Goal: Entertainment & Leisure: Consume media (video, audio)

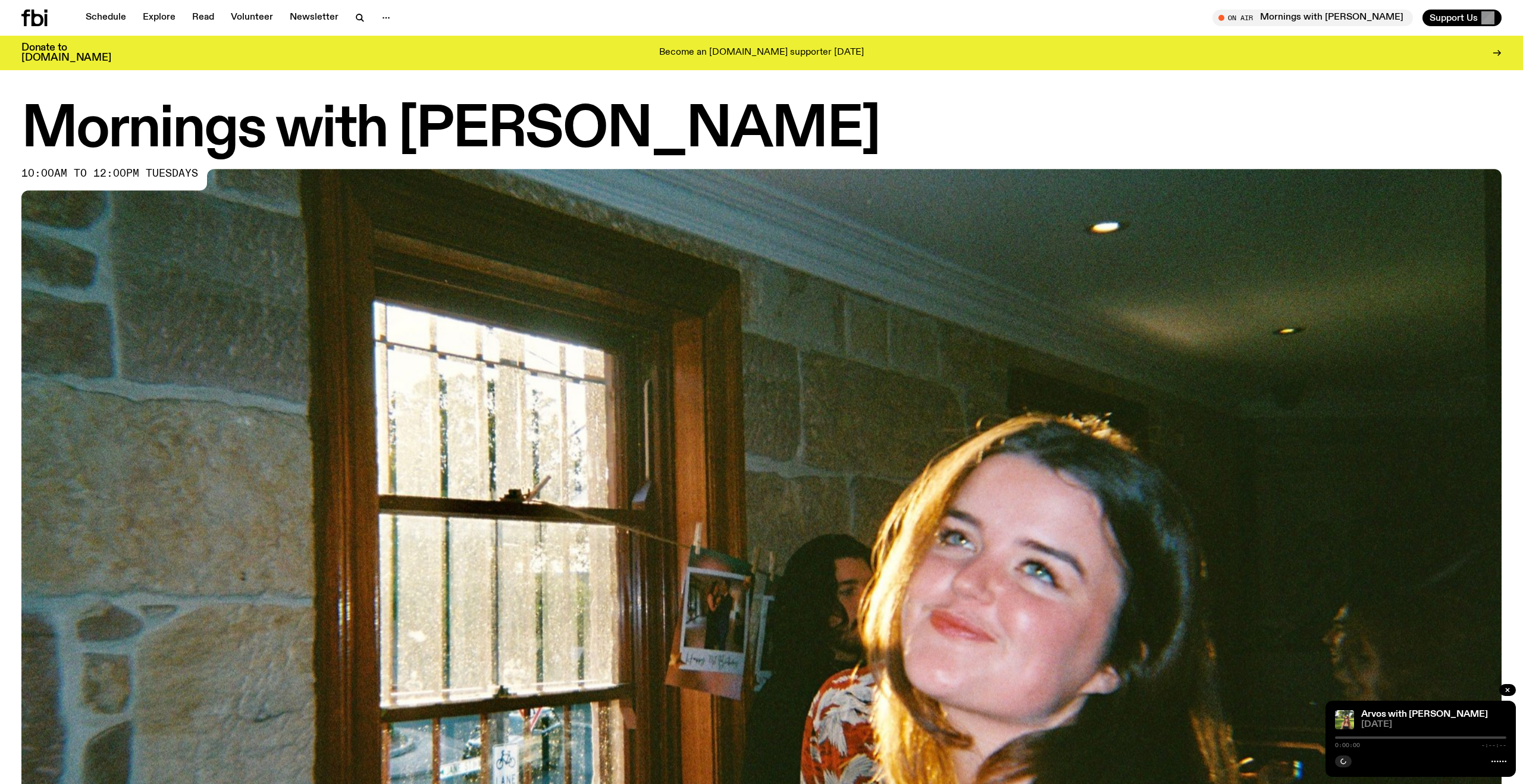
scroll to position [685, 0]
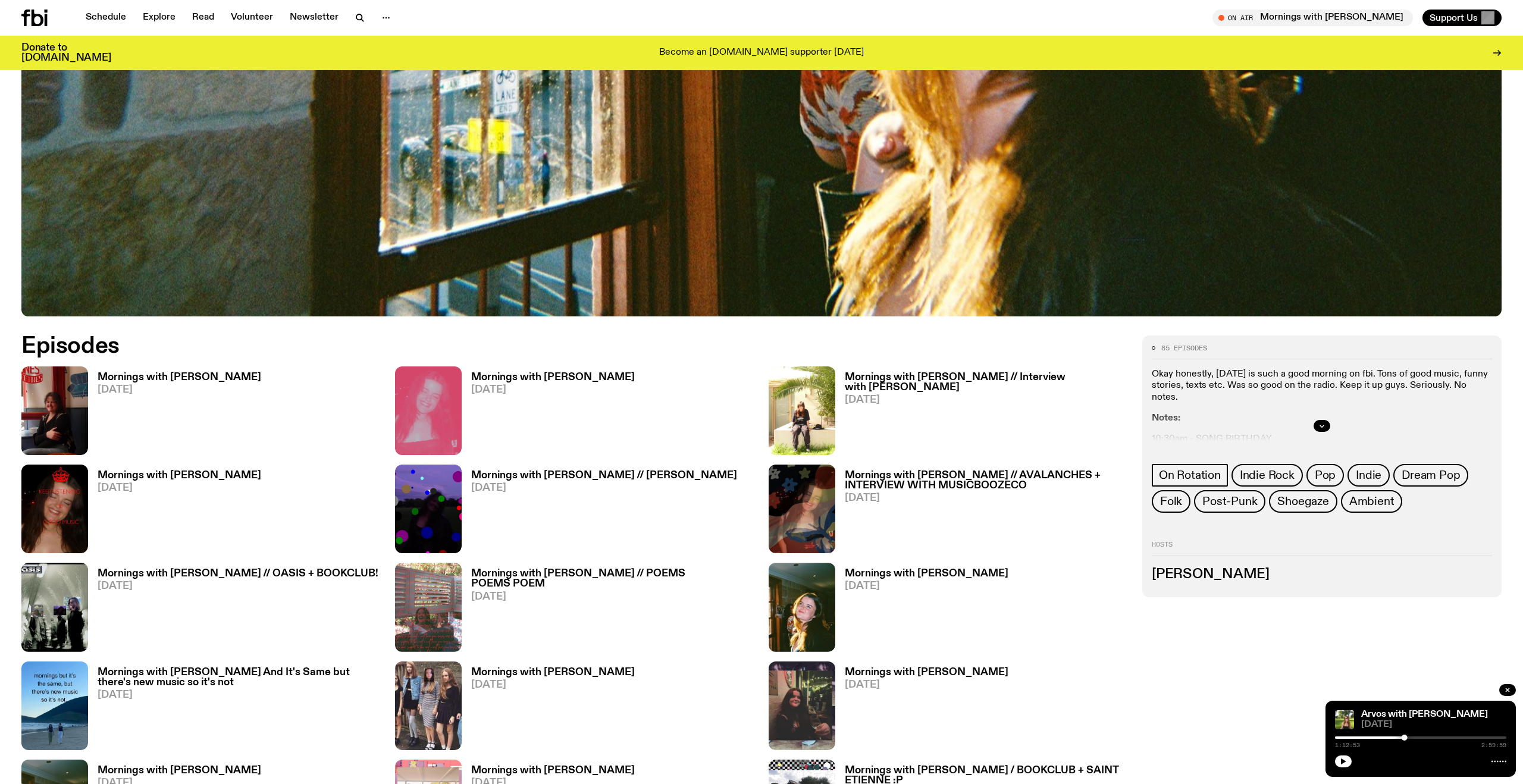
click at [128, 378] on h3 "Mornings with Freya Shields" at bounding box center [179, 377] width 163 height 10
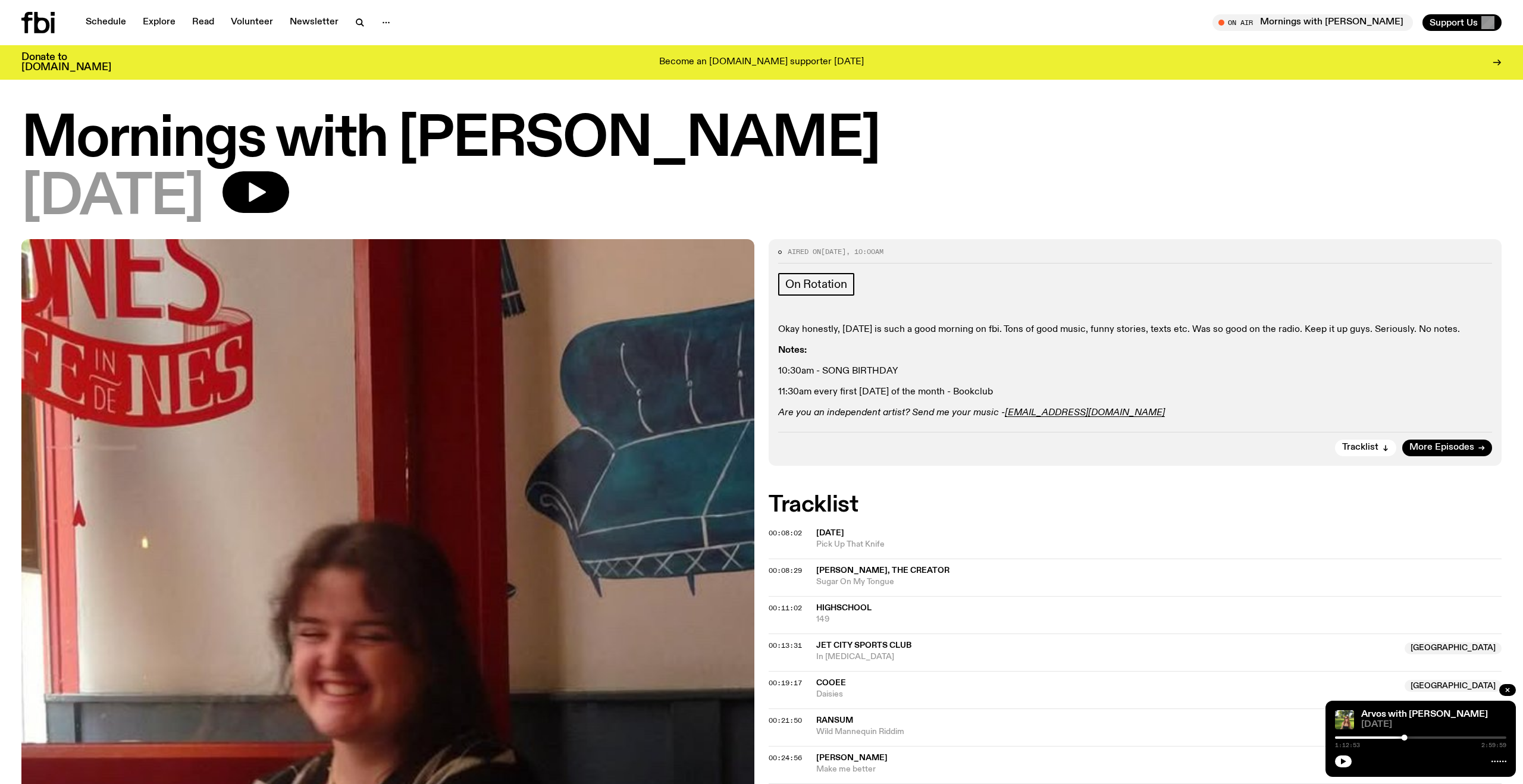
click at [325, 185] on div "12.08.25" at bounding box center [761, 198] width 1480 height 53
click at [289, 189] on button "button" at bounding box center [255, 192] width 66 height 42
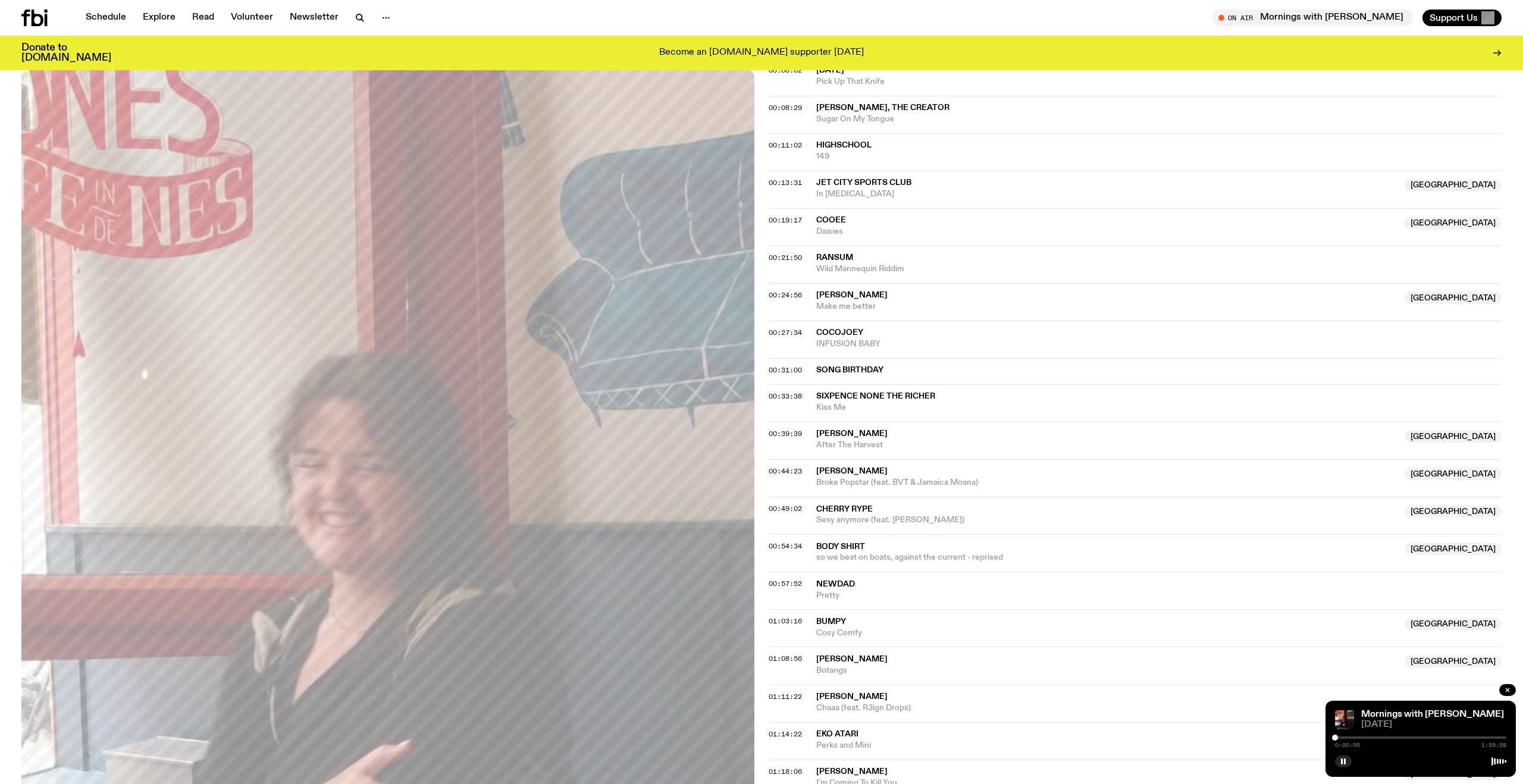
scroll to position [454, 0]
click at [1358, 734] on div "0:00:01 1:59:58" at bounding box center [1420, 741] width 171 height 14
click at [1353, 737] on div at bounding box center [1420, 737] width 171 height 2
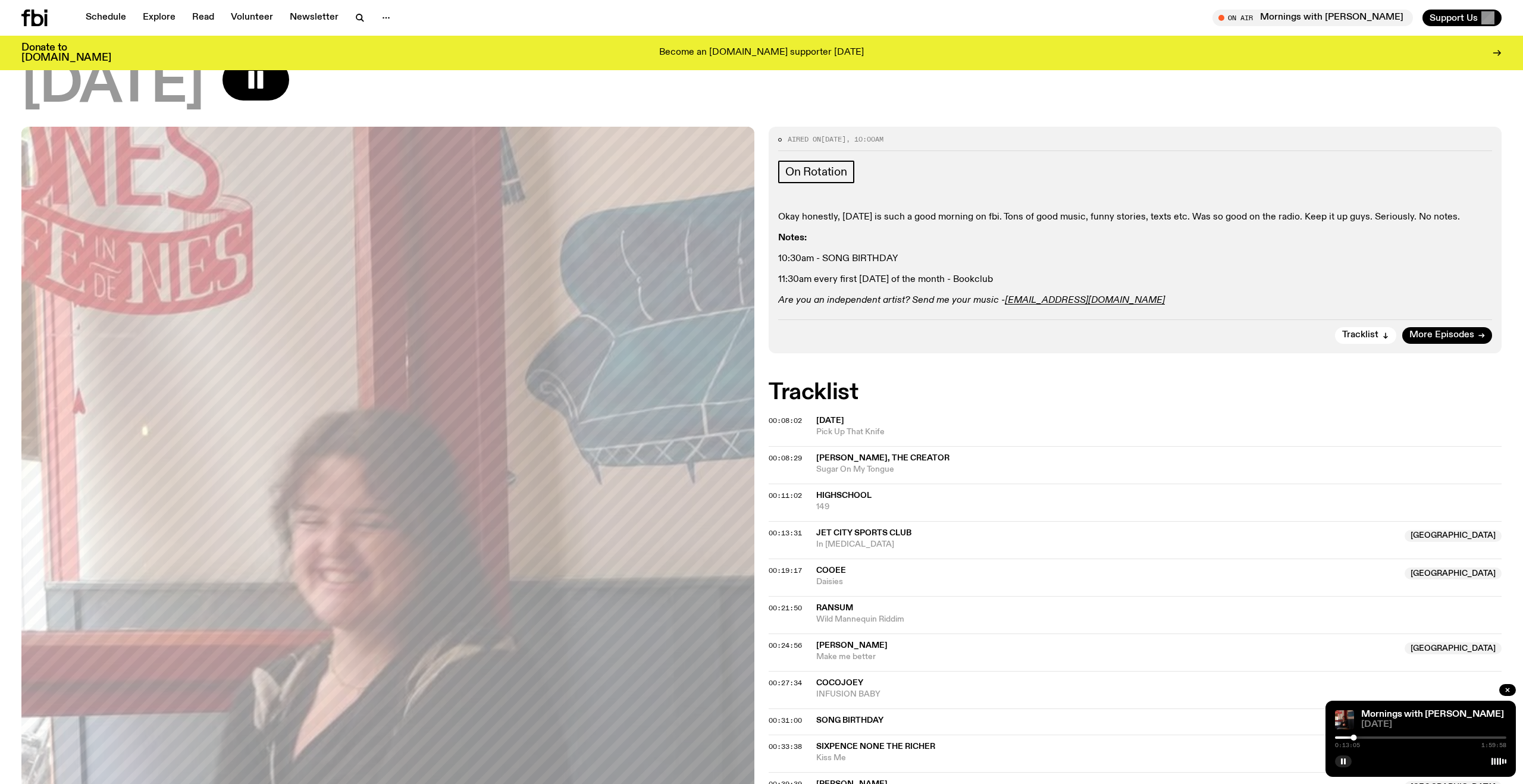
scroll to position [105, 0]
click at [1361, 738] on div "0:13:11 1:59:58" at bounding box center [1420, 741] width 171 height 14
click at [1359, 737] on div at bounding box center [1420, 737] width 171 height 2
click at [1358, 737] on div at bounding box center [1358, 737] width 6 height 6
click at [1357, 737] on div at bounding box center [1357, 737] width 6 height 6
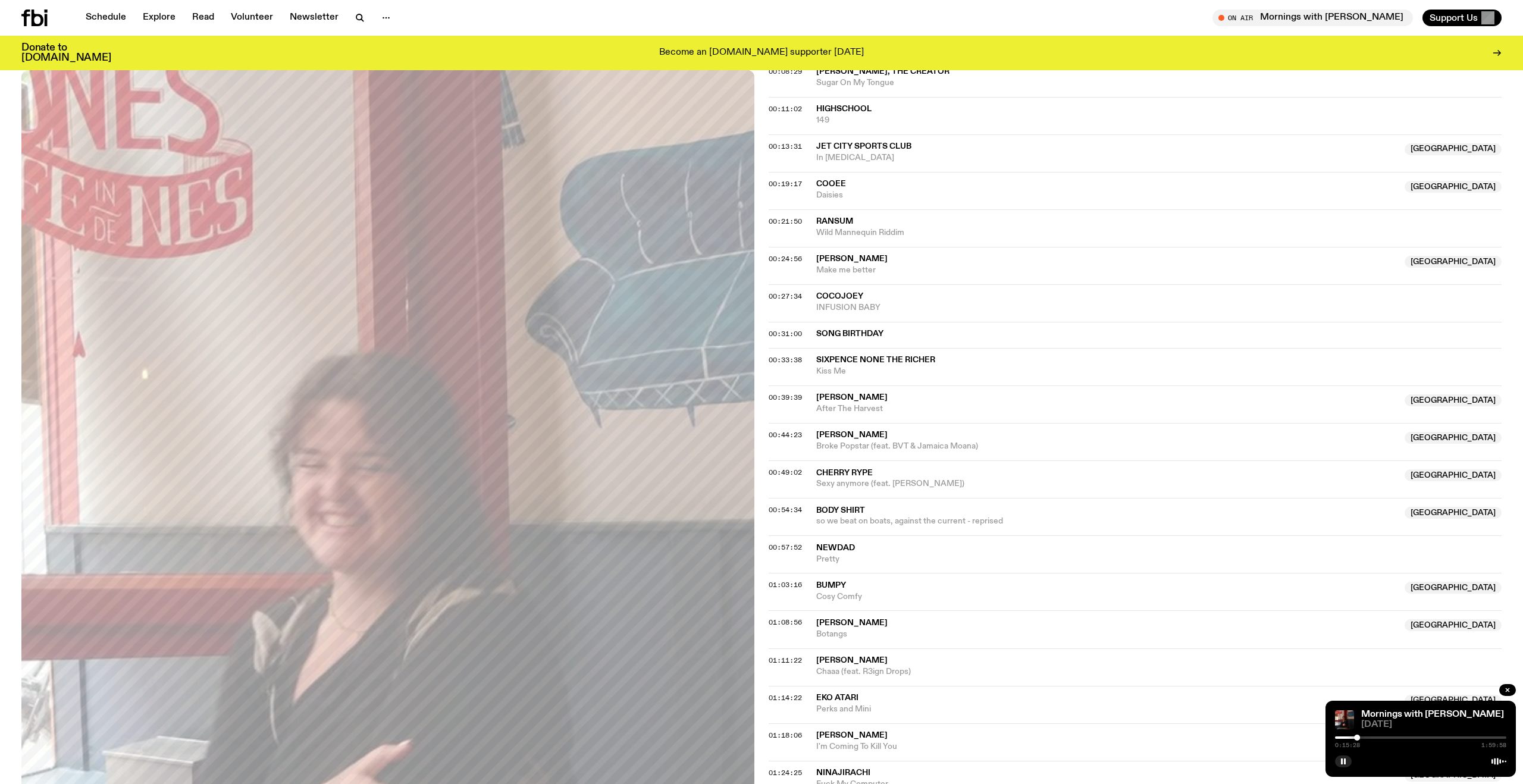
scroll to position [499, 0]
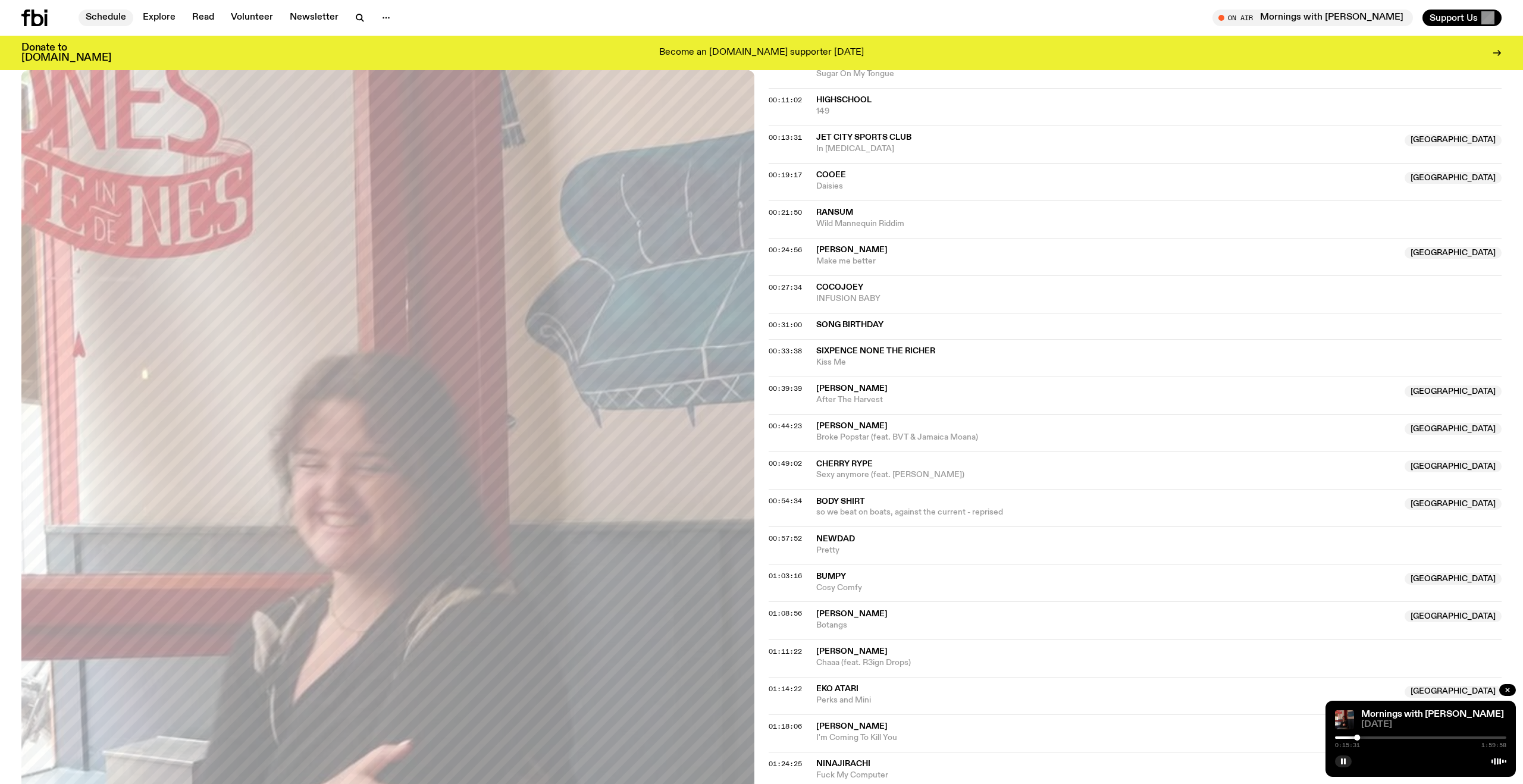
click at [114, 25] on link "Schedule" at bounding box center [106, 18] width 55 height 16
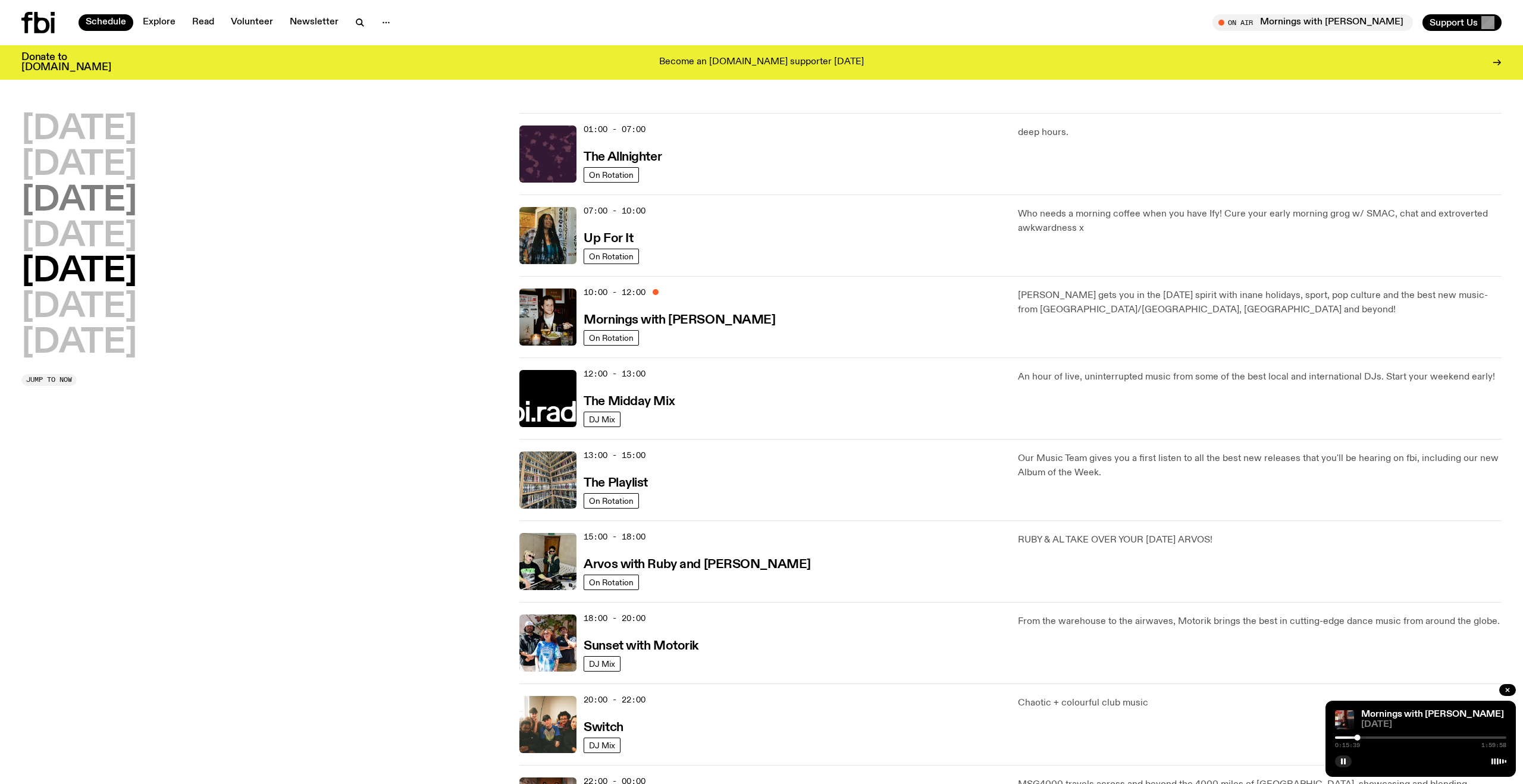
click at [137, 203] on h2 "Wednesday" at bounding box center [79, 201] width 116 height 34
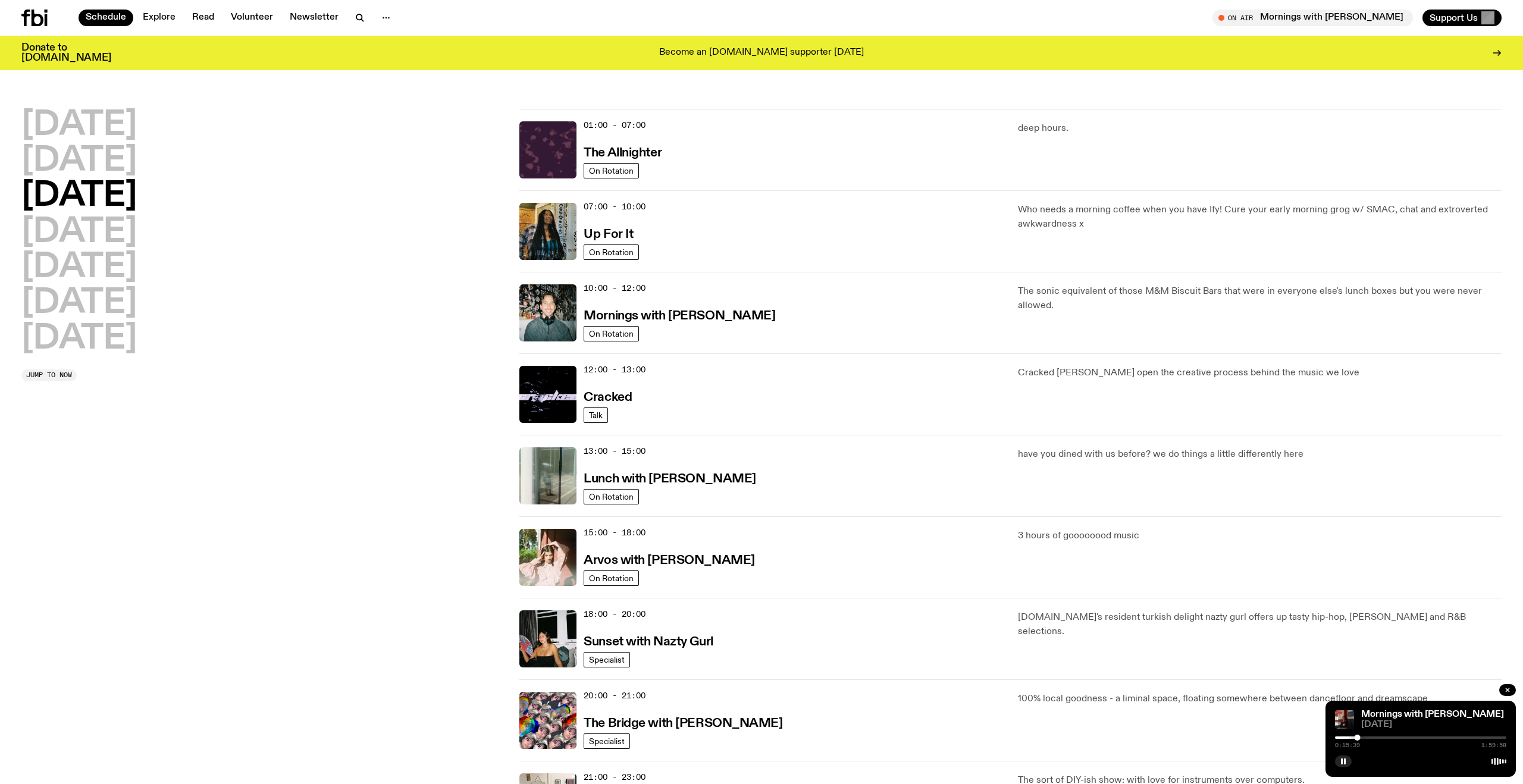
scroll to position [34, 0]
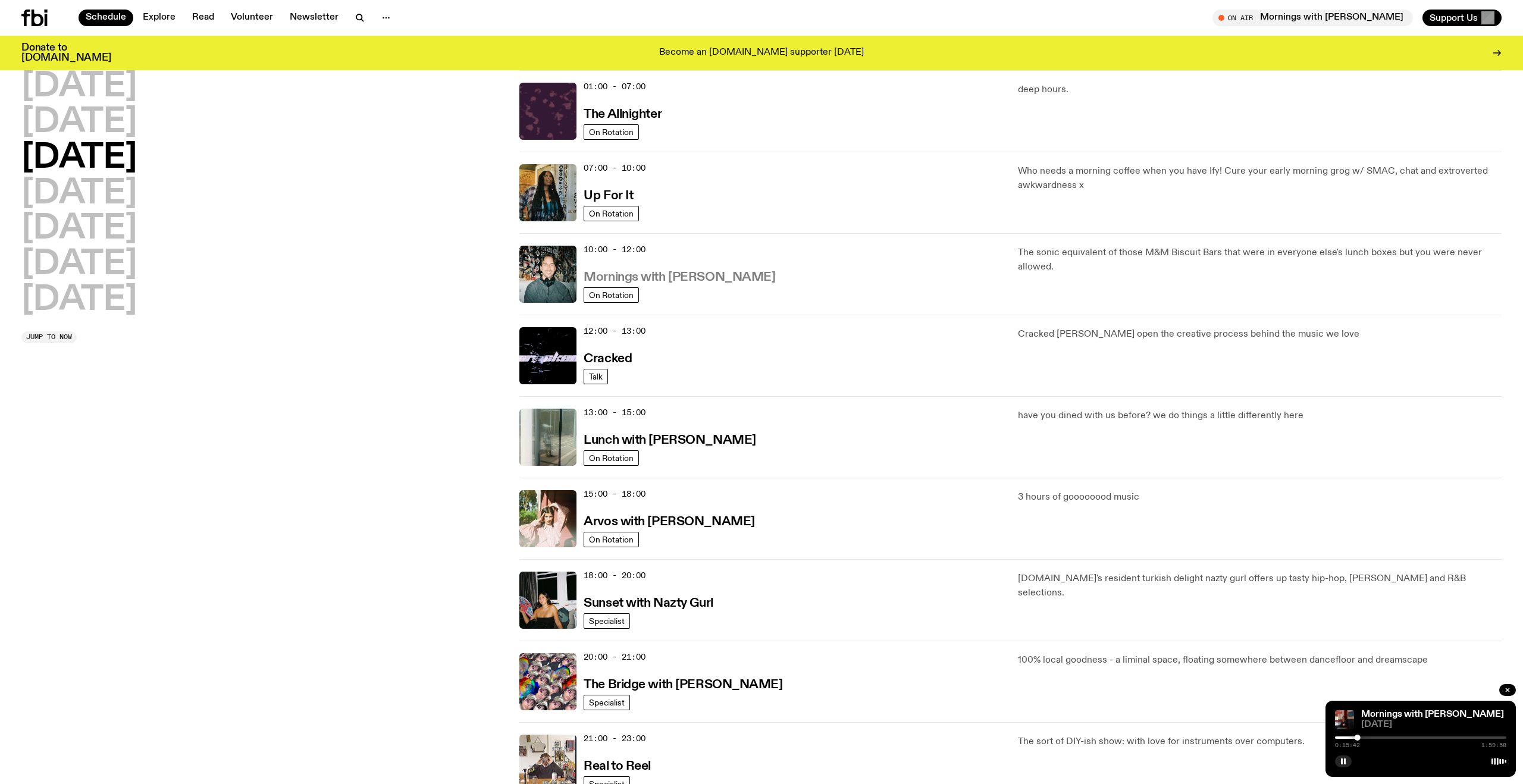
click at [634, 277] on h3 "Mornings with Ben Hansen" at bounding box center [679, 277] width 192 height 12
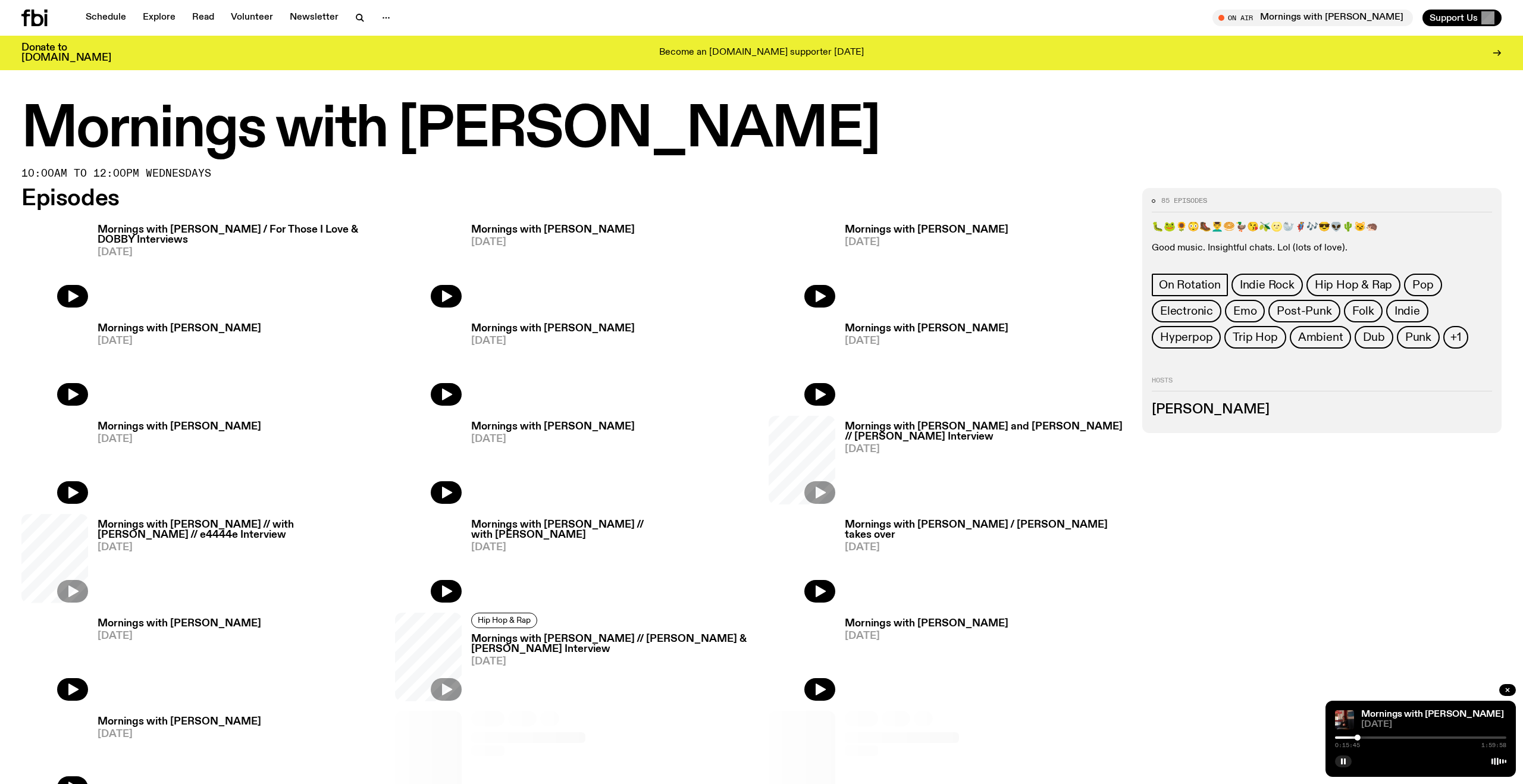
scroll to position [693, 0]
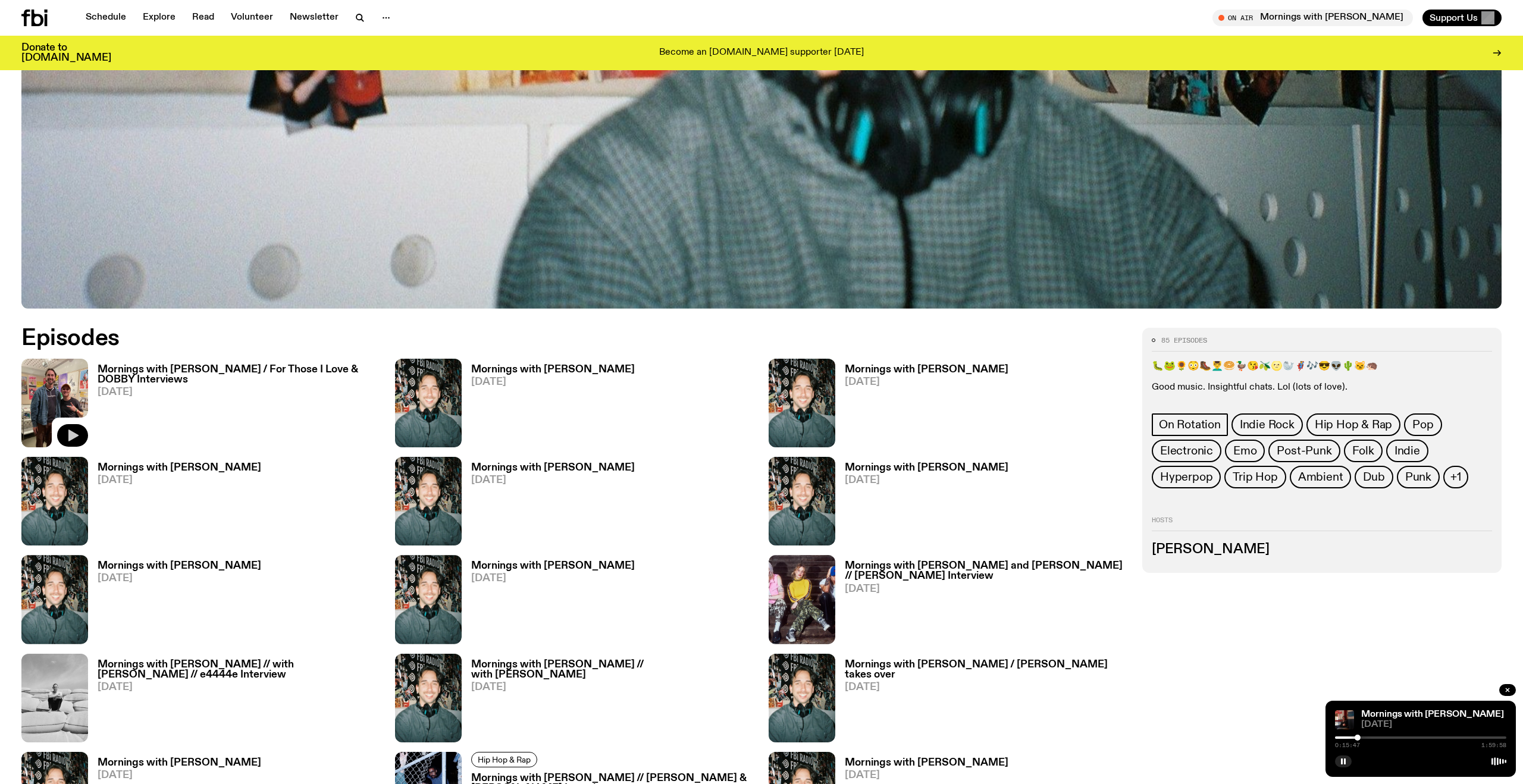
click at [71, 431] on icon "button" at bounding box center [73, 435] width 10 height 12
click at [448, 443] on button "button" at bounding box center [446, 435] width 31 height 23
click at [1347, 734] on div "0:00:01 1:59:58" at bounding box center [1420, 741] width 171 height 14
click at [1346, 737] on div at bounding box center [1420, 737] width 171 height 2
click at [1367, 739] on div "0:08:04 1:59:58" at bounding box center [1420, 741] width 171 height 14
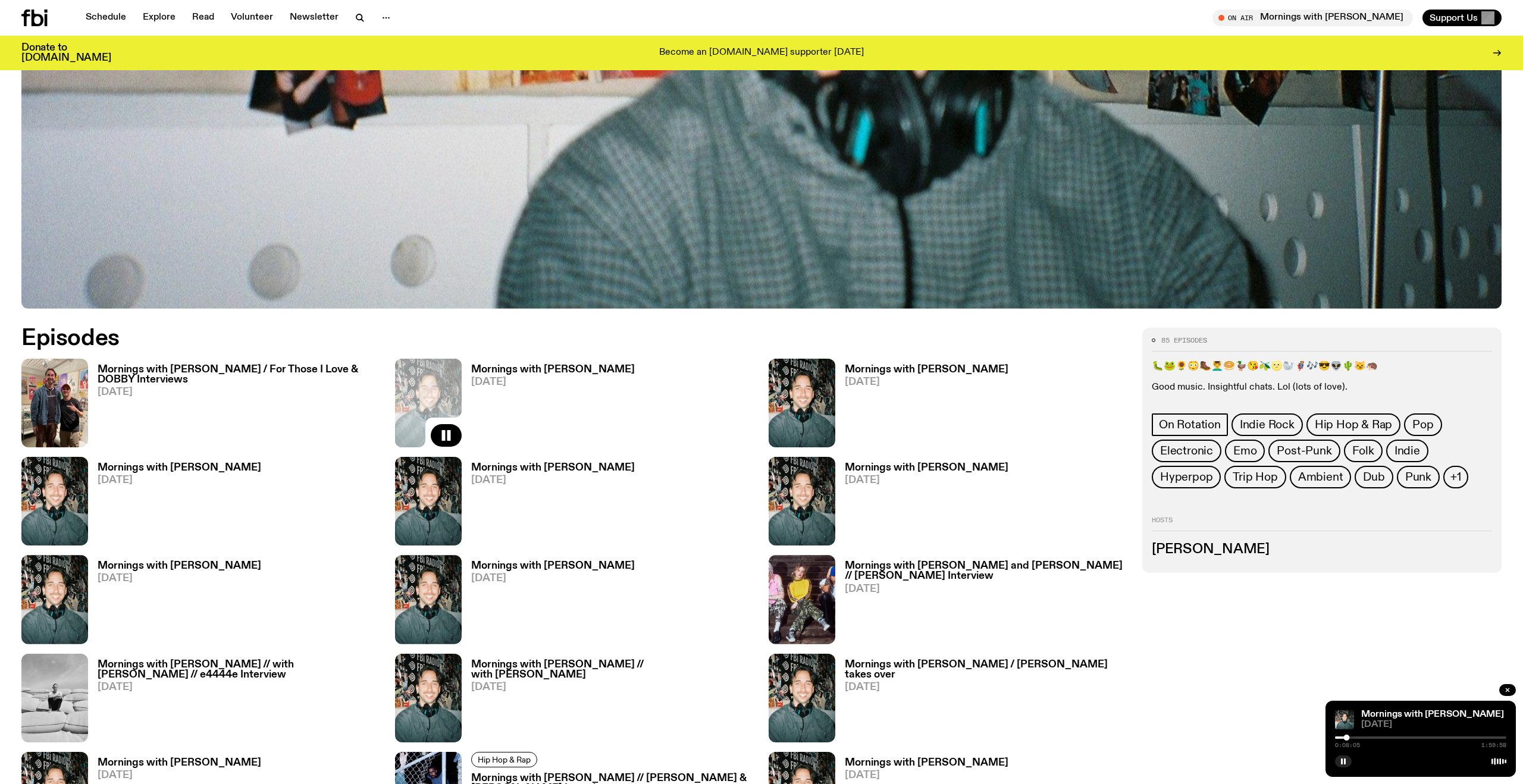
click at [1367, 738] on div "0:08:05 1:59:58" at bounding box center [1420, 741] width 171 height 14
click at [1365, 736] on div at bounding box center [1420, 737] width 171 height 2
click at [1388, 736] on div at bounding box center [1420, 737] width 171 height 2
click at [1412, 737] on div at bounding box center [1420, 737] width 171 height 2
click at [1435, 737] on div at bounding box center [1420, 737] width 171 height 2
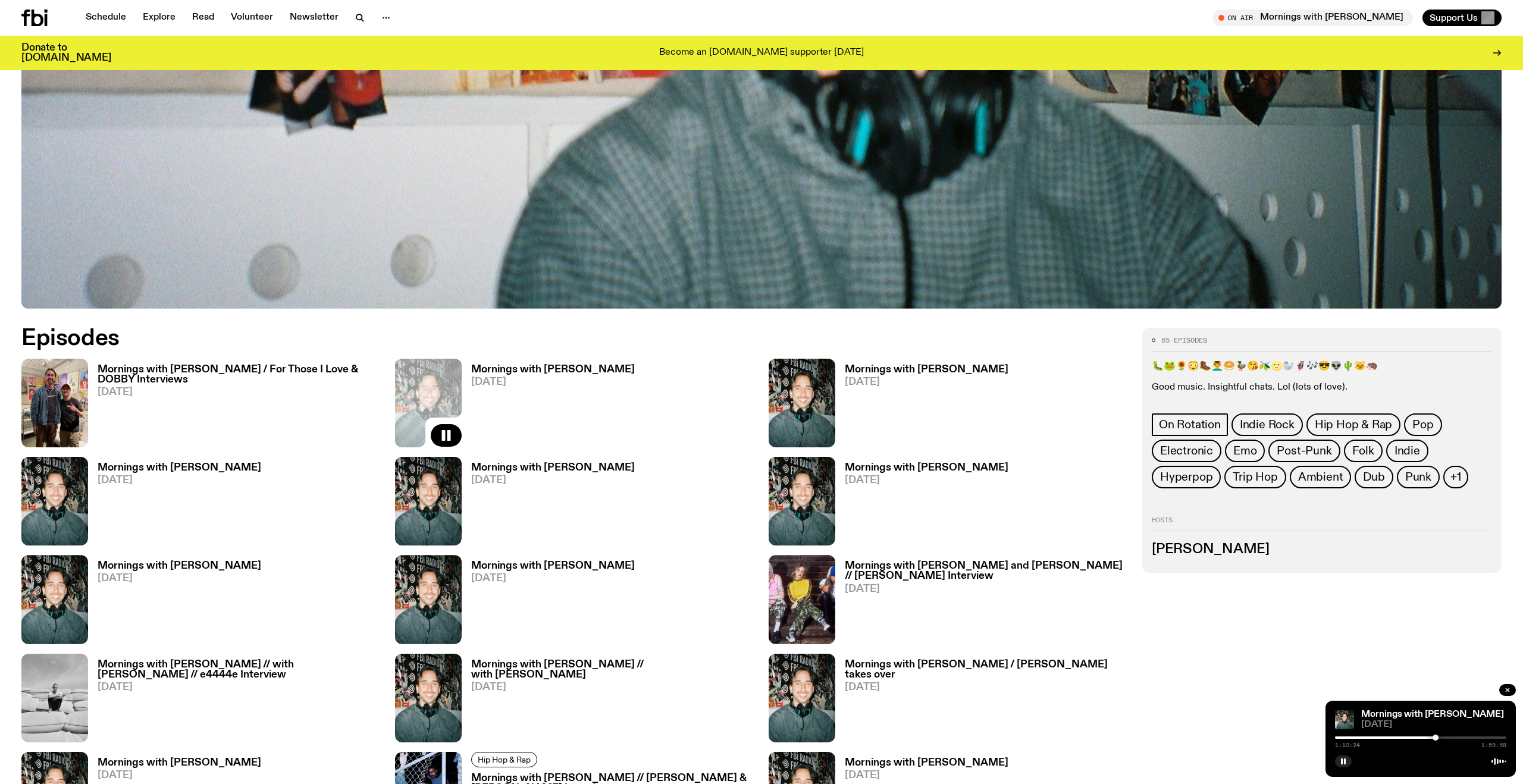
click at [1449, 736] on div at bounding box center [1420, 737] width 171 height 2
click at [94, 22] on link "Schedule" at bounding box center [106, 18] width 55 height 16
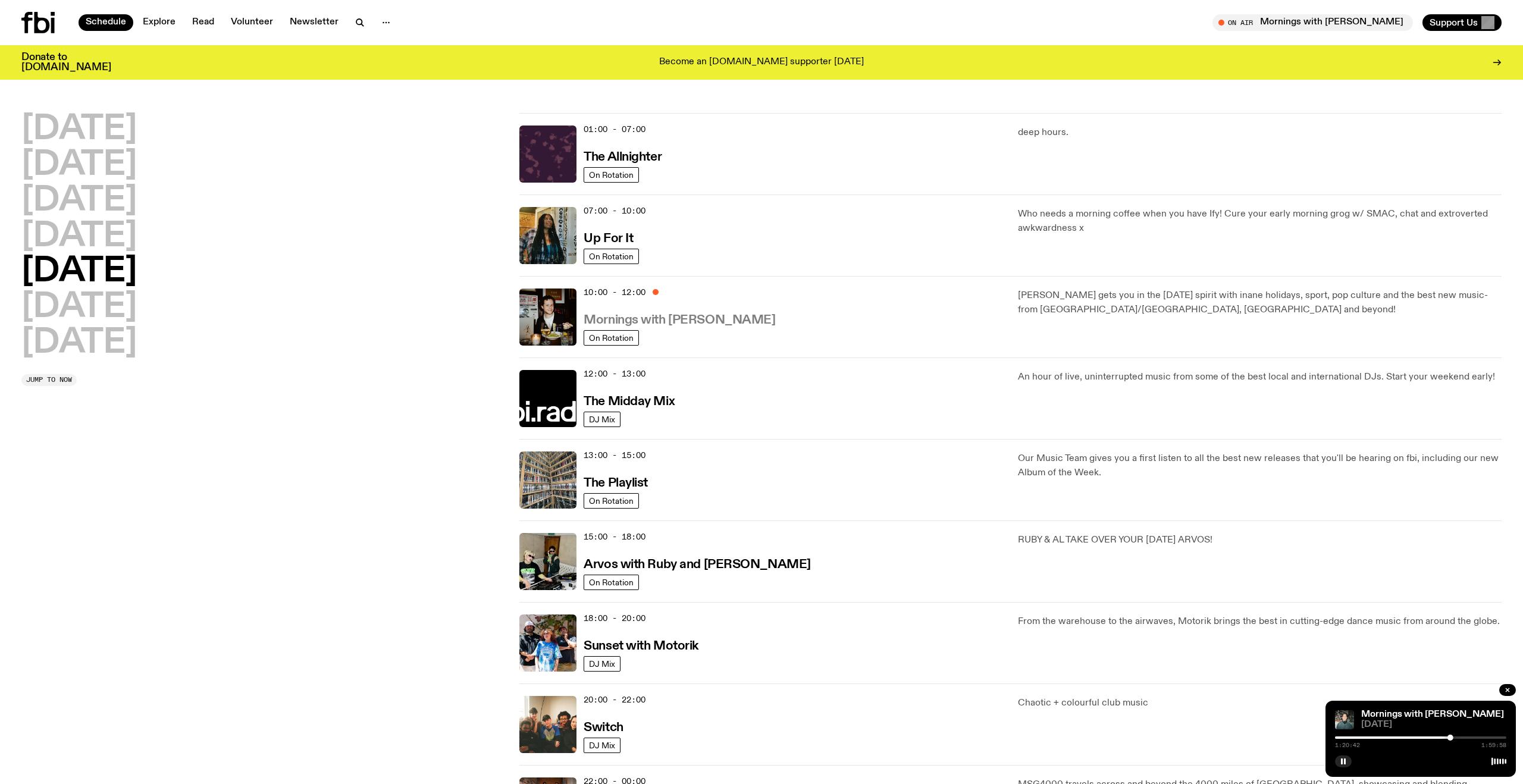
click at [679, 324] on h3 "Mornings with [PERSON_NAME]" at bounding box center [679, 320] width 192 height 12
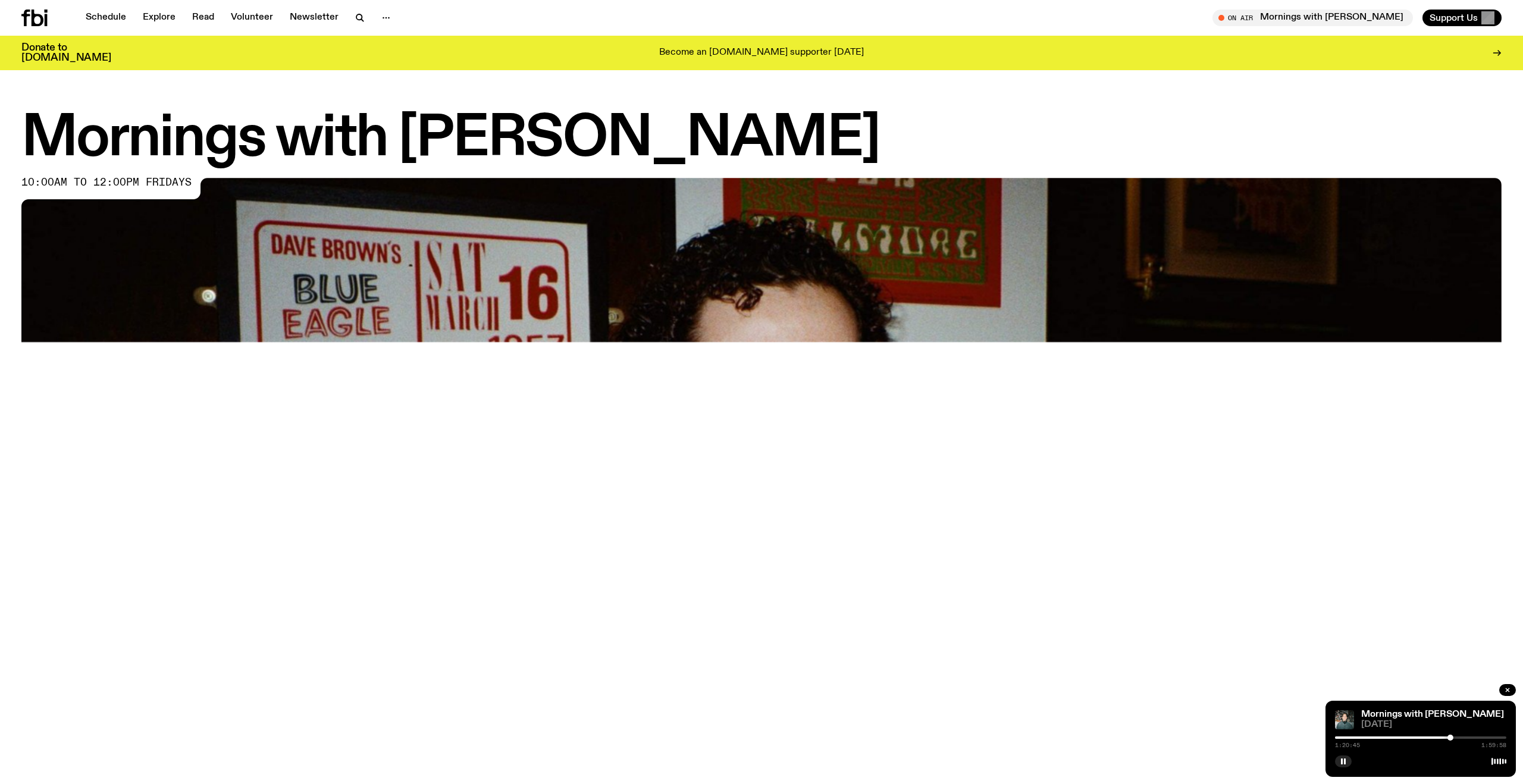
scroll to position [818, 0]
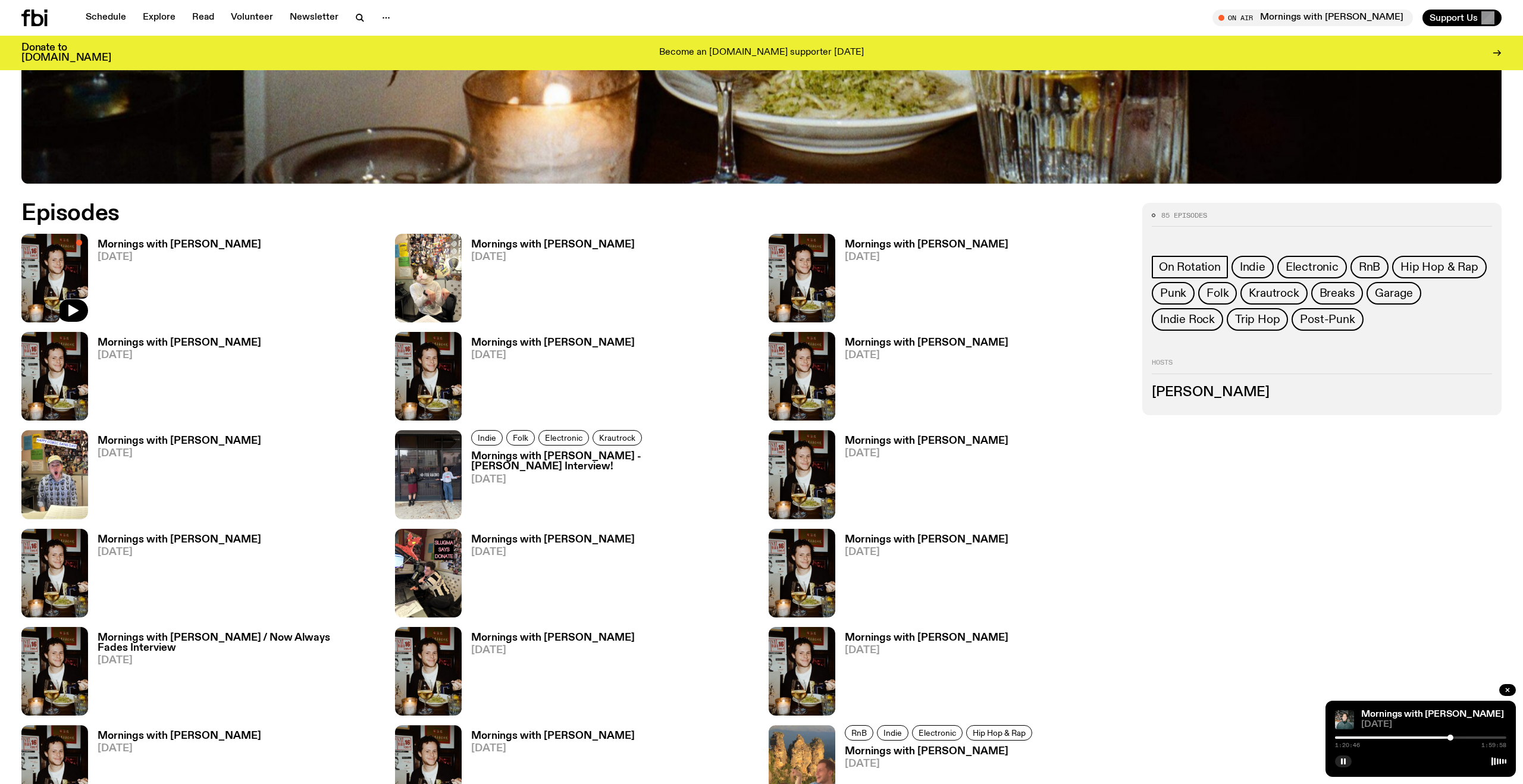
click at [69, 293] on img at bounding box center [54, 278] width 66 height 89
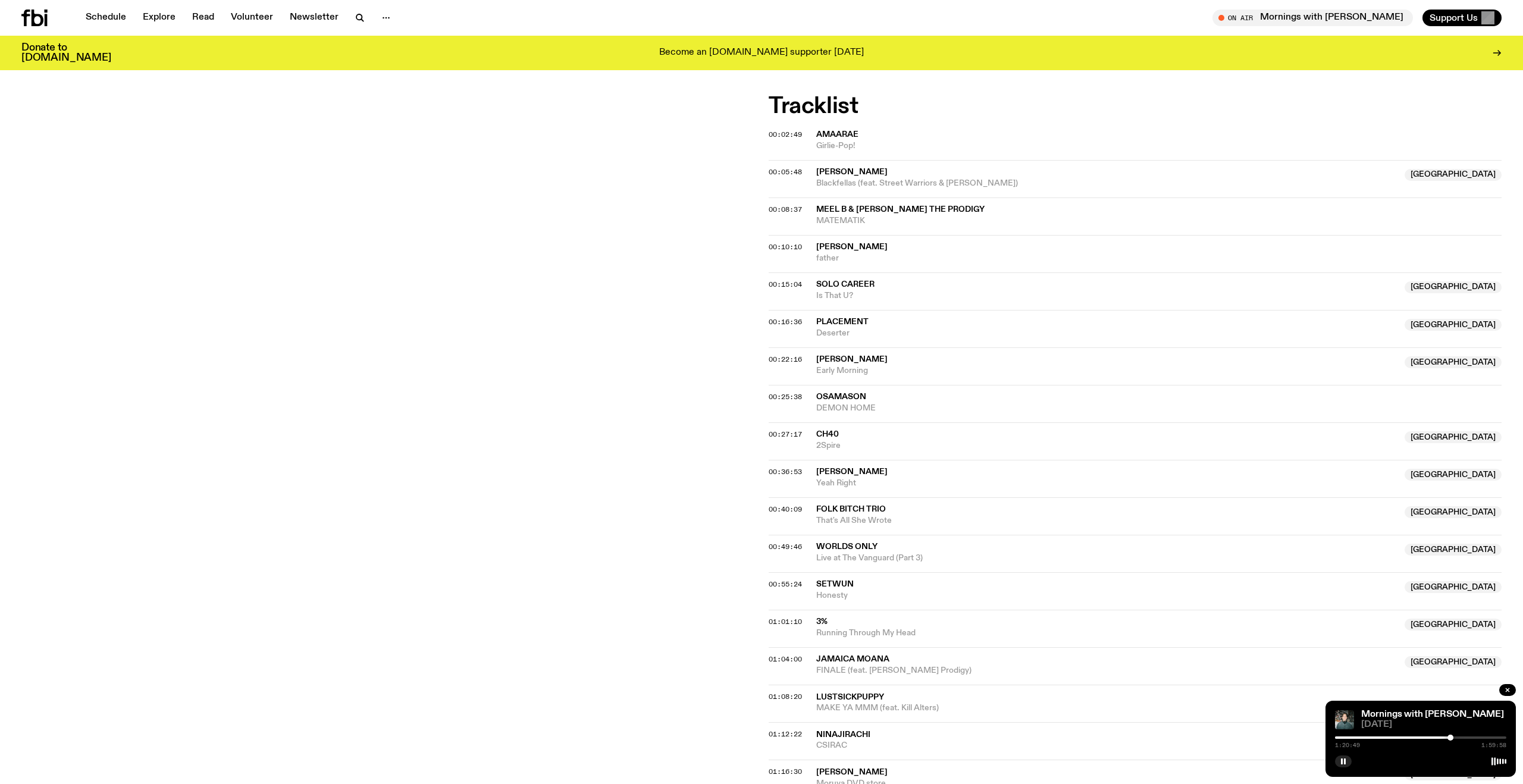
scroll to position [319, 0]
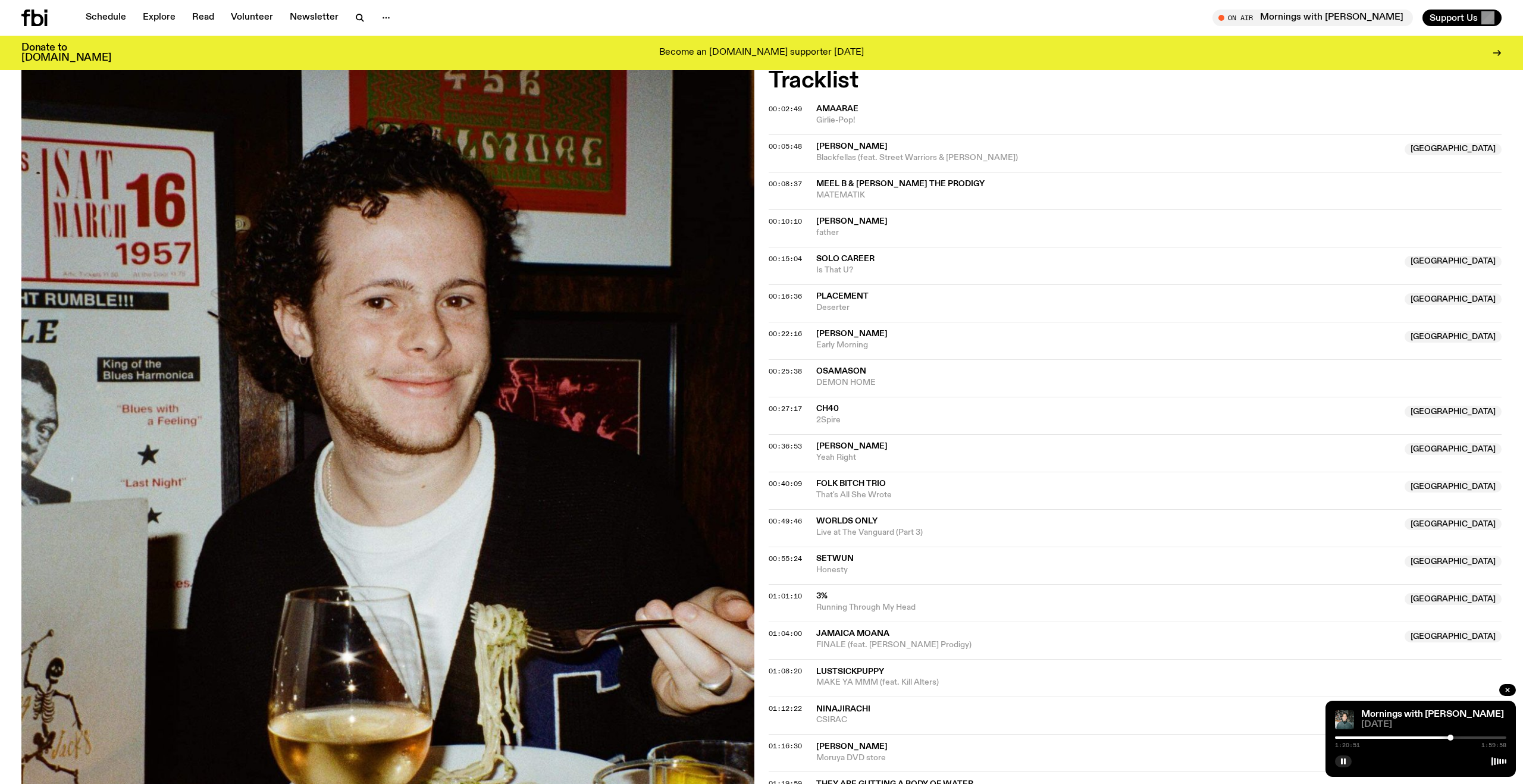
click at [827, 496] on span "That's All She Wrote" at bounding box center [1106, 495] width 581 height 11
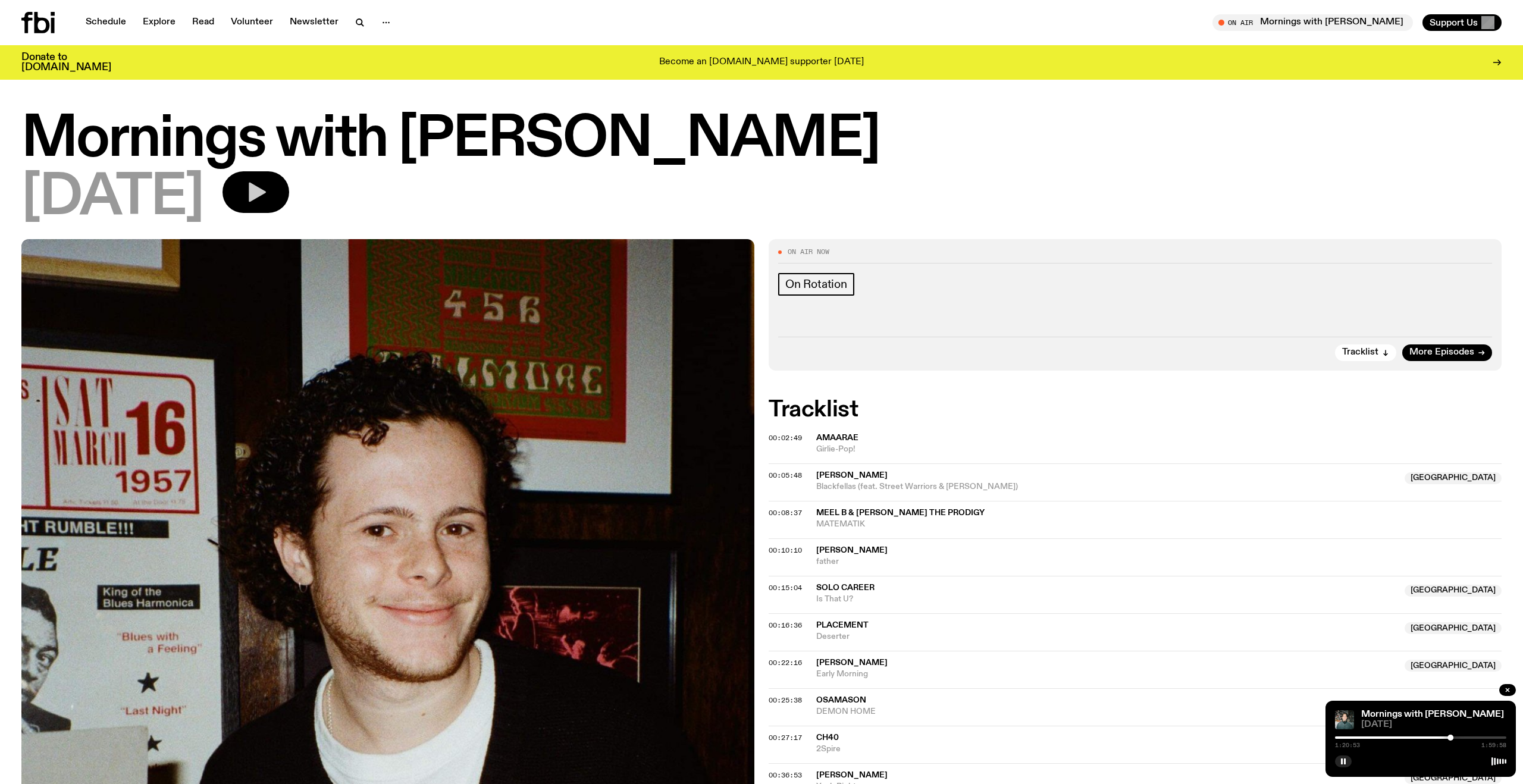
click at [289, 201] on button "button" at bounding box center [255, 192] width 66 height 42
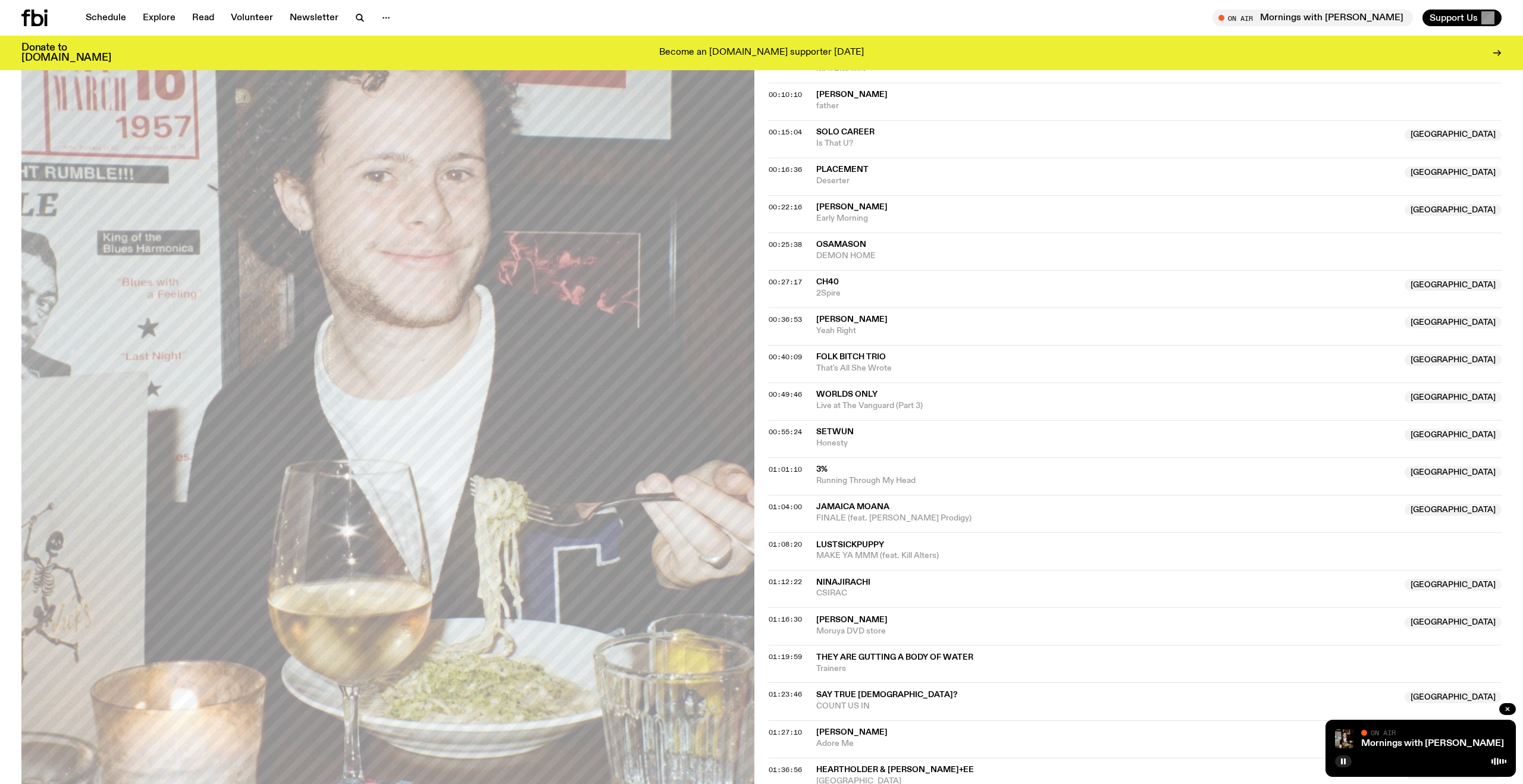
scroll to position [445, 0]
click at [787, 383] on div "00:40:09 Folk Bitch Trio Australia That's All She Wrote Australia" at bounding box center [1134, 402] width 732 height 38
click at [832, 356] on span "Folk Bitch Trio" at bounding box center [850, 358] width 70 height 8
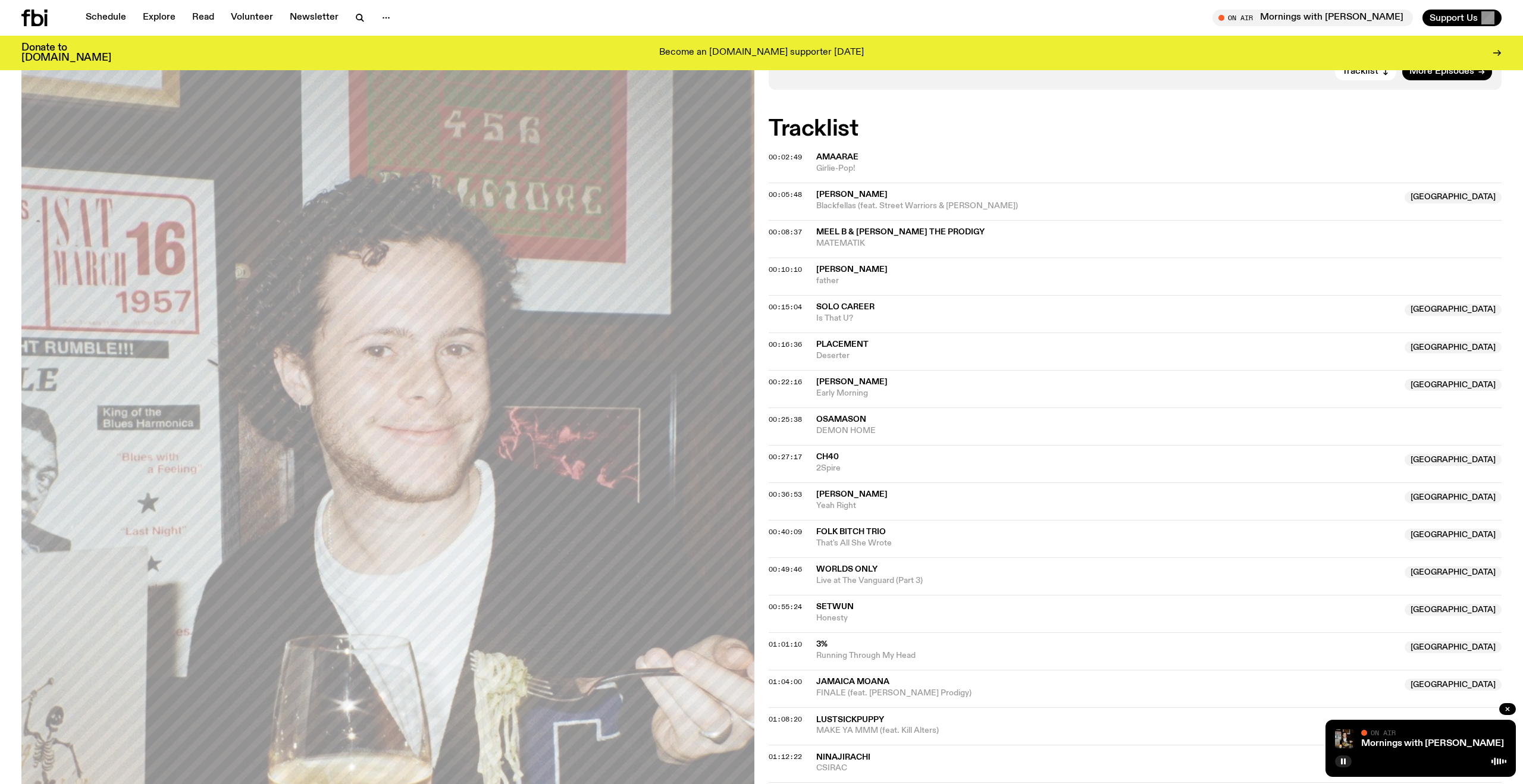
scroll to position [270, 0]
click at [107, 17] on link "Schedule" at bounding box center [106, 18] width 55 height 16
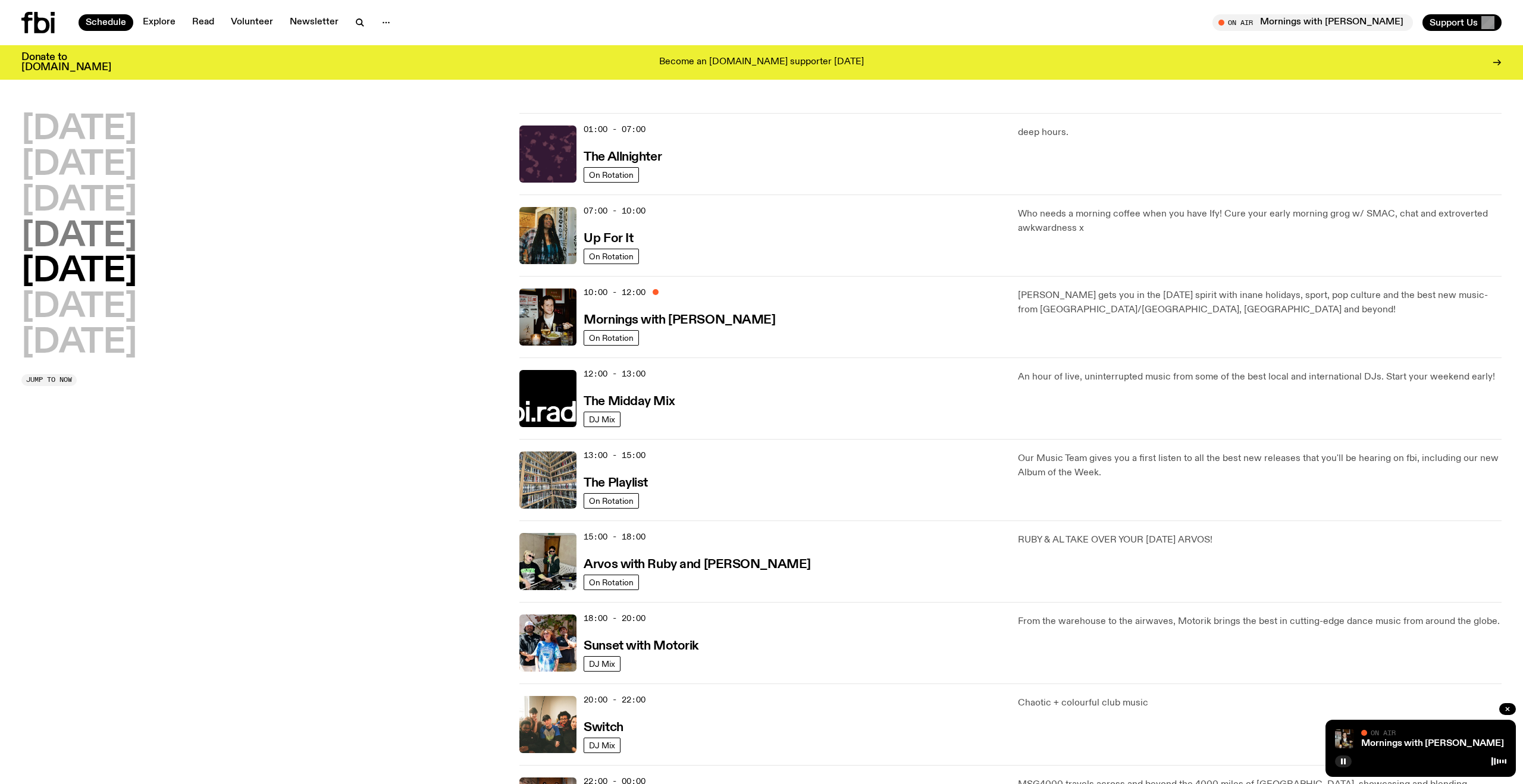
click at [111, 221] on h2 "Thursday" at bounding box center [79, 236] width 116 height 34
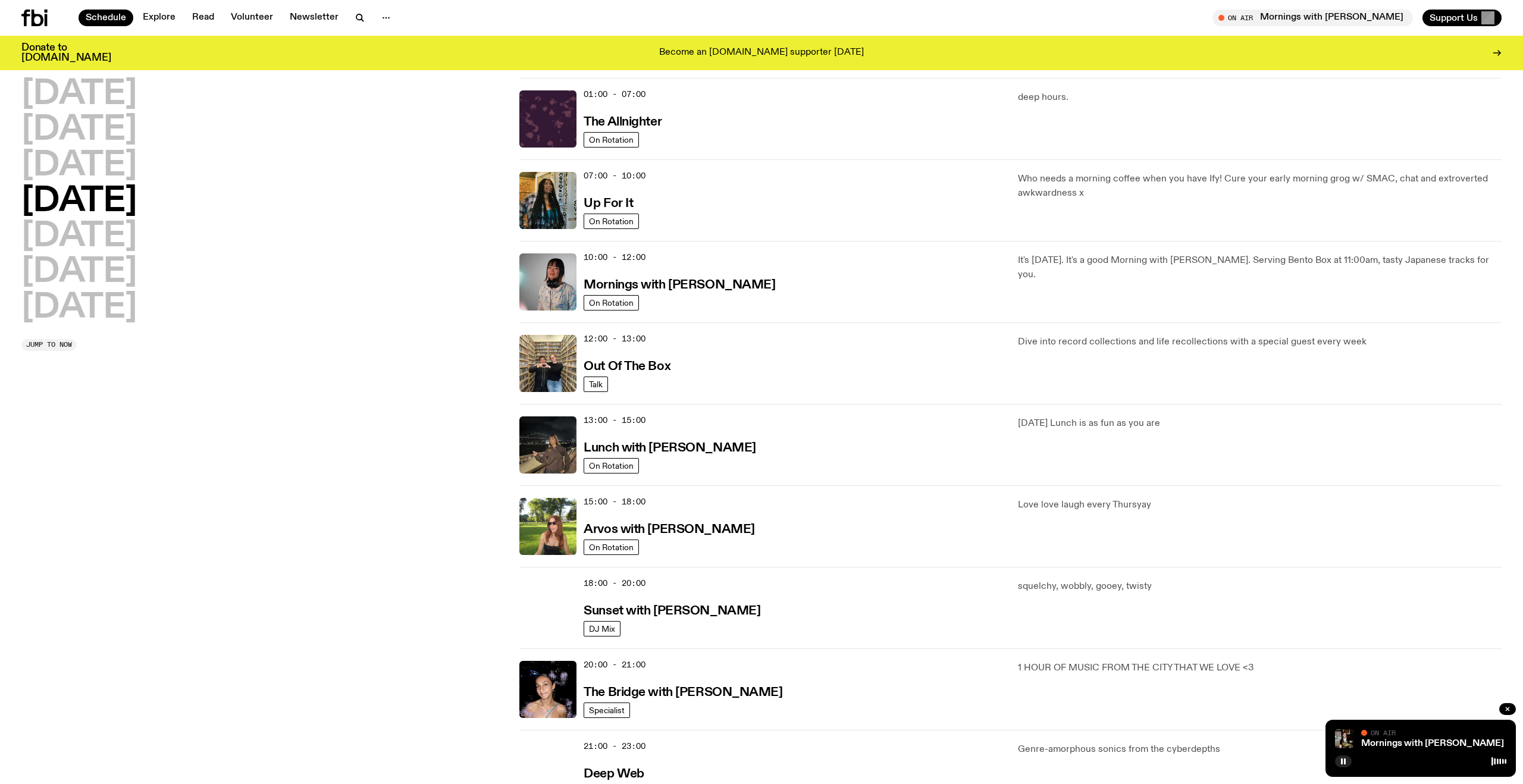
scroll to position [34, 0]
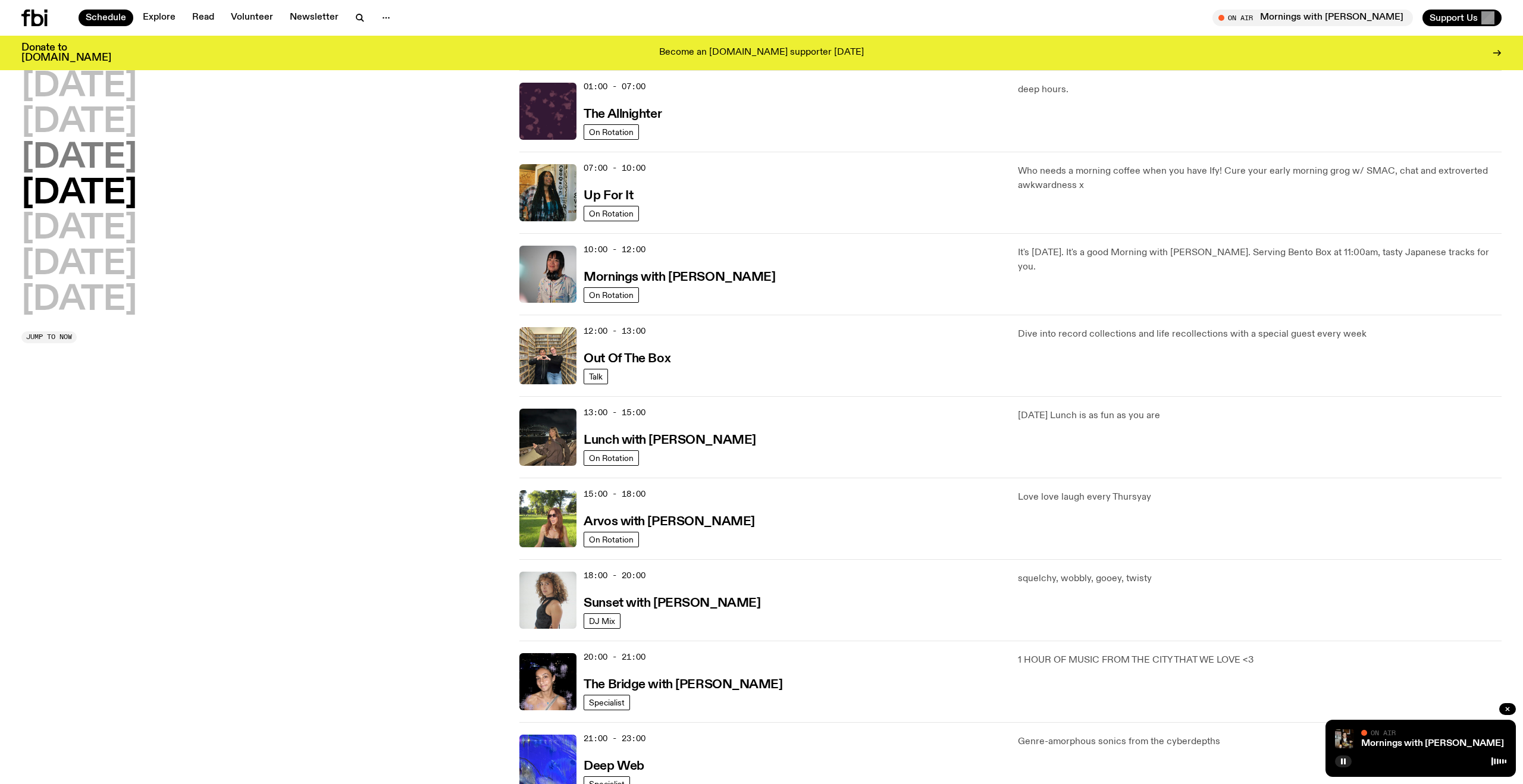
click at [100, 175] on h2 "Wednesday" at bounding box center [79, 158] width 116 height 34
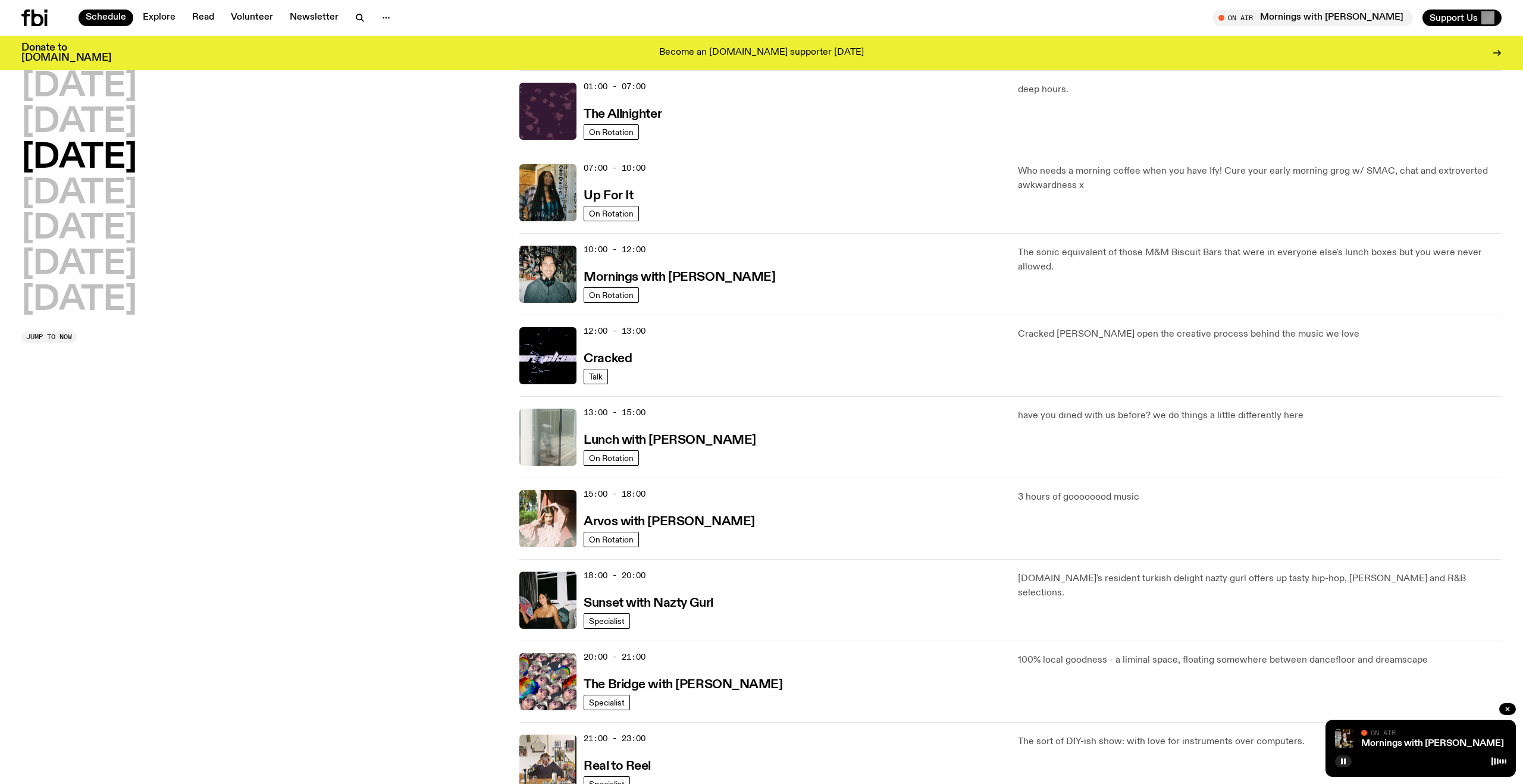
click at [559, 436] on img at bounding box center [548, 437] width 57 height 57
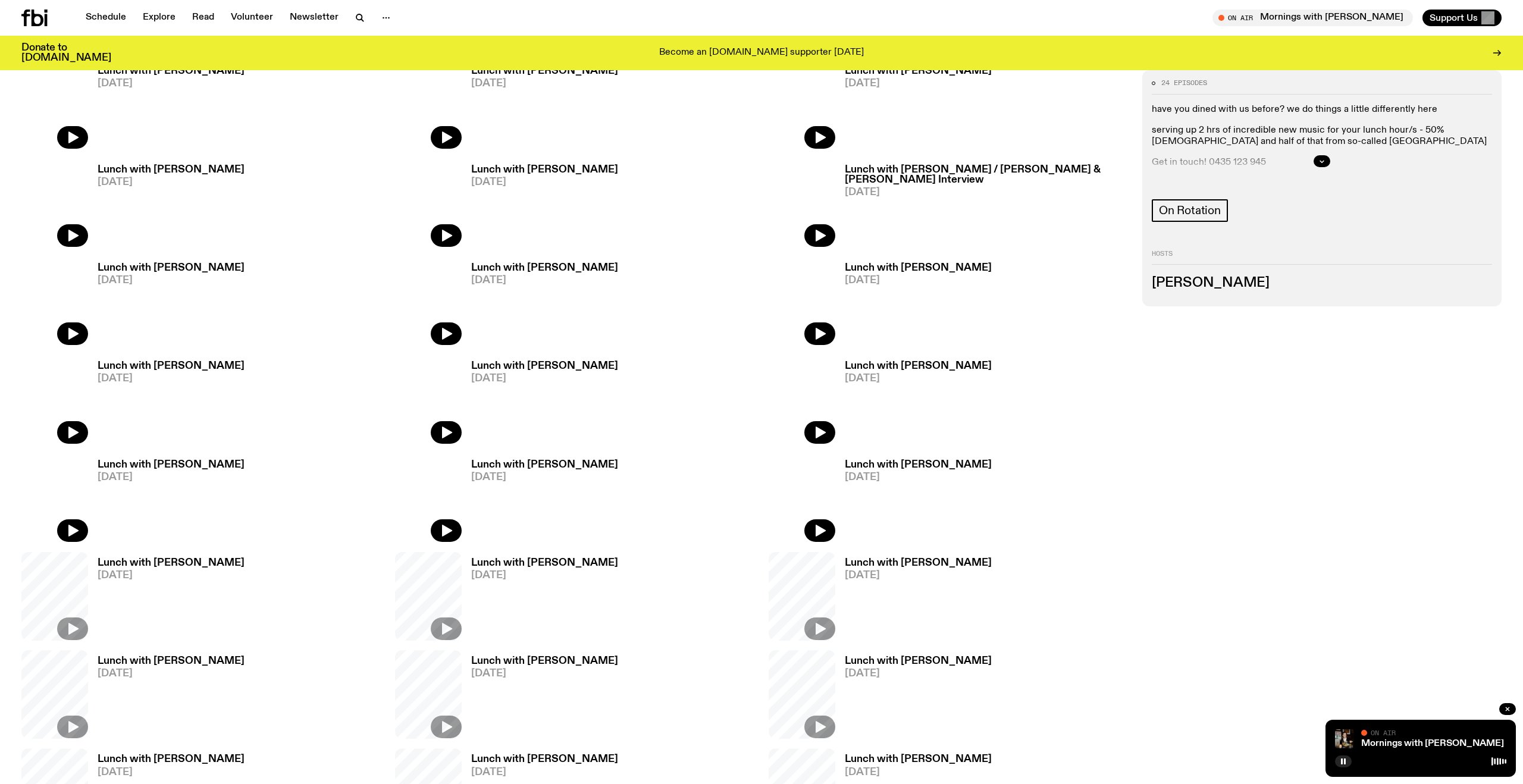
scroll to position [618, 0]
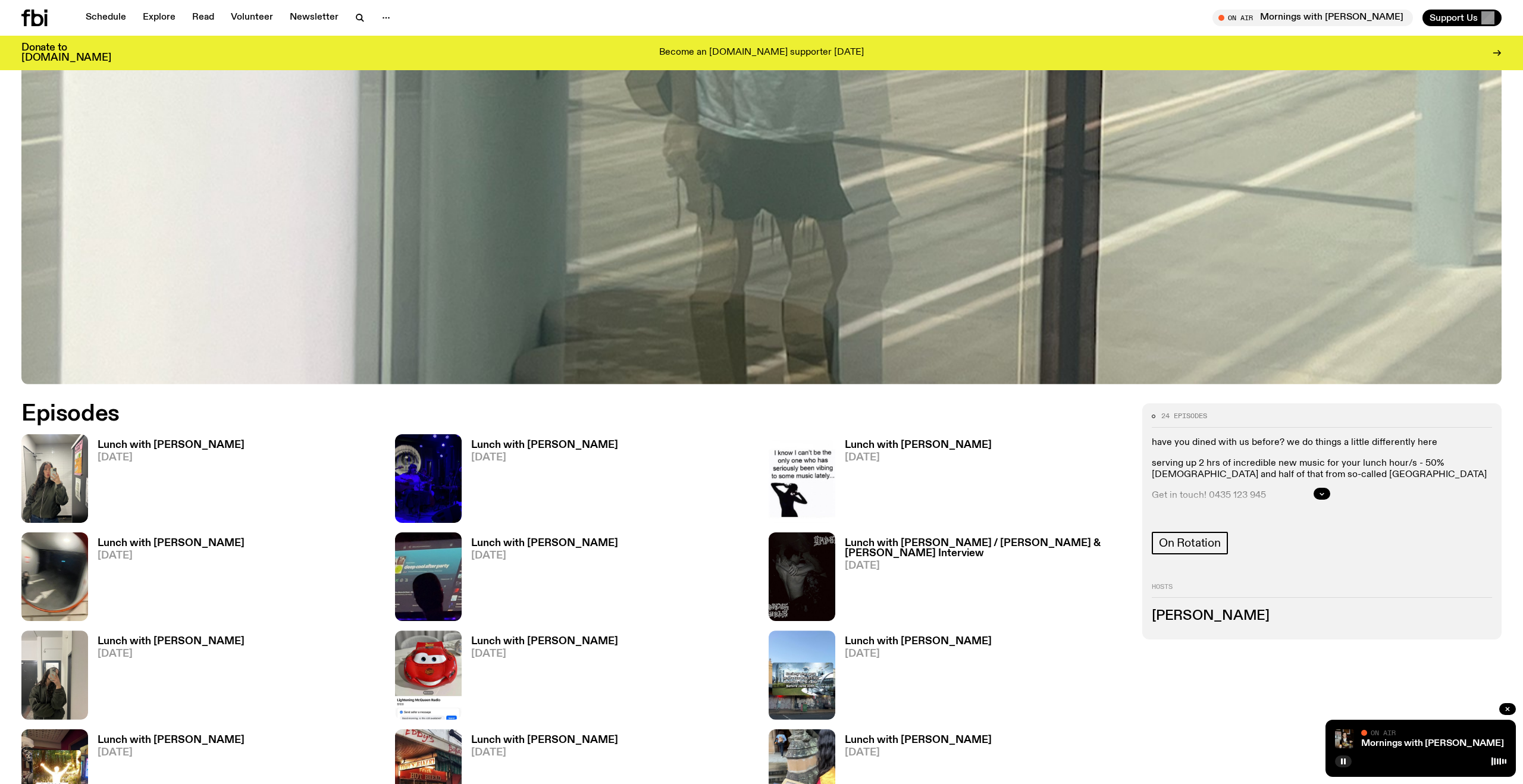
click at [220, 444] on h3 "Lunch with Louisa Christie" at bounding box center [171, 445] width 147 height 10
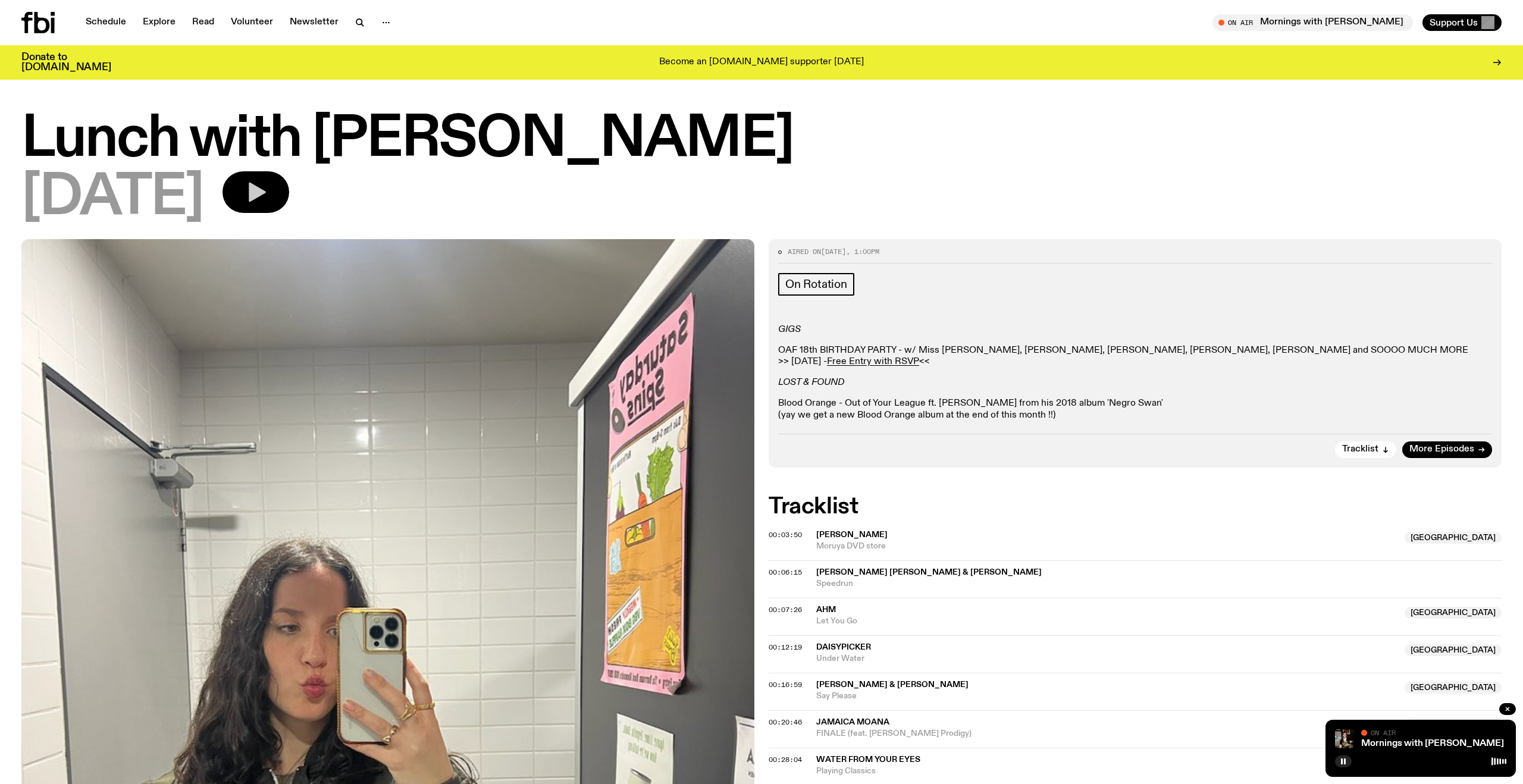
click at [267, 203] on icon "button" at bounding box center [255, 192] width 24 height 24
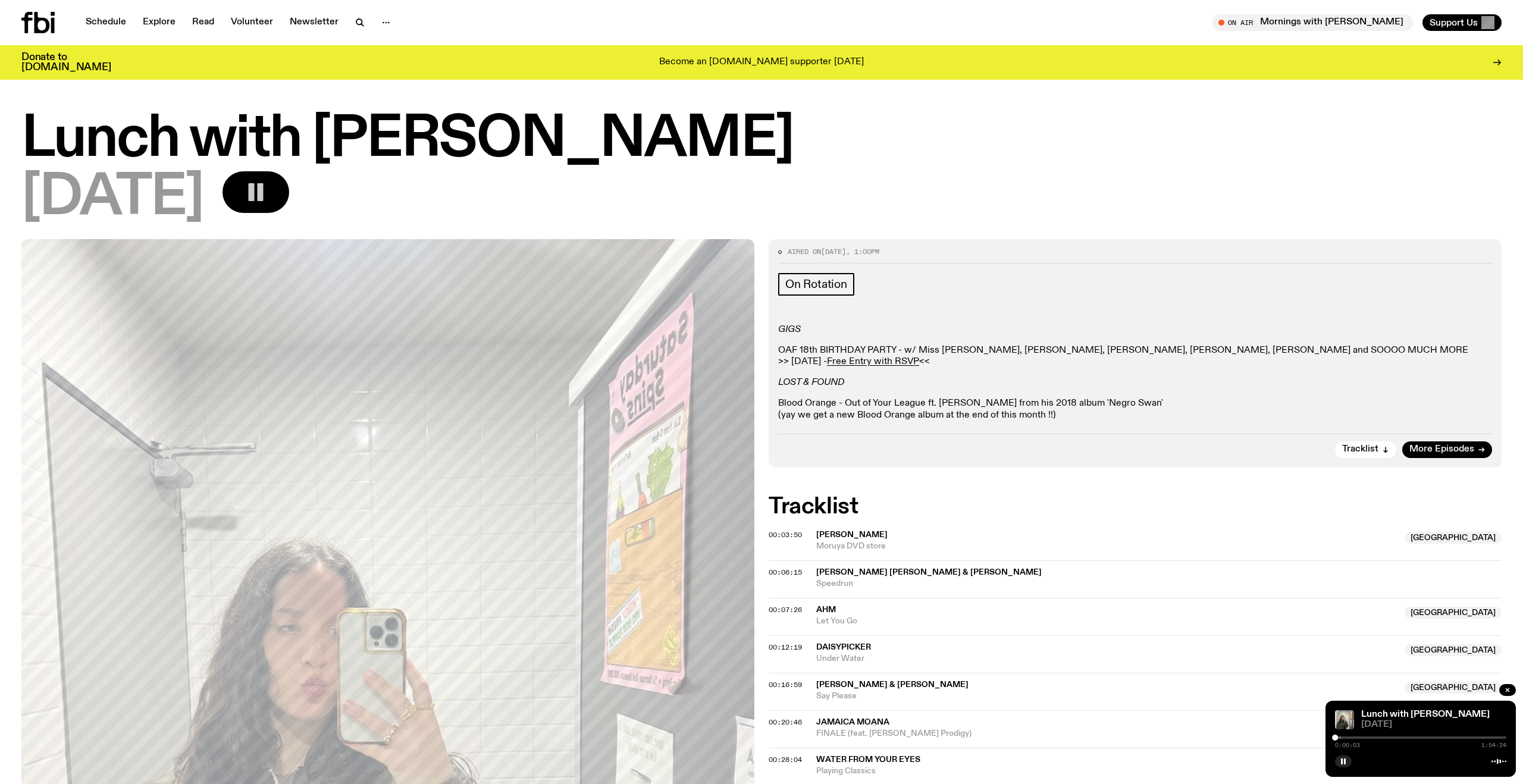
click at [1358, 731] on div "Lunch with Louisa Christie 13.08.25 0:00:03 1:54:24" at bounding box center [1420, 738] width 190 height 76
click at [1359, 736] on div at bounding box center [1420, 737] width 171 height 2
click at [1375, 736] on div at bounding box center [1420, 737] width 171 height 2
click at [1388, 739] on div "0:27:28 1:54:24" at bounding box center [1420, 741] width 171 height 14
click at [1392, 737] on div at bounding box center [1420, 737] width 171 height 2
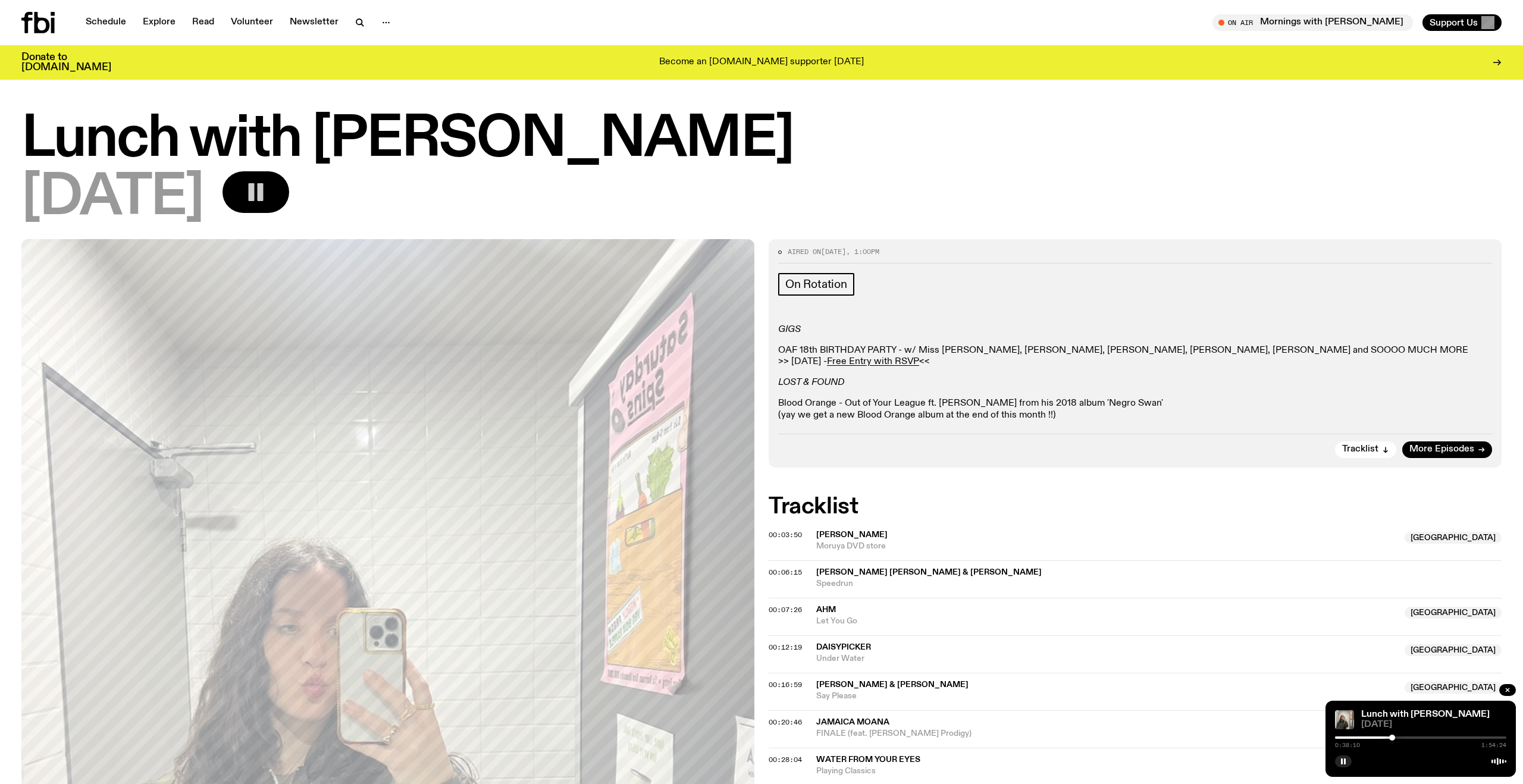
click at [1408, 737] on div at bounding box center [1420, 737] width 171 height 2
click at [1425, 738] on div at bounding box center [1420, 737] width 171 height 2
click at [1439, 737] on div at bounding box center [1420, 737] width 171 height 2
click at [1453, 737] on div at bounding box center [1420, 737] width 171 height 2
click at [1462, 736] on div at bounding box center [1420, 737] width 171 height 2
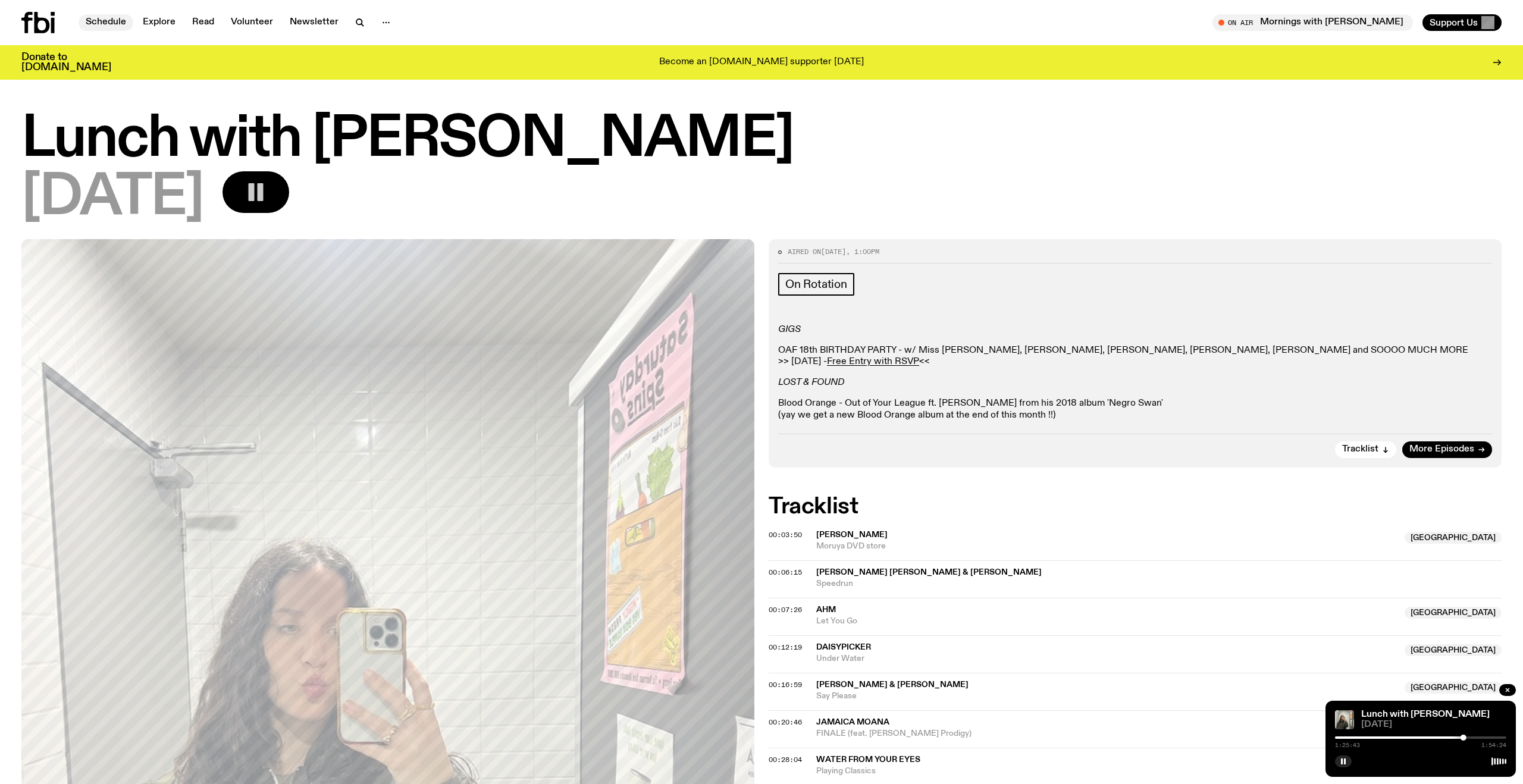
click at [108, 25] on link "Schedule" at bounding box center [106, 22] width 55 height 16
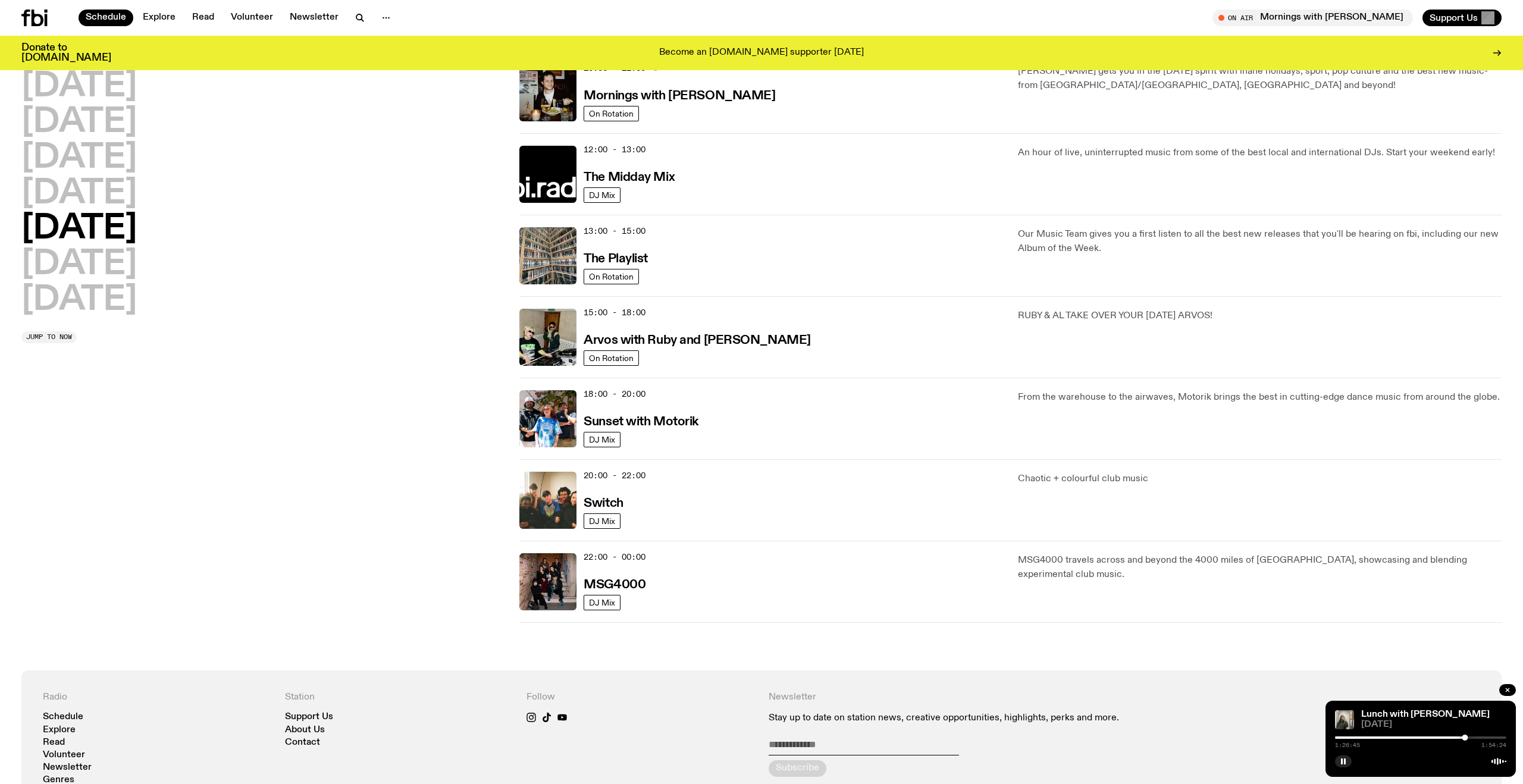
scroll to position [217, 0]
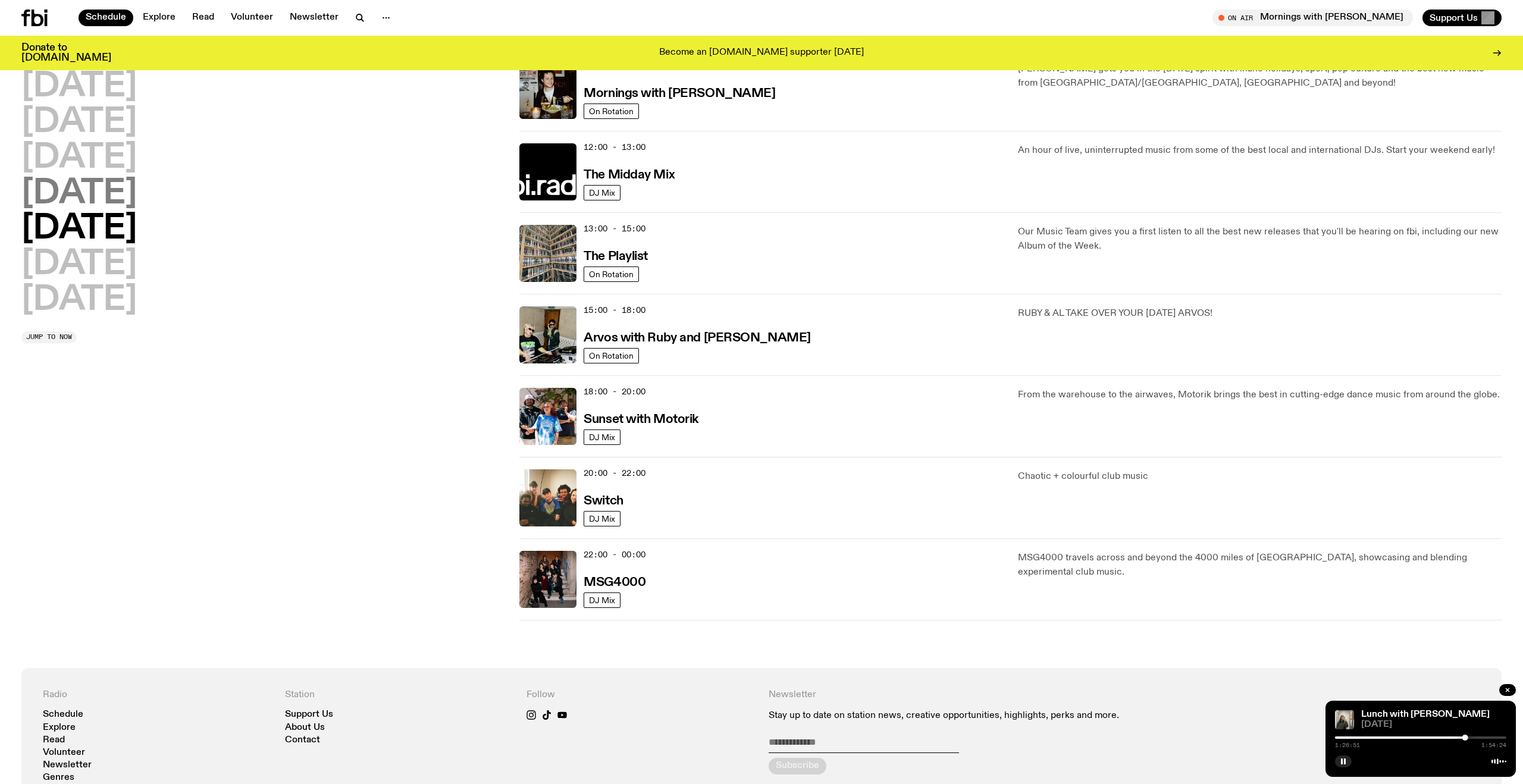
click at [125, 198] on h2 "Thursday" at bounding box center [79, 194] width 116 height 34
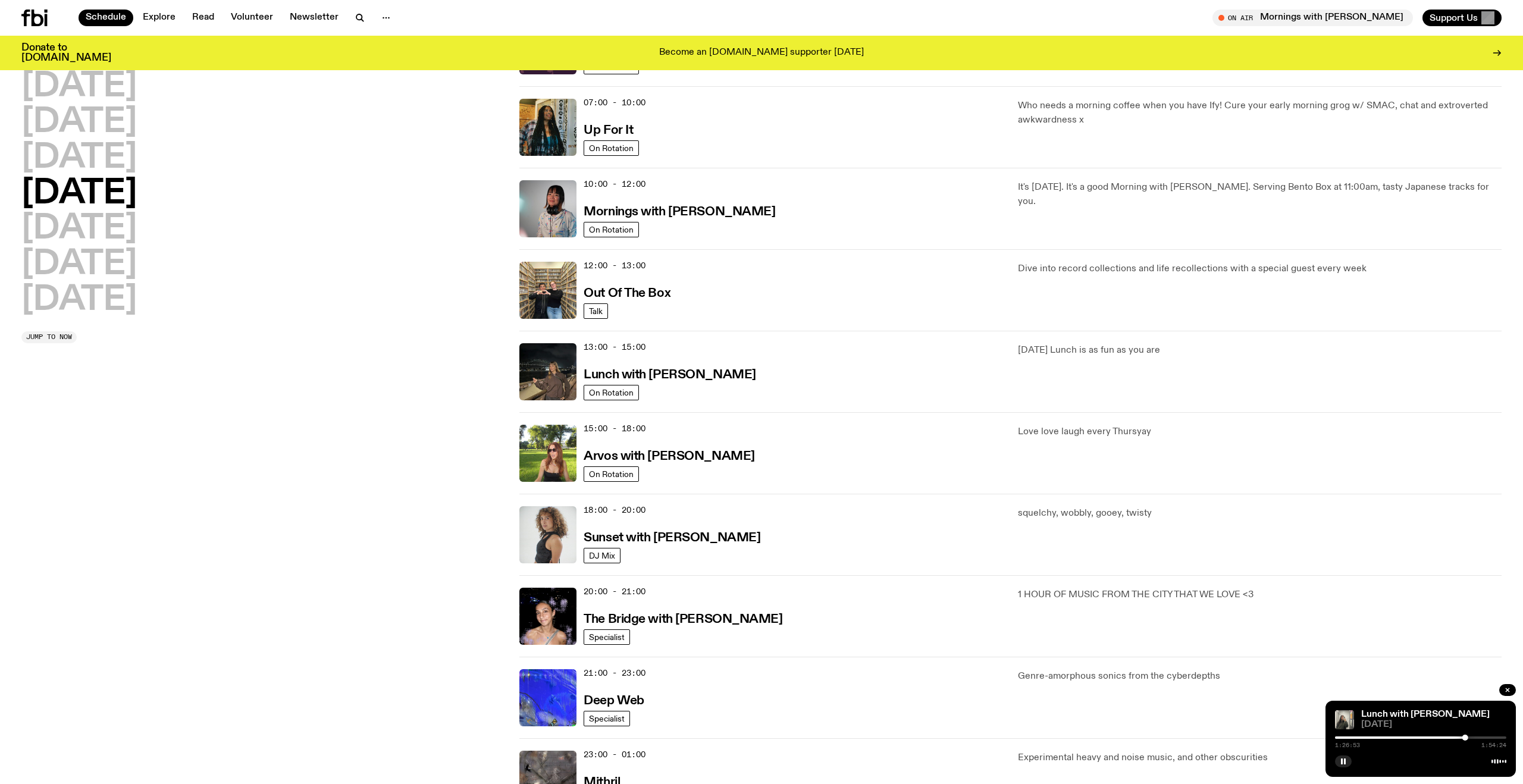
scroll to position [104, 0]
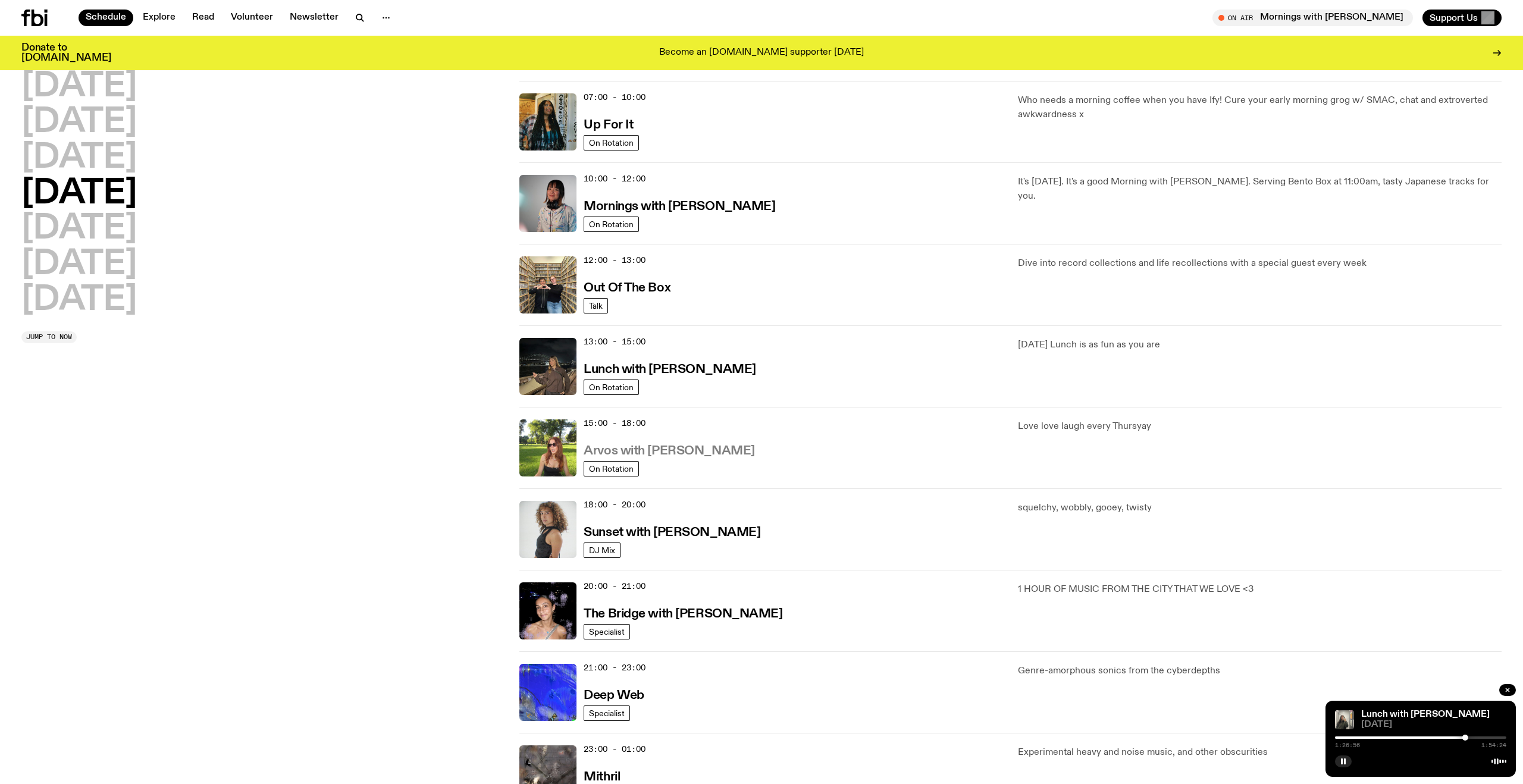
click at [622, 451] on h3 "Arvos with [PERSON_NAME]" at bounding box center [668, 450] width 171 height 12
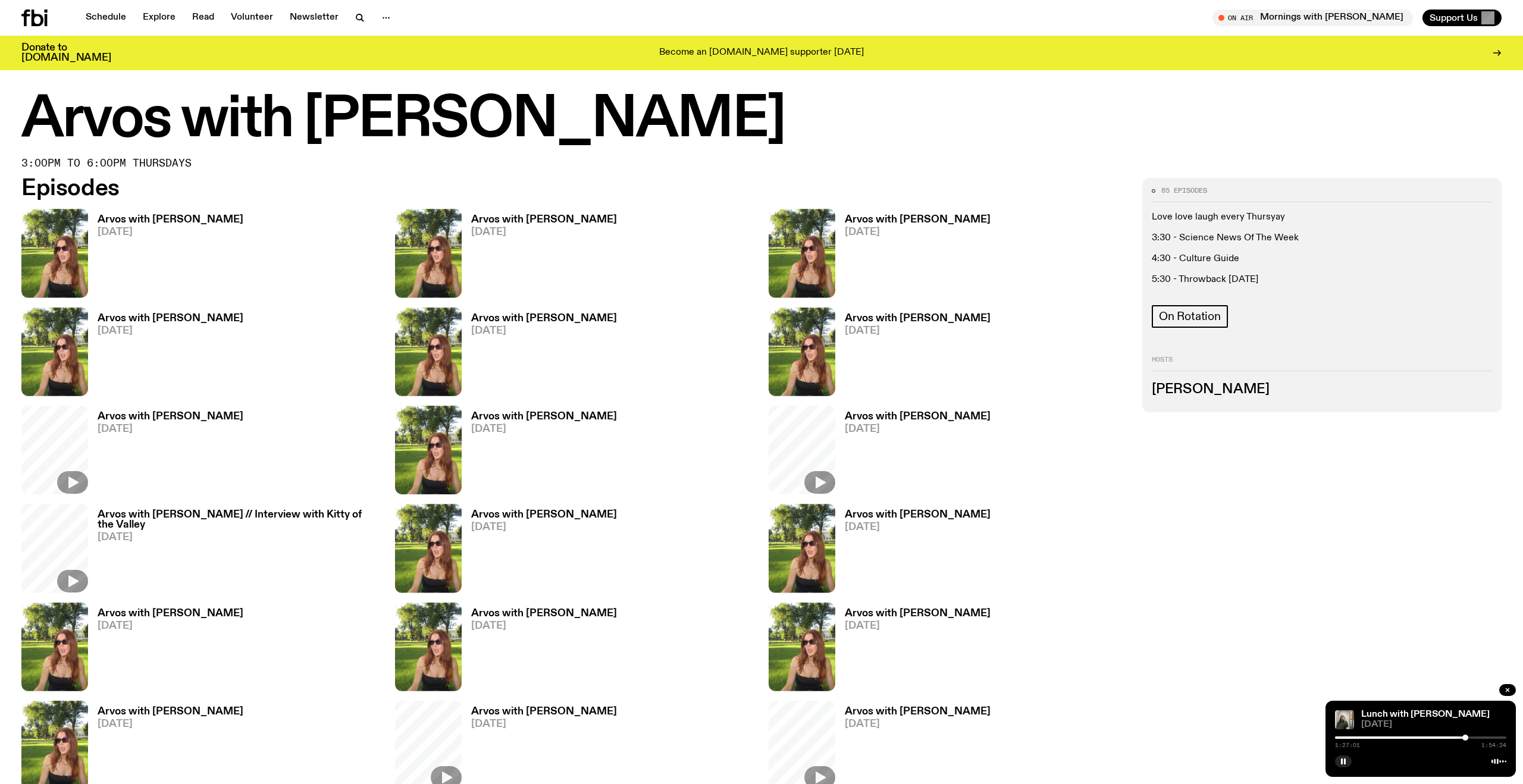
scroll to position [633, 0]
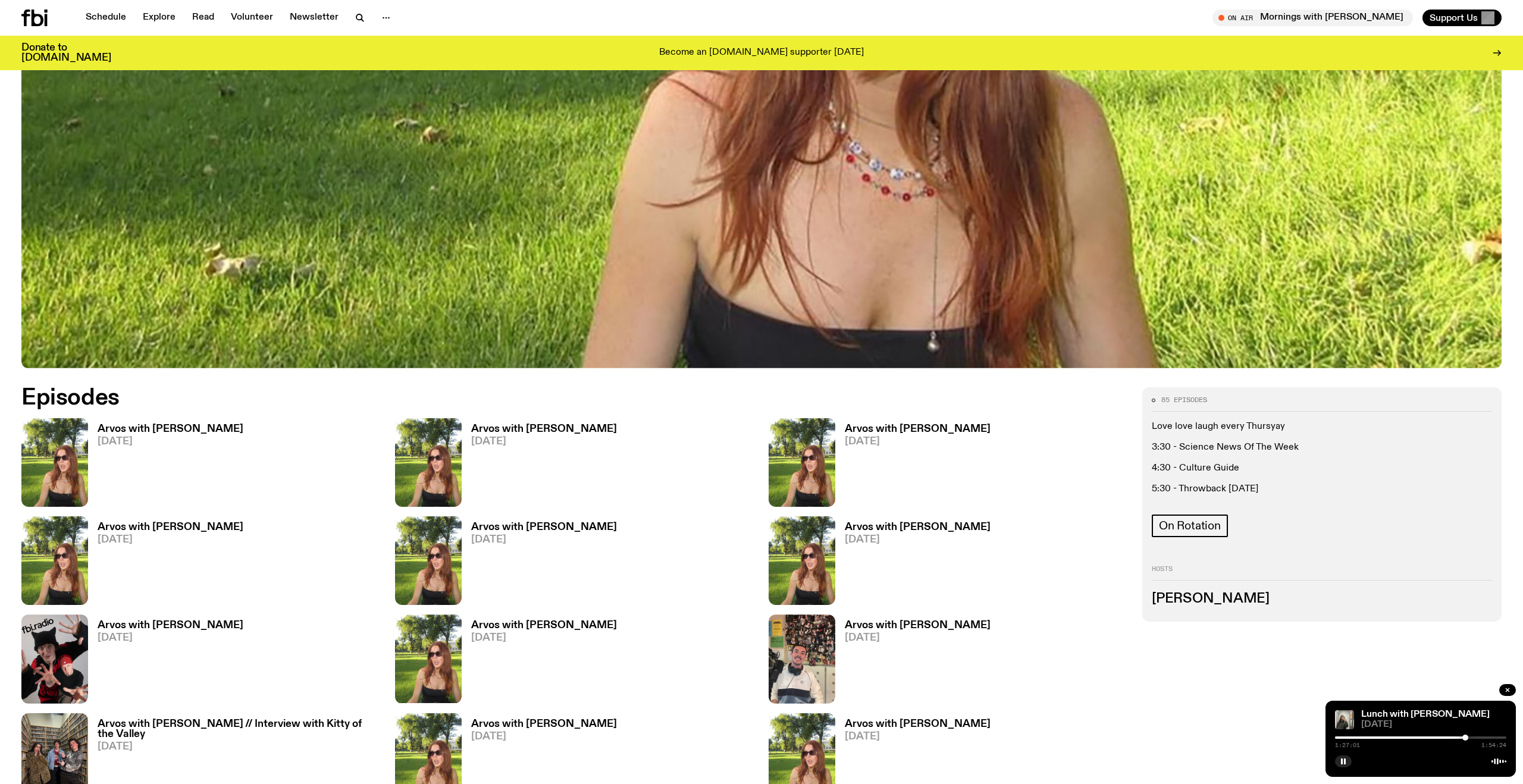
click at [157, 428] on h3 "Arvos with [PERSON_NAME]" at bounding box center [171, 429] width 146 height 10
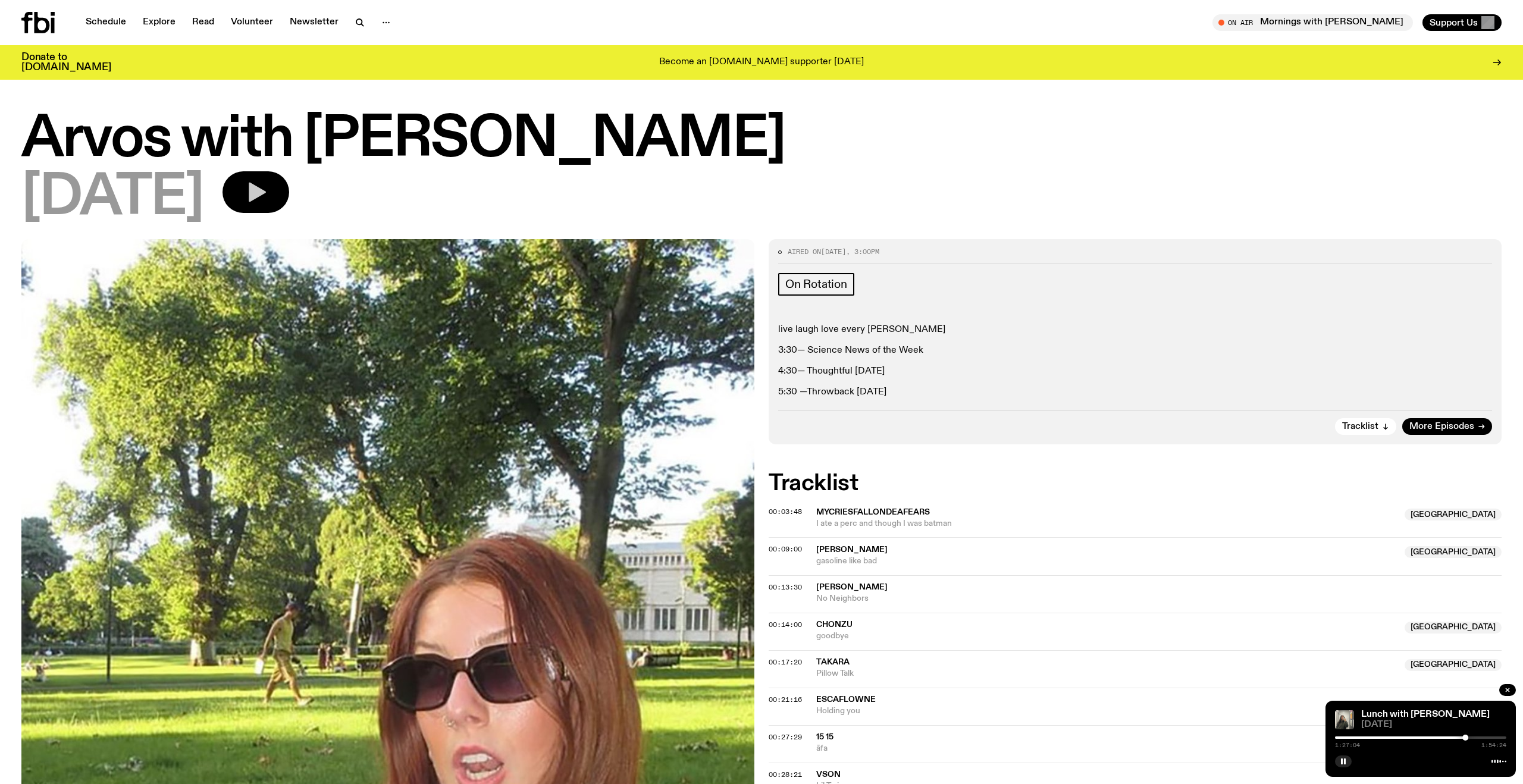
click at [279, 192] on button "button" at bounding box center [255, 192] width 66 height 42
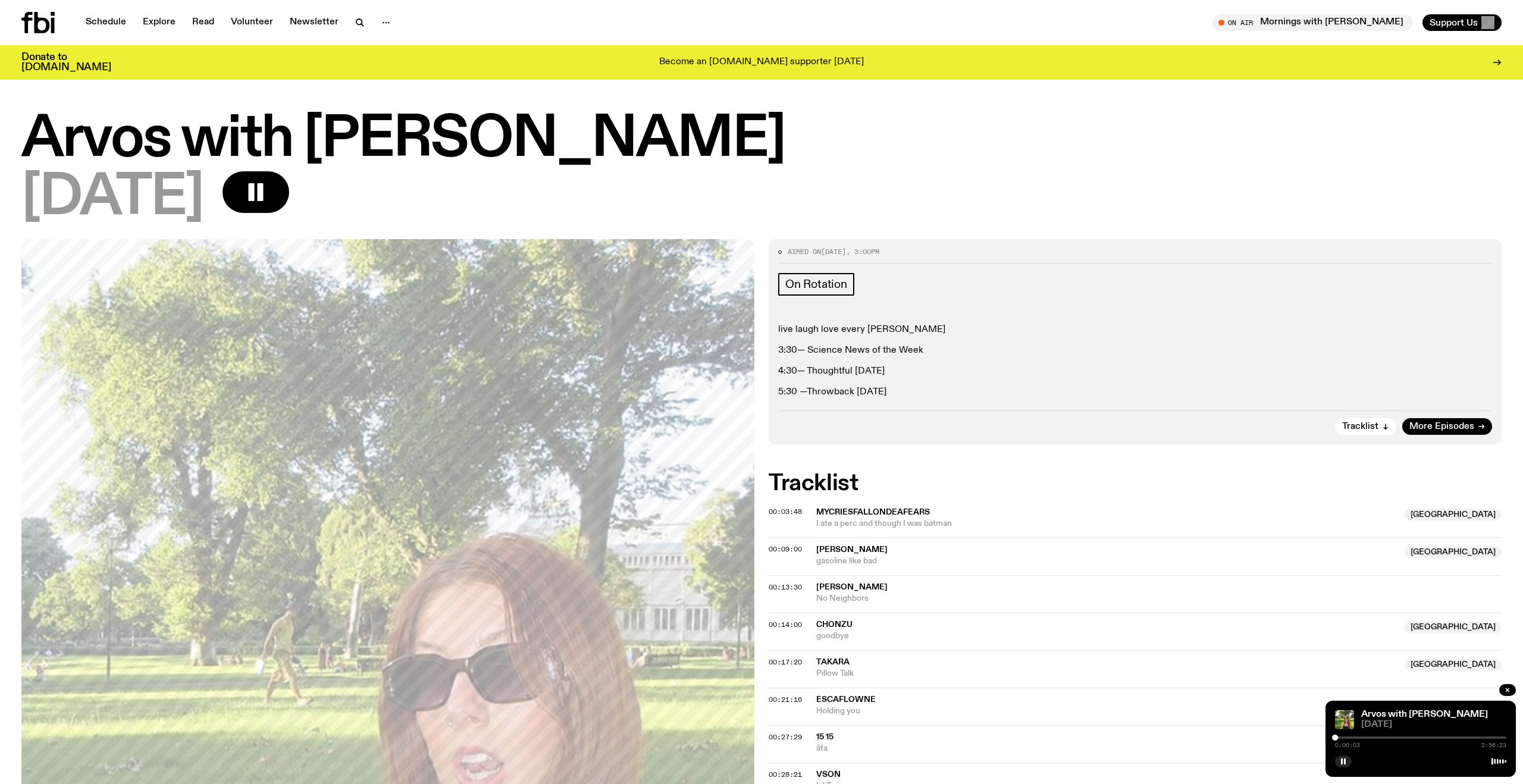
click at [1349, 736] on div at bounding box center [1420, 737] width 171 height 2
click at [1365, 737] on div at bounding box center [1420, 737] width 171 height 2
click at [1381, 736] on div at bounding box center [1420, 737] width 171 height 2
click at [1395, 736] on div at bounding box center [1420, 737] width 171 height 2
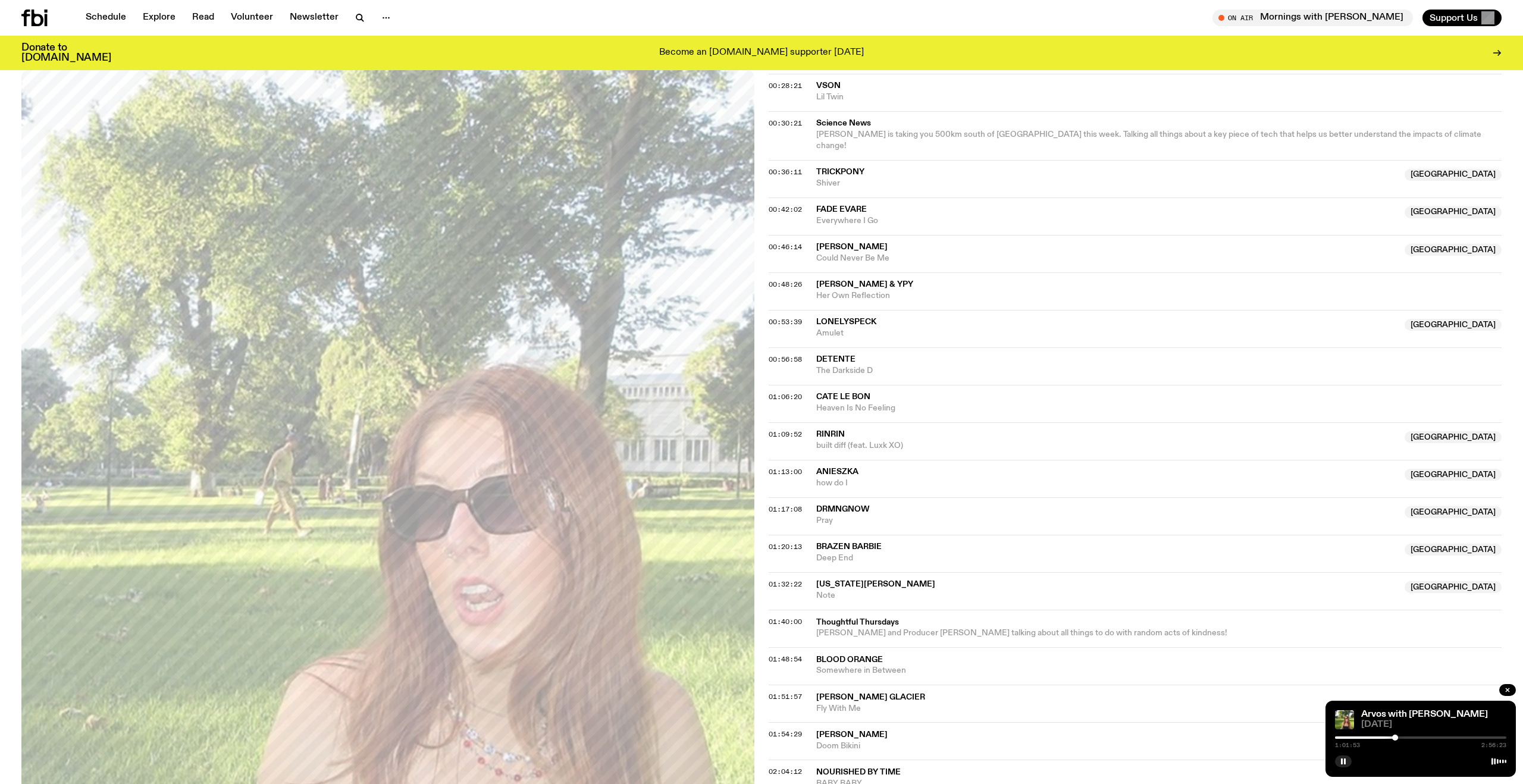
scroll to position [683, 0]
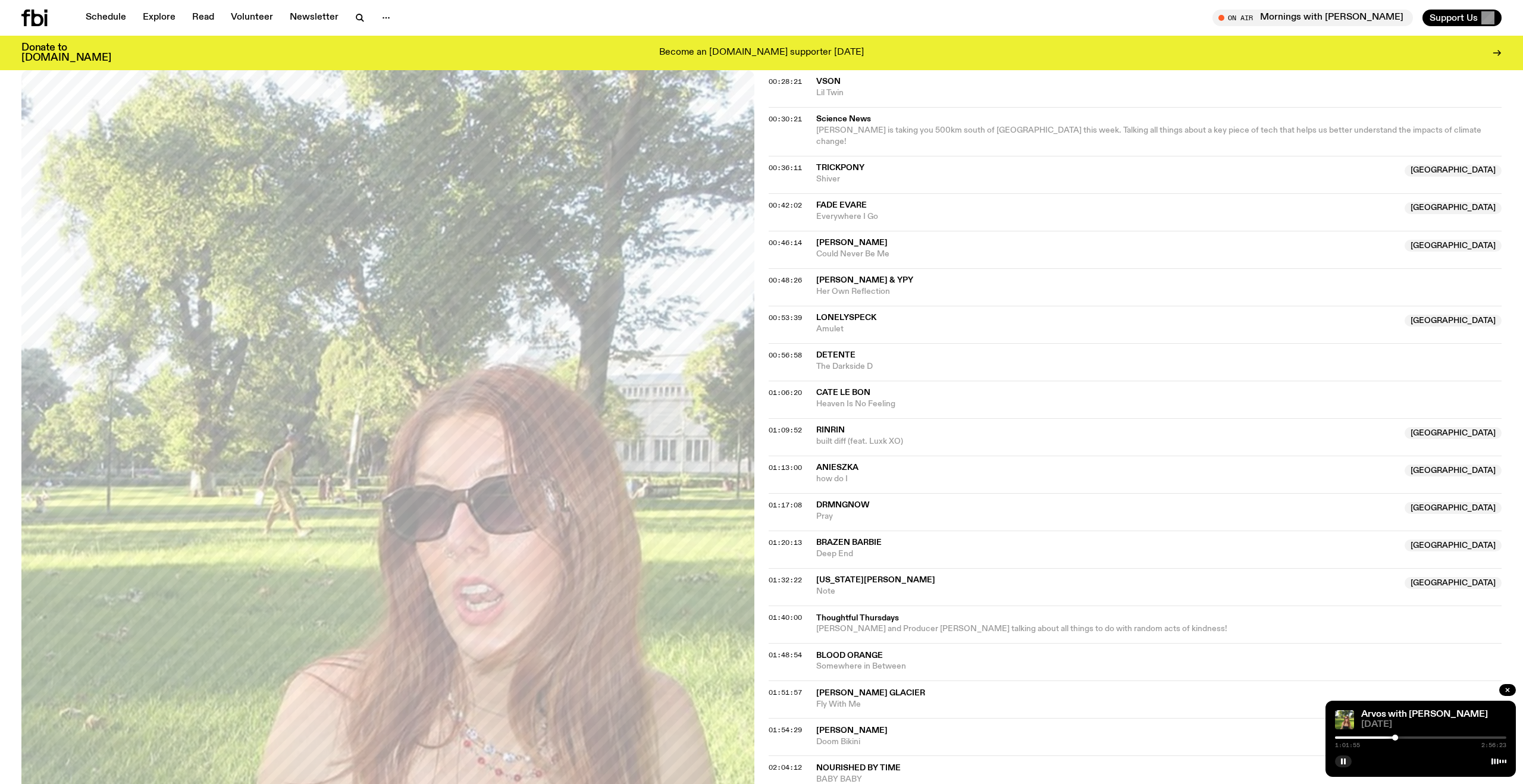
click at [1416, 737] on div at bounding box center [1420, 737] width 171 height 2
click at [1432, 735] on div "1:23:57 2:56:23" at bounding box center [1420, 741] width 171 height 14
click at [1440, 735] on div "1:23:58 2:56:23" at bounding box center [1420, 741] width 171 height 14
click at [1440, 736] on div at bounding box center [1420, 737] width 171 height 2
click at [1461, 736] on div at bounding box center [1420, 737] width 171 height 2
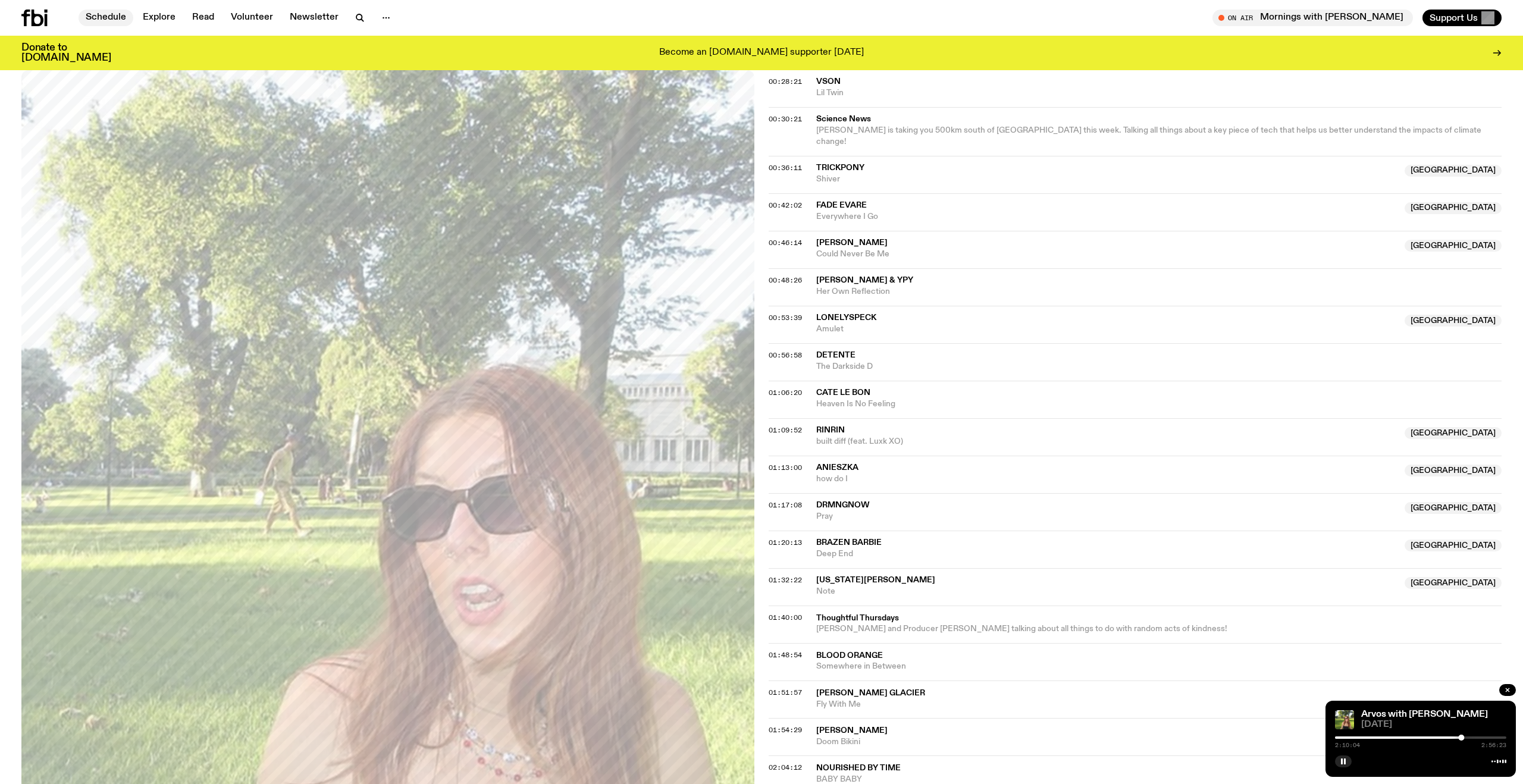
click at [109, 21] on link "Schedule" at bounding box center [106, 18] width 55 height 16
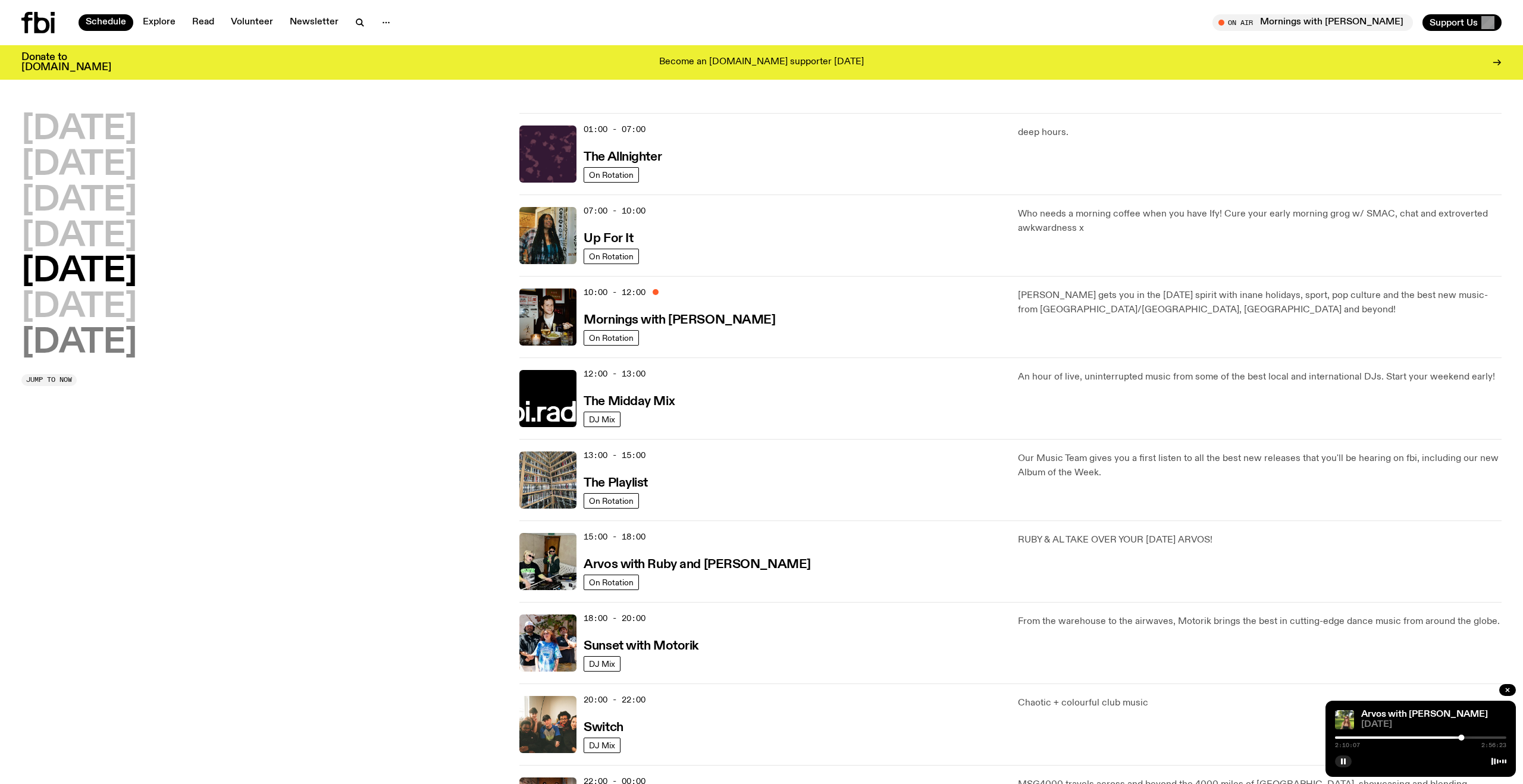
click at [114, 341] on h2 "Sunday" at bounding box center [79, 343] width 116 height 34
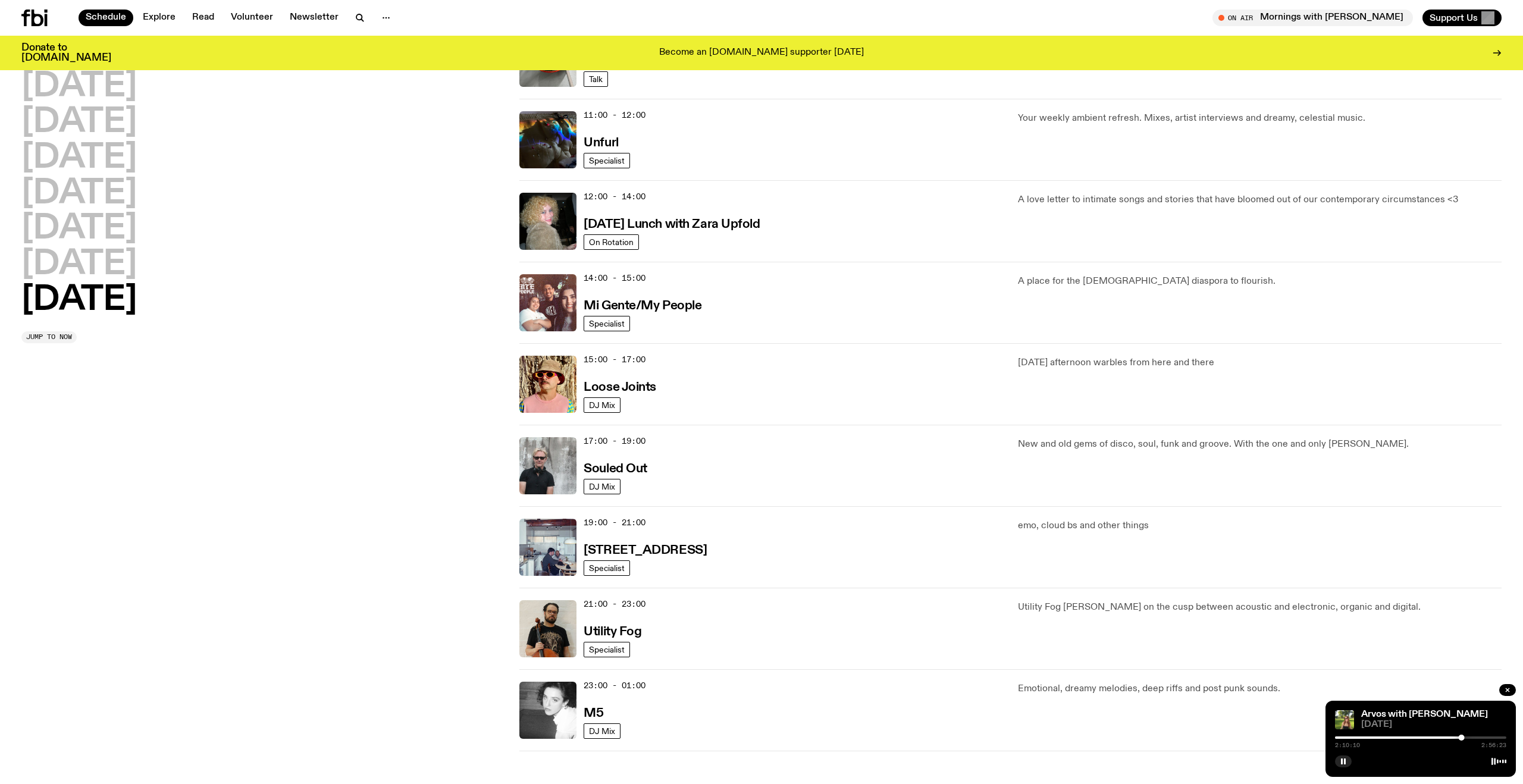
scroll to position [417, 0]
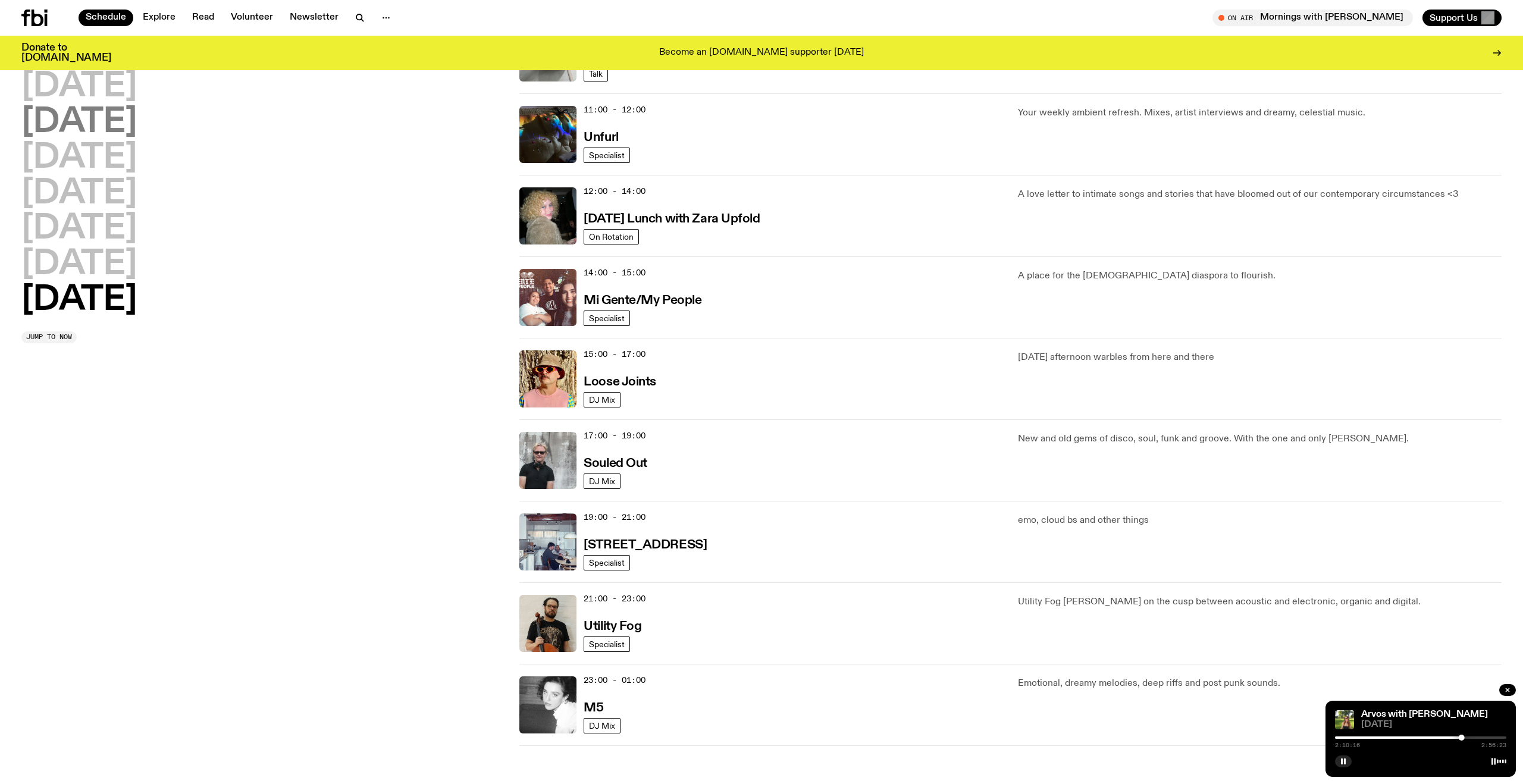
click at [85, 130] on h2 "Tuesday" at bounding box center [79, 122] width 116 height 34
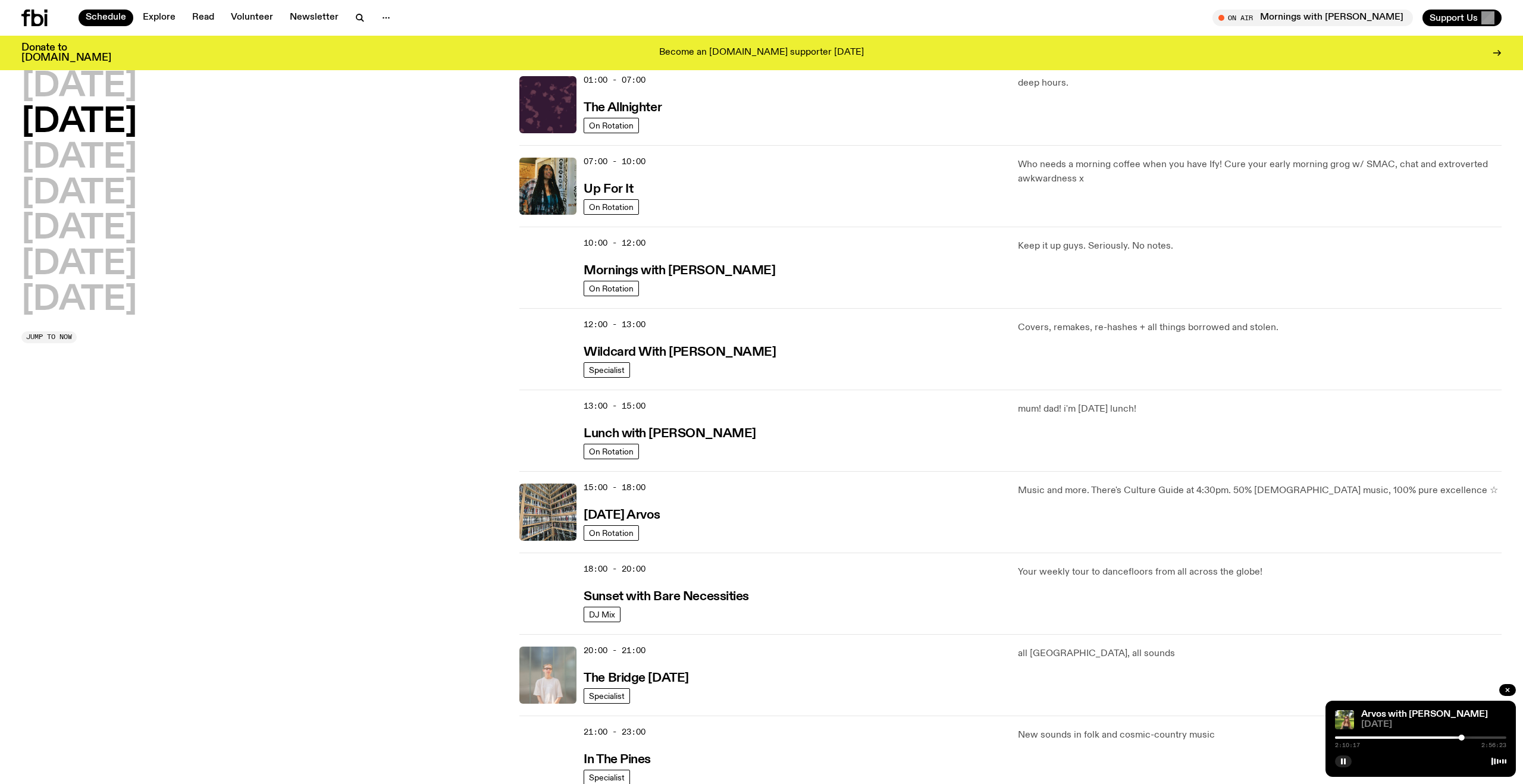
scroll to position [34, 0]
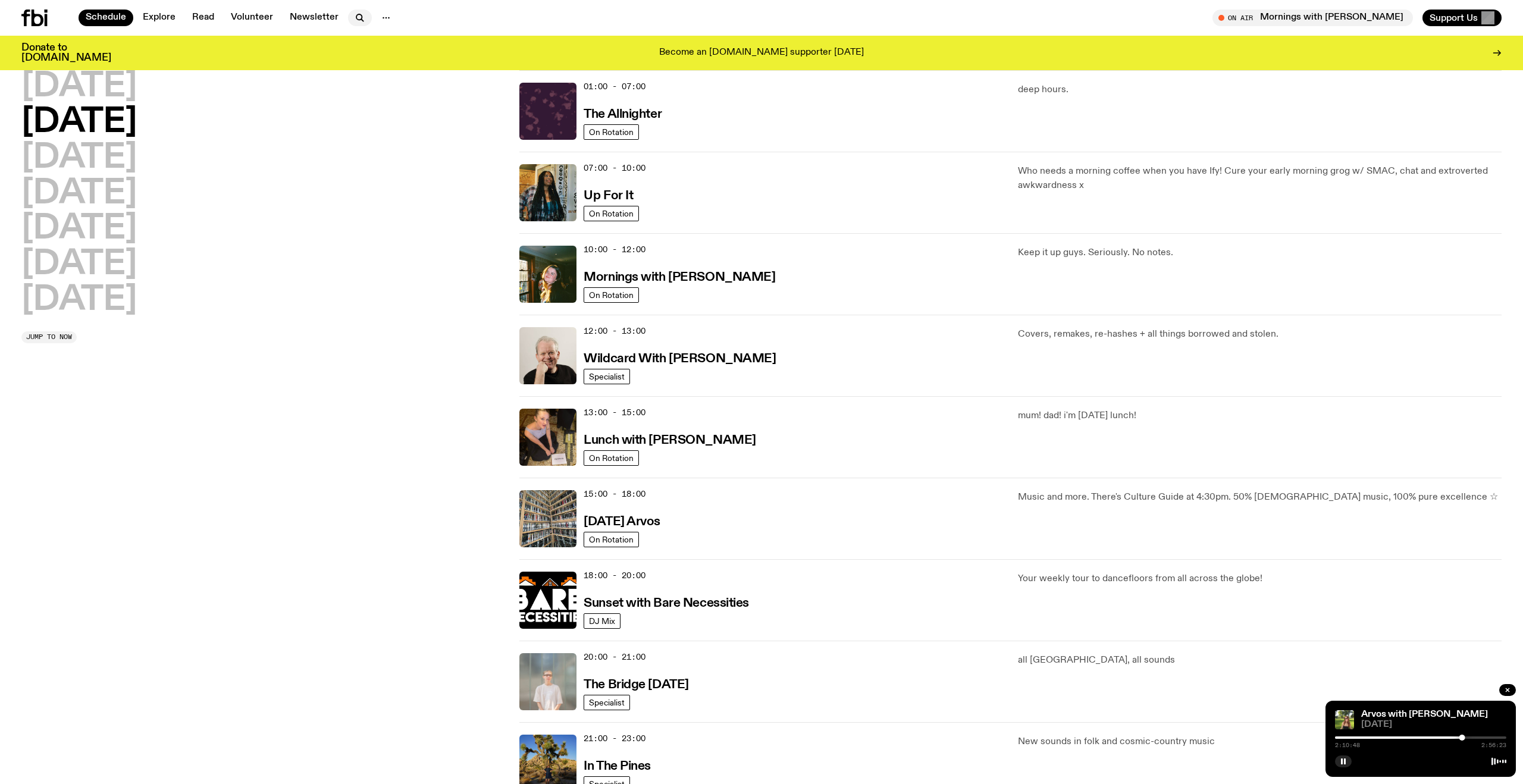
click at [353, 21] on icon "button" at bounding box center [359, 17] width 14 height 14
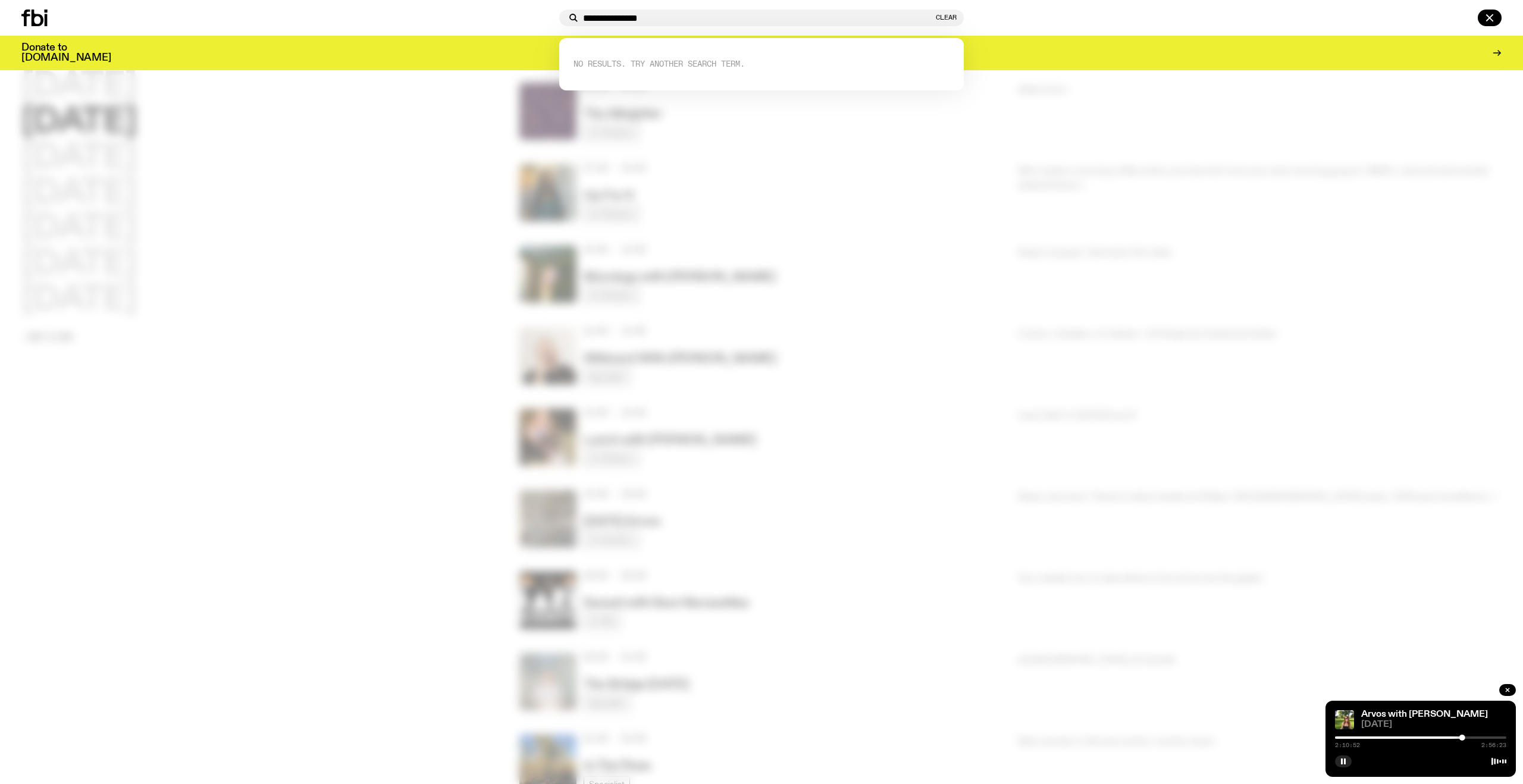
type input "**********"
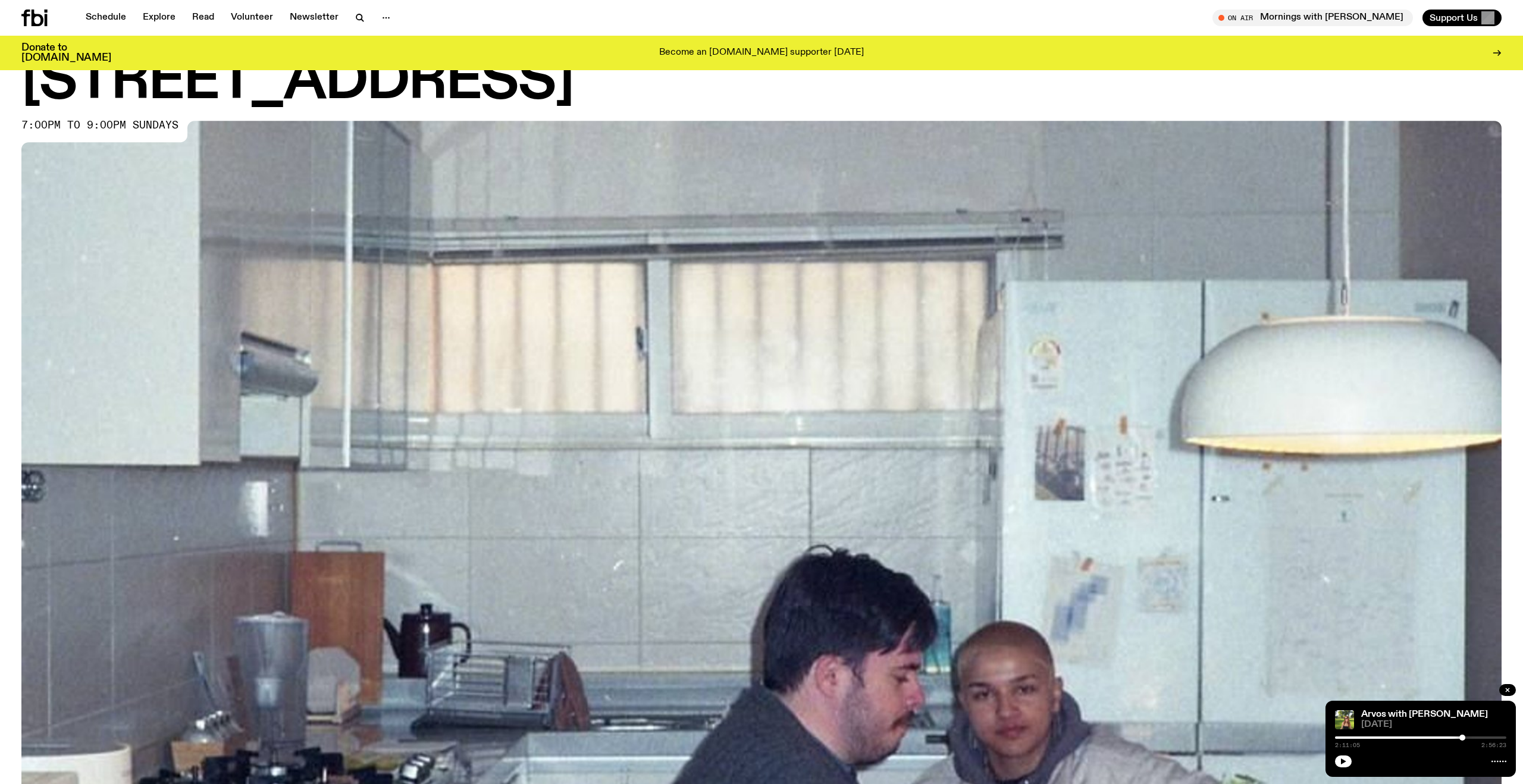
scroll to position [706, 0]
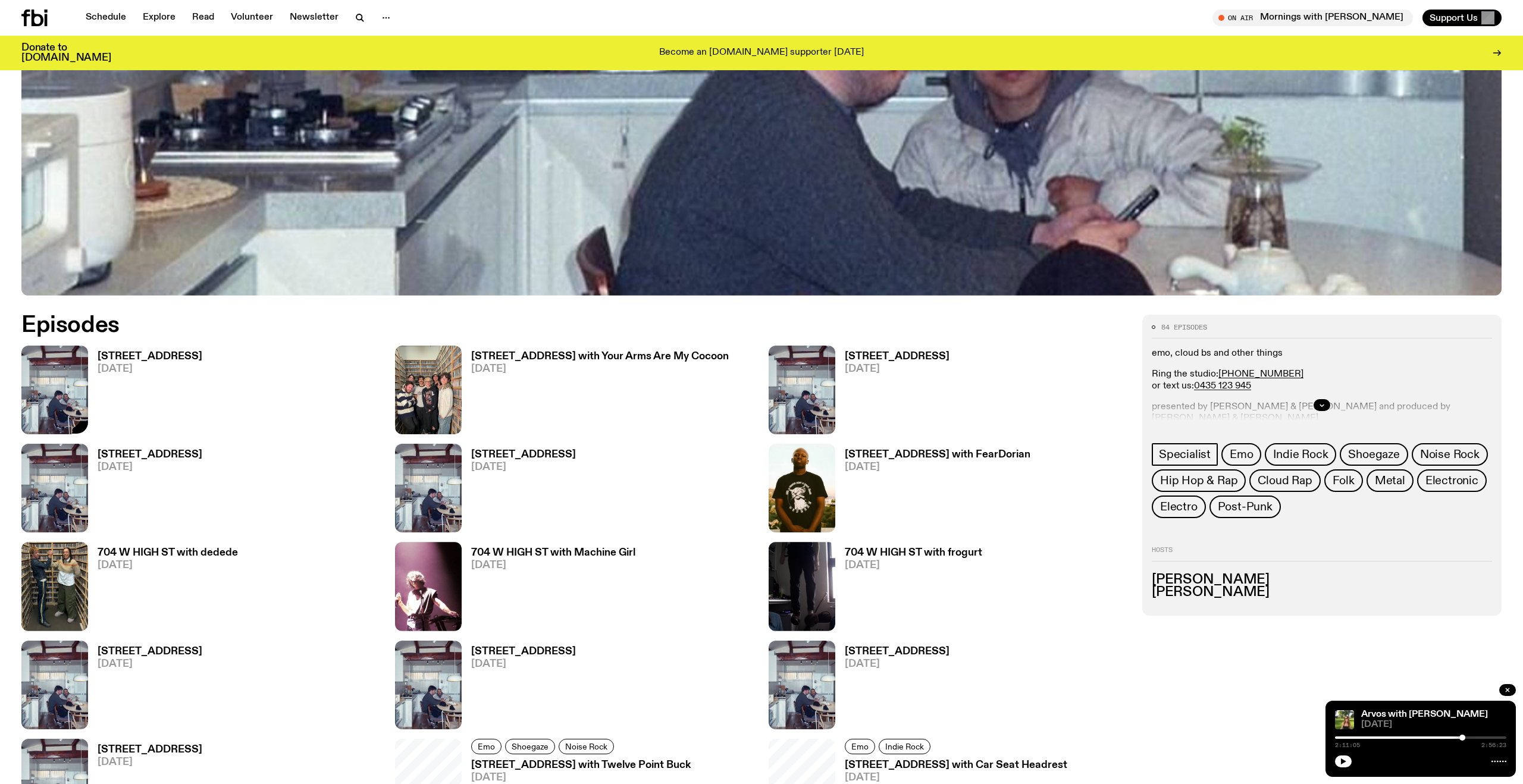
click at [103, 355] on h3 "[STREET_ADDRESS]" at bounding box center [150, 357] width 105 height 10
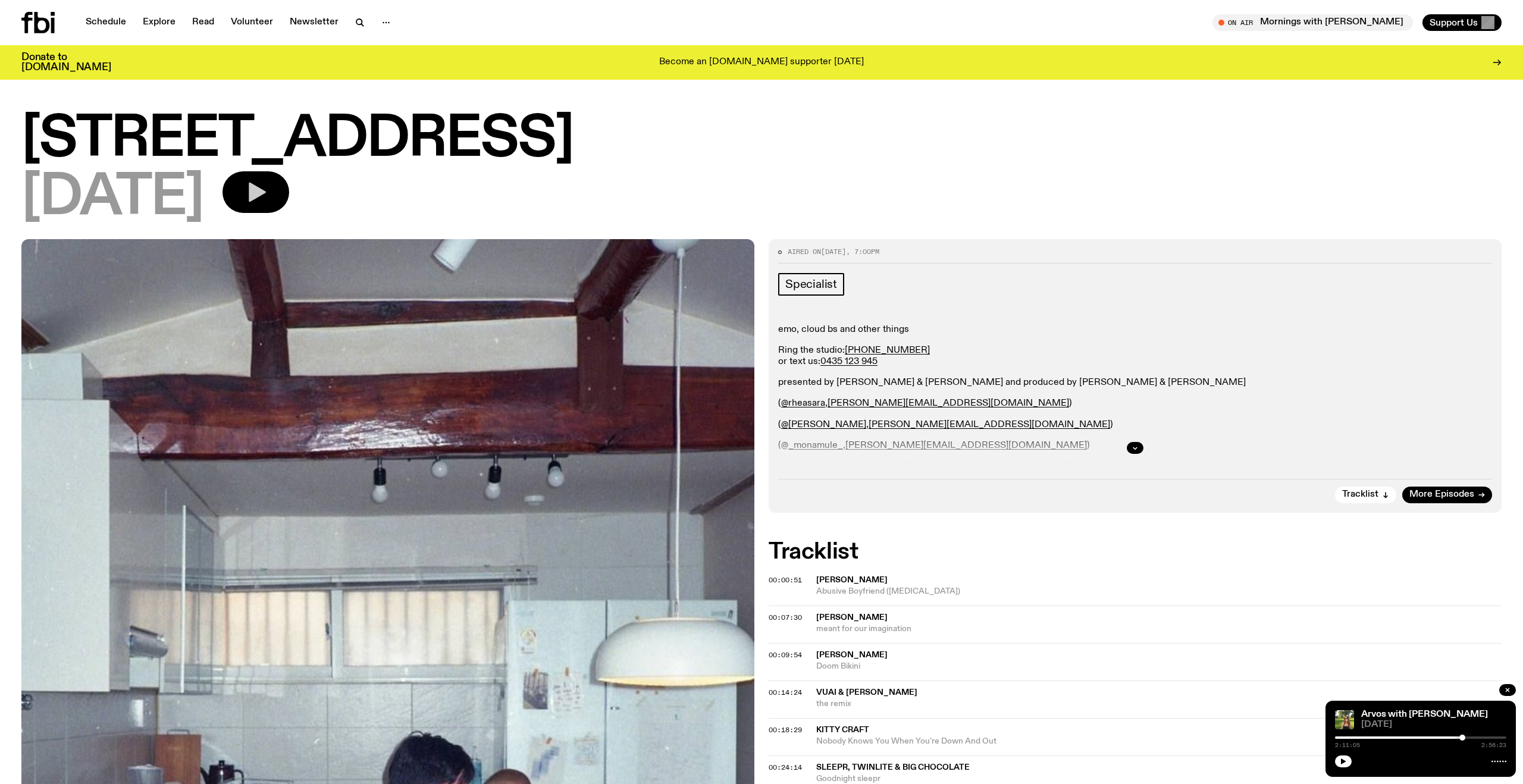
click at [267, 189] on icon "button" at bounding box center [255, 192] width 24 height 24
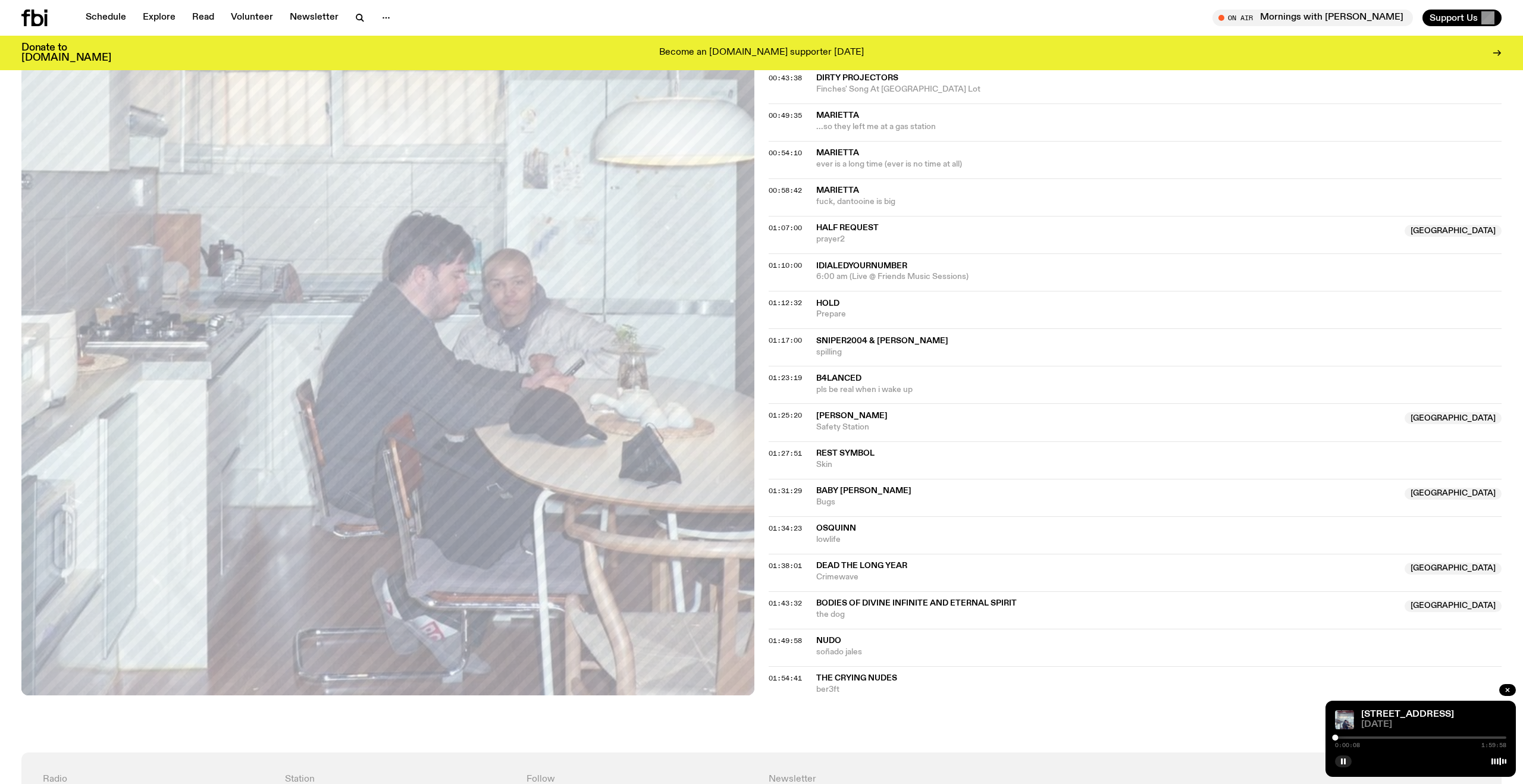
scroll to position [868, 0]
click at [1362, 737] on div at bounding box center [1420, 737] width 171 height 2
click at [1375, 737] on div at bounding box center [1420, 737] width 171 height 2
click at [1383, 737] on div at bounding box center [1420, 737] width 171 height 2
click at [1395, 736] on div at bounding box center [1420, 737] width 171 height 2
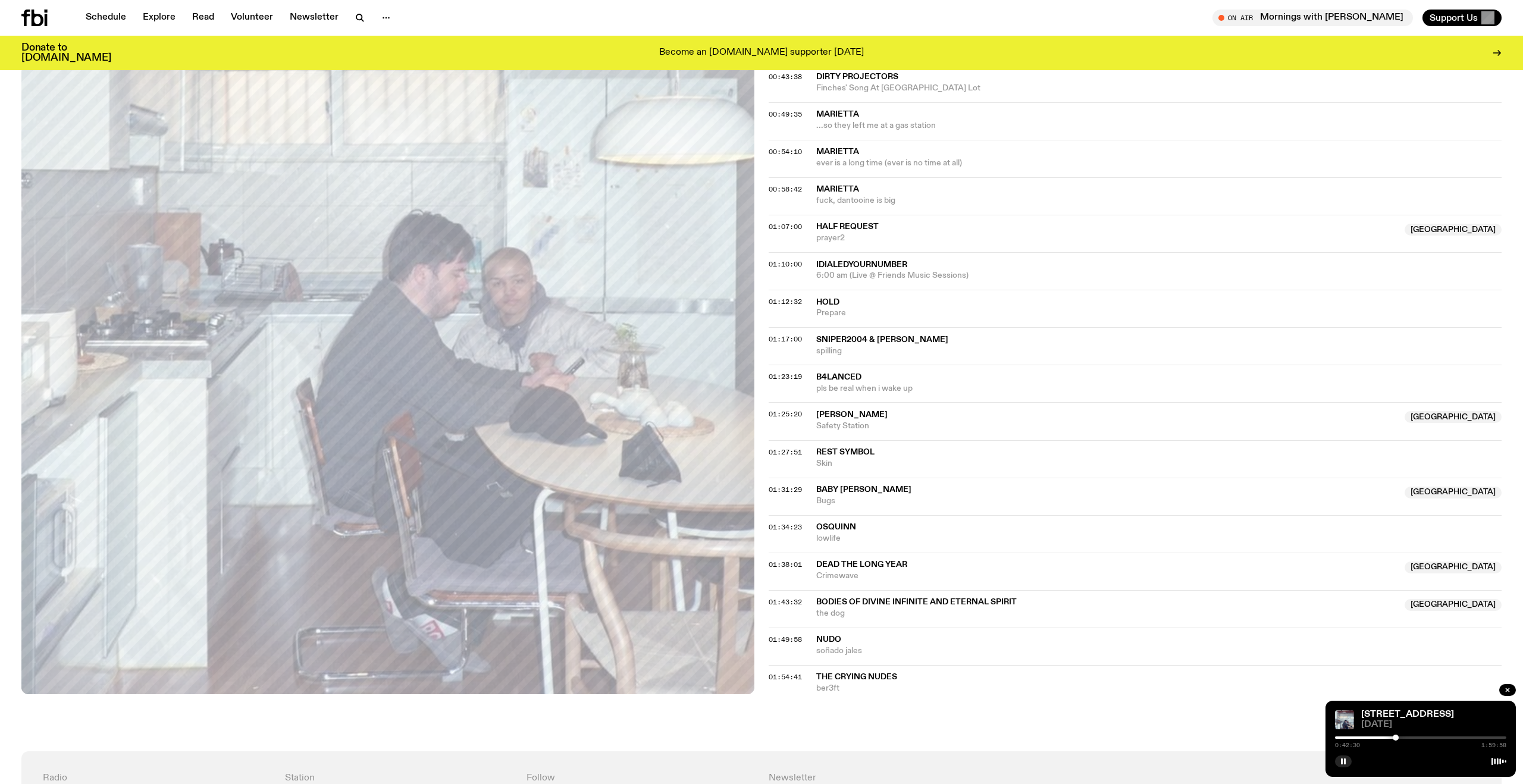
click at [1406, 734] on div "0:42:30 1:59:58" at bounding box center [1420, 741] width 171 height 14
click at [354, 18] on icon "button" at bounding box center [359, 17] width 14 height 14
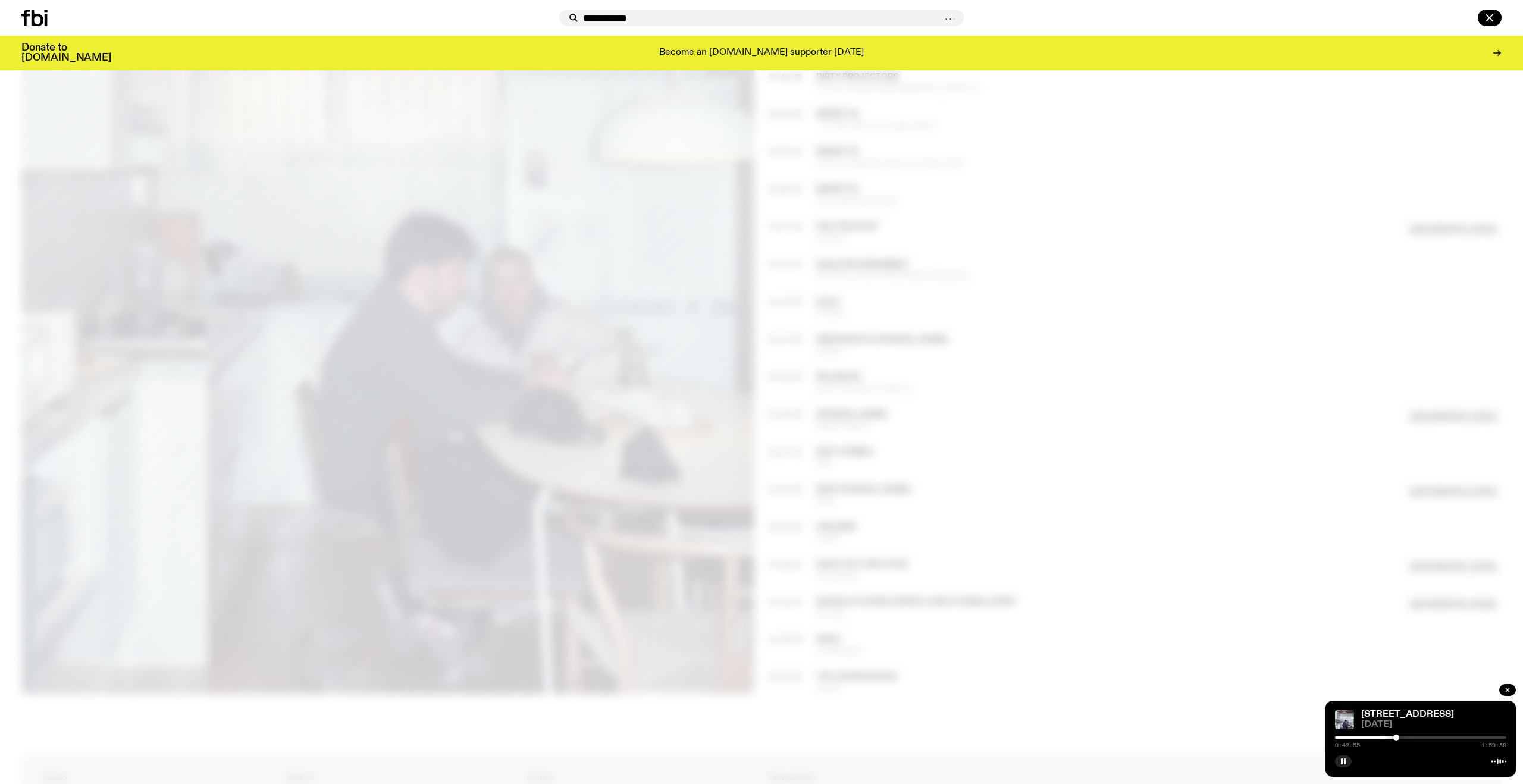
type input "**********"
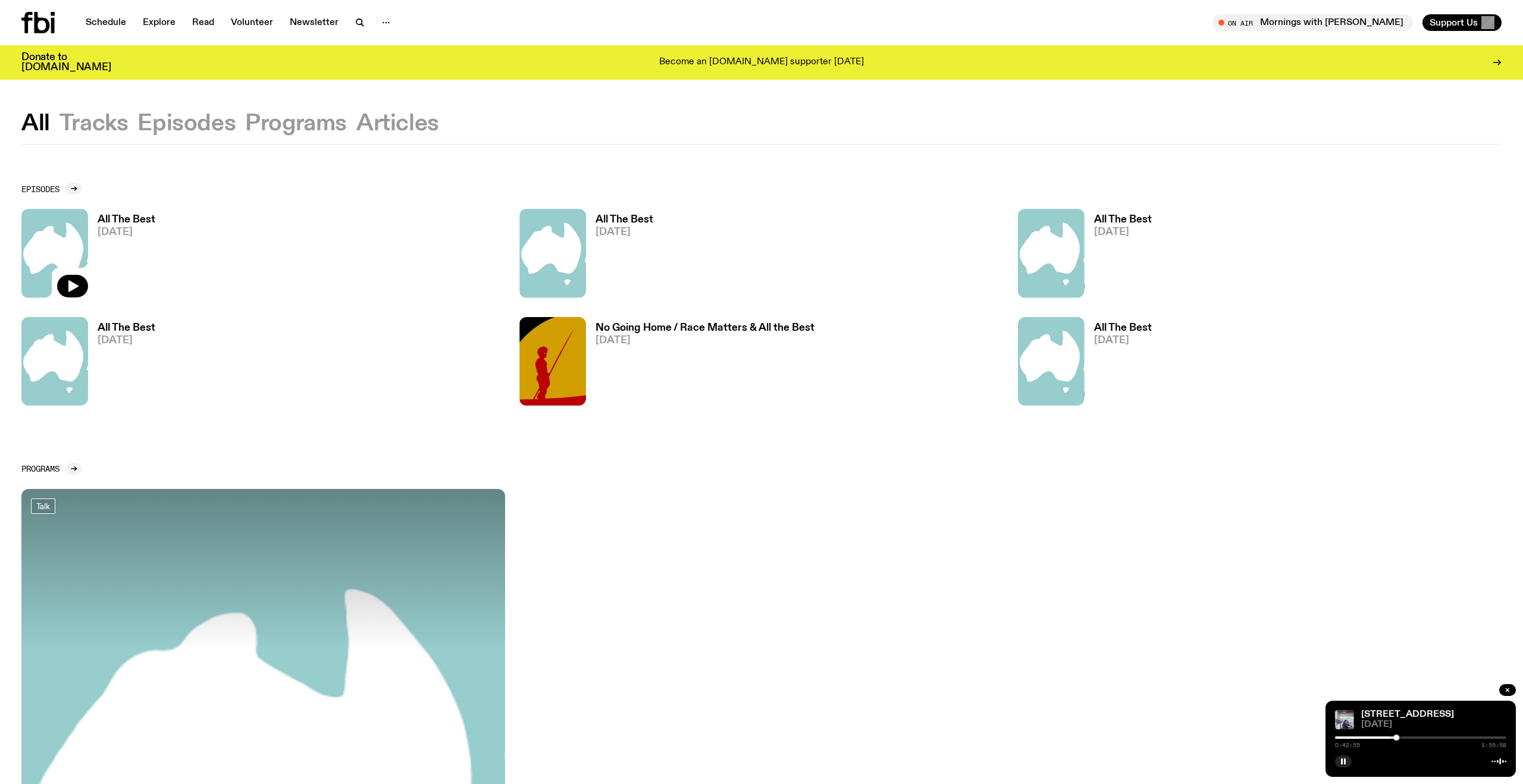
click at [52, 251] on img at bounding box center [54, 253] width 66 height 89
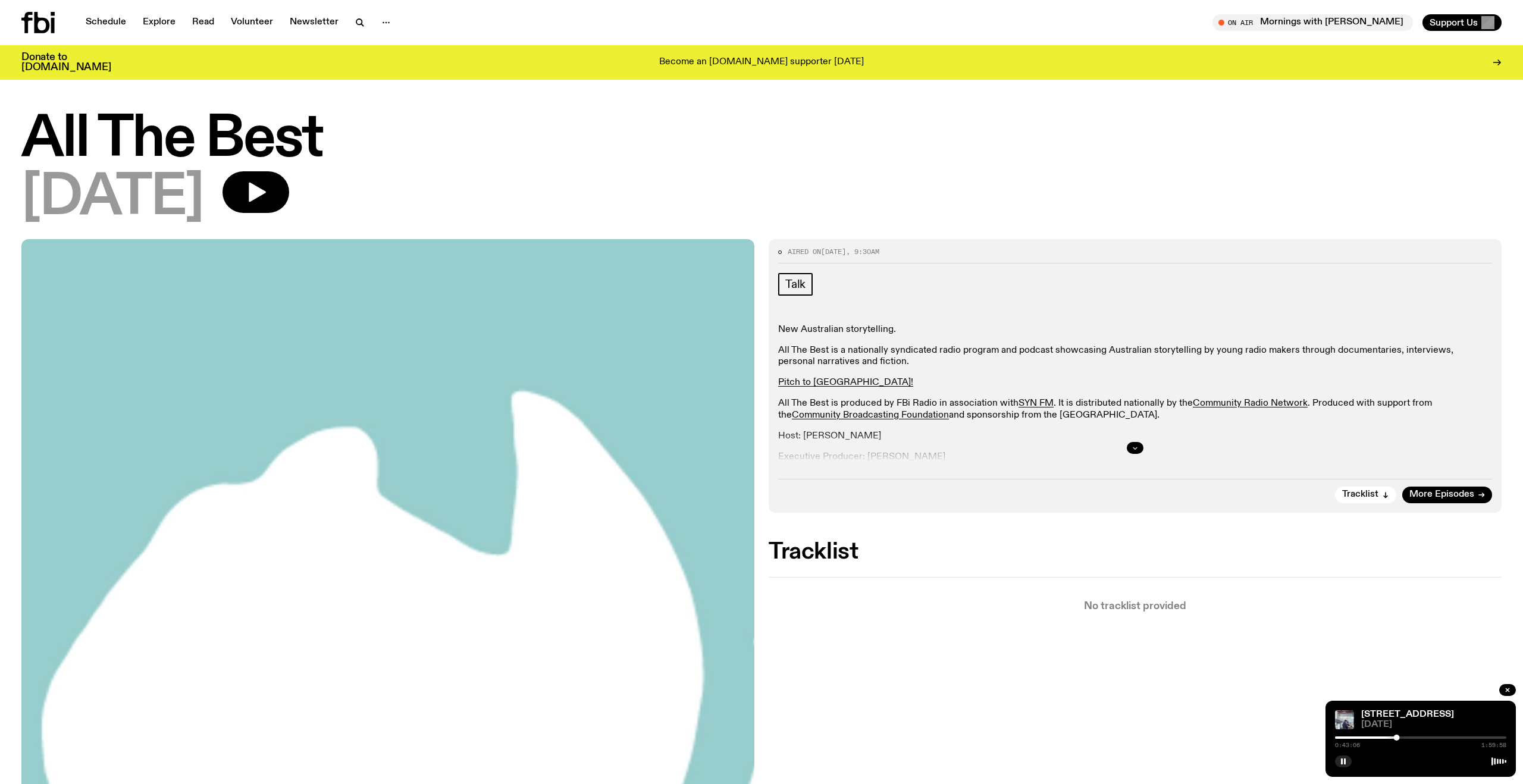
click at [1138, 451] on button "button" at bounding box center [1135, 448] width 16 height 12
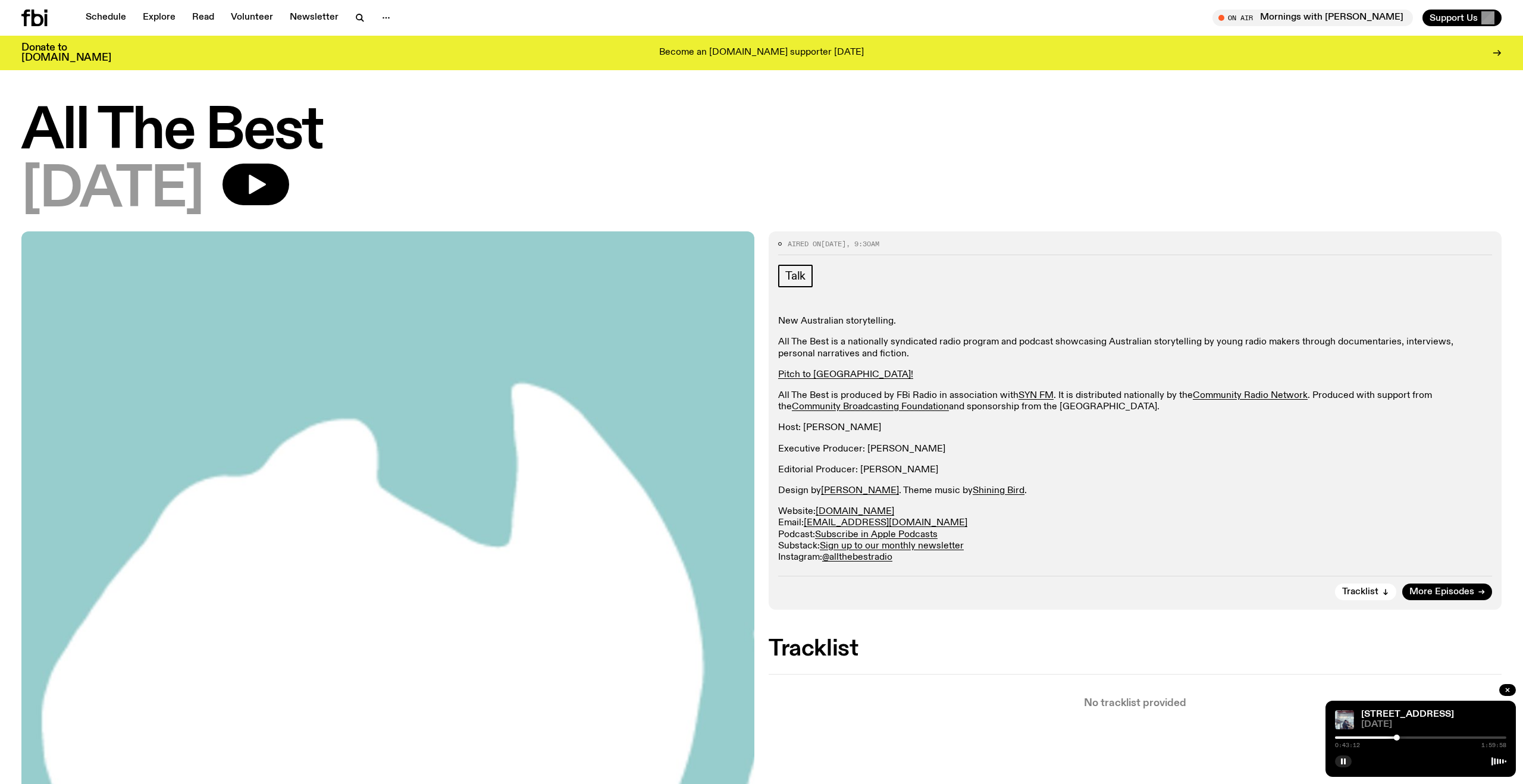
scroll to position [243, 0]
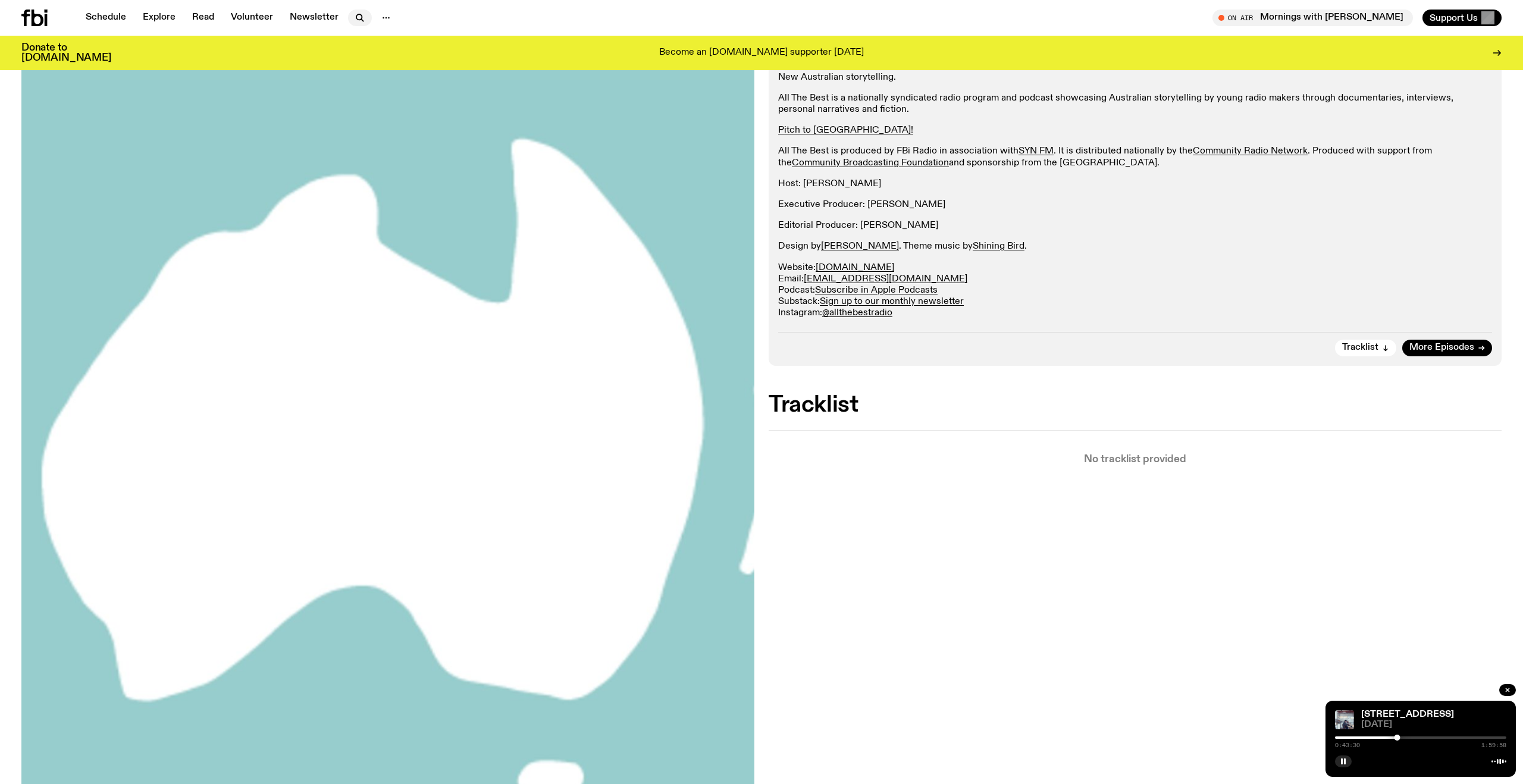
click at [356, 22] on icon "button" at bounding box center [359, 17] width 14 height 14
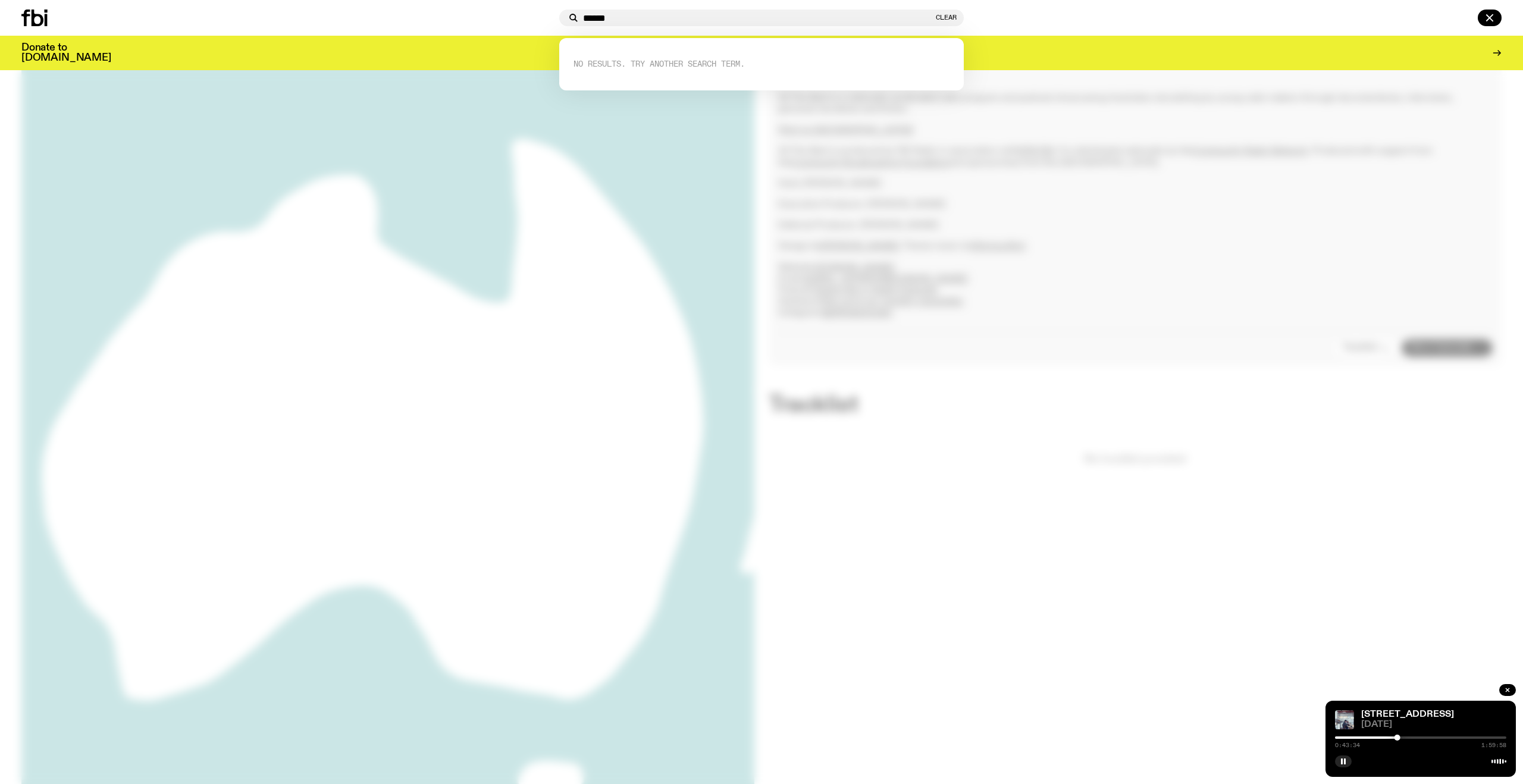
type input "******"
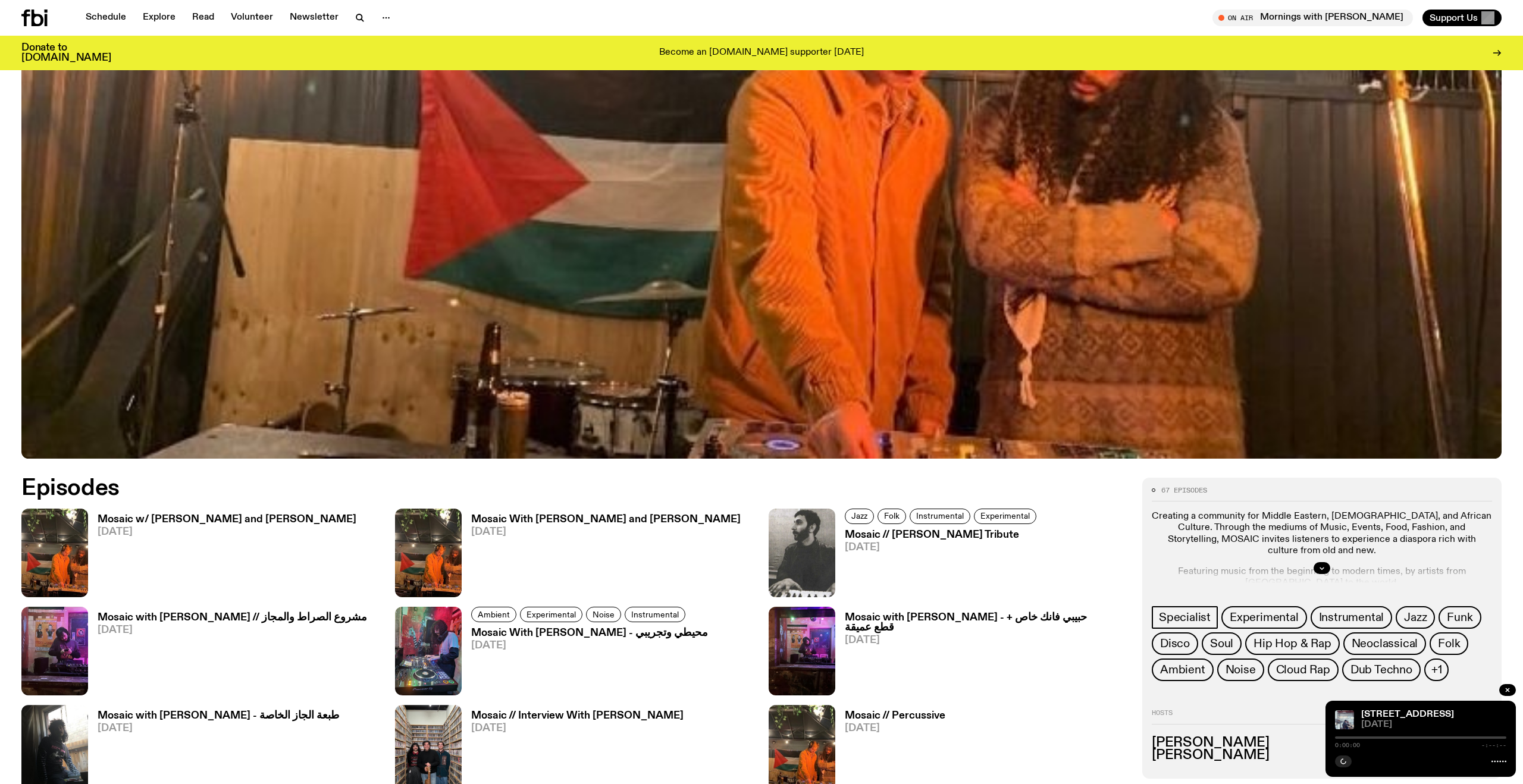
scroll to position [543, 0]
click at [358, 18] on icon "button" at bounding box center [359, 17] width 14 height 14
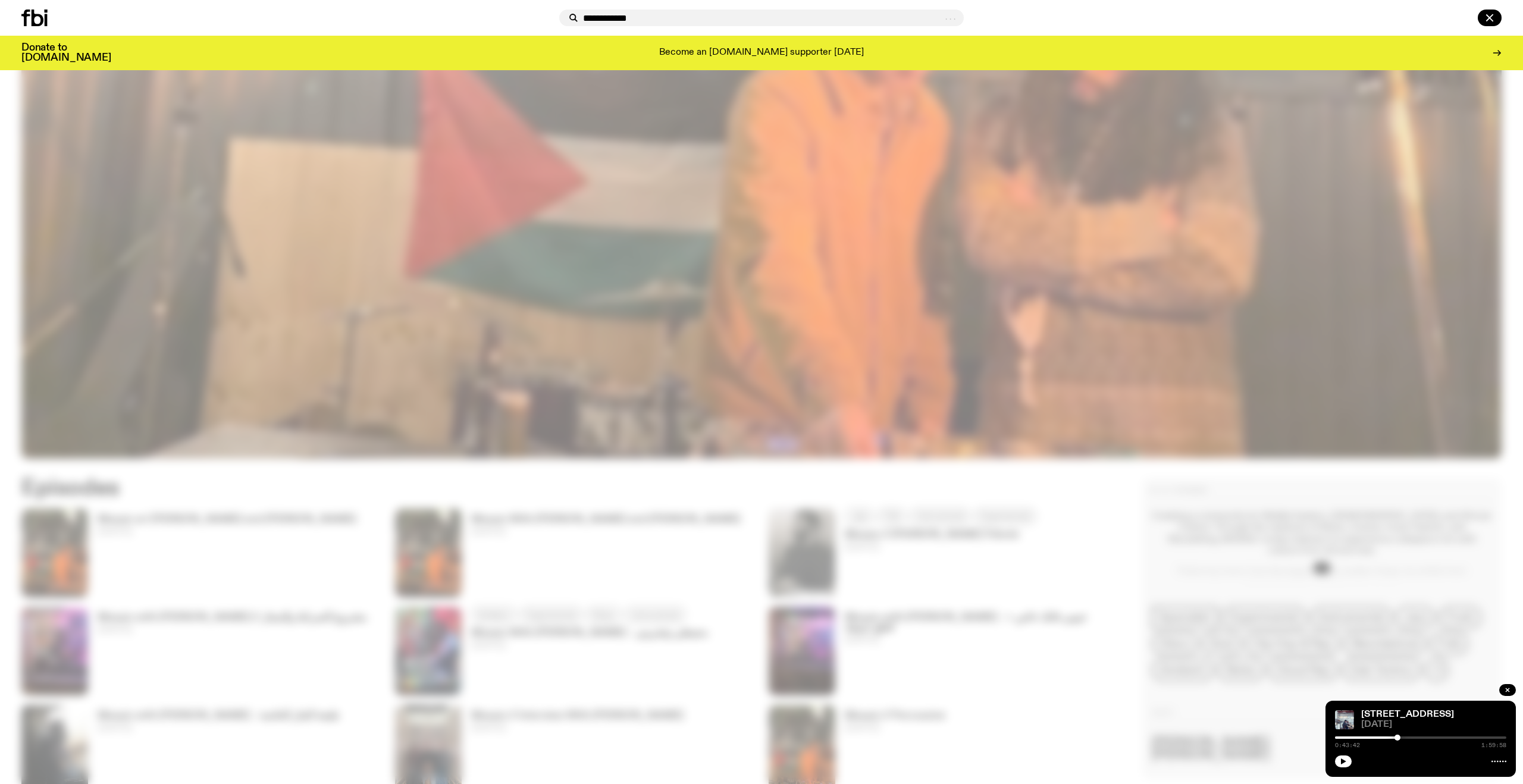
type input "**********"
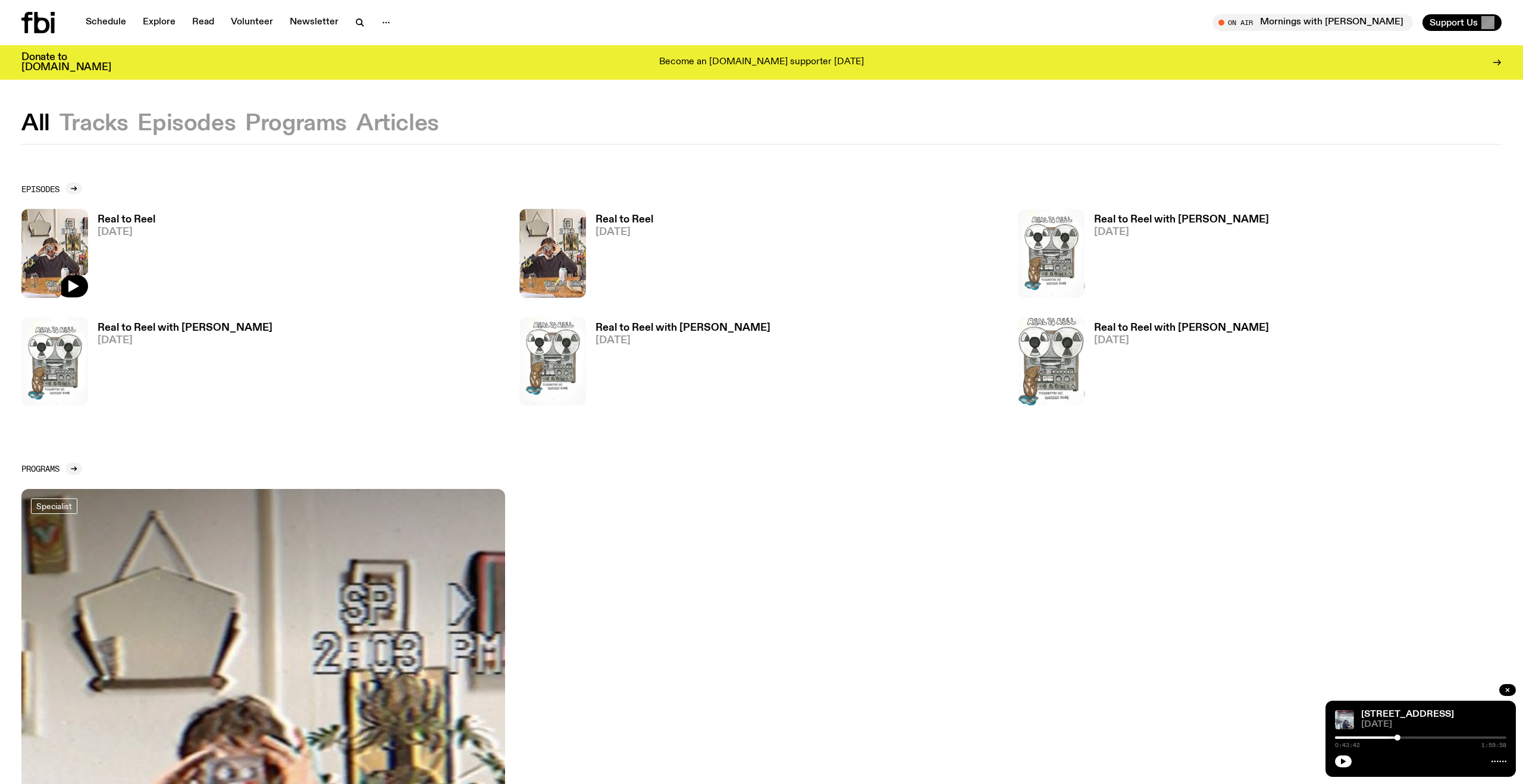
click at [51, 260] on img at bounding box center [54, 253] width 66 height 89
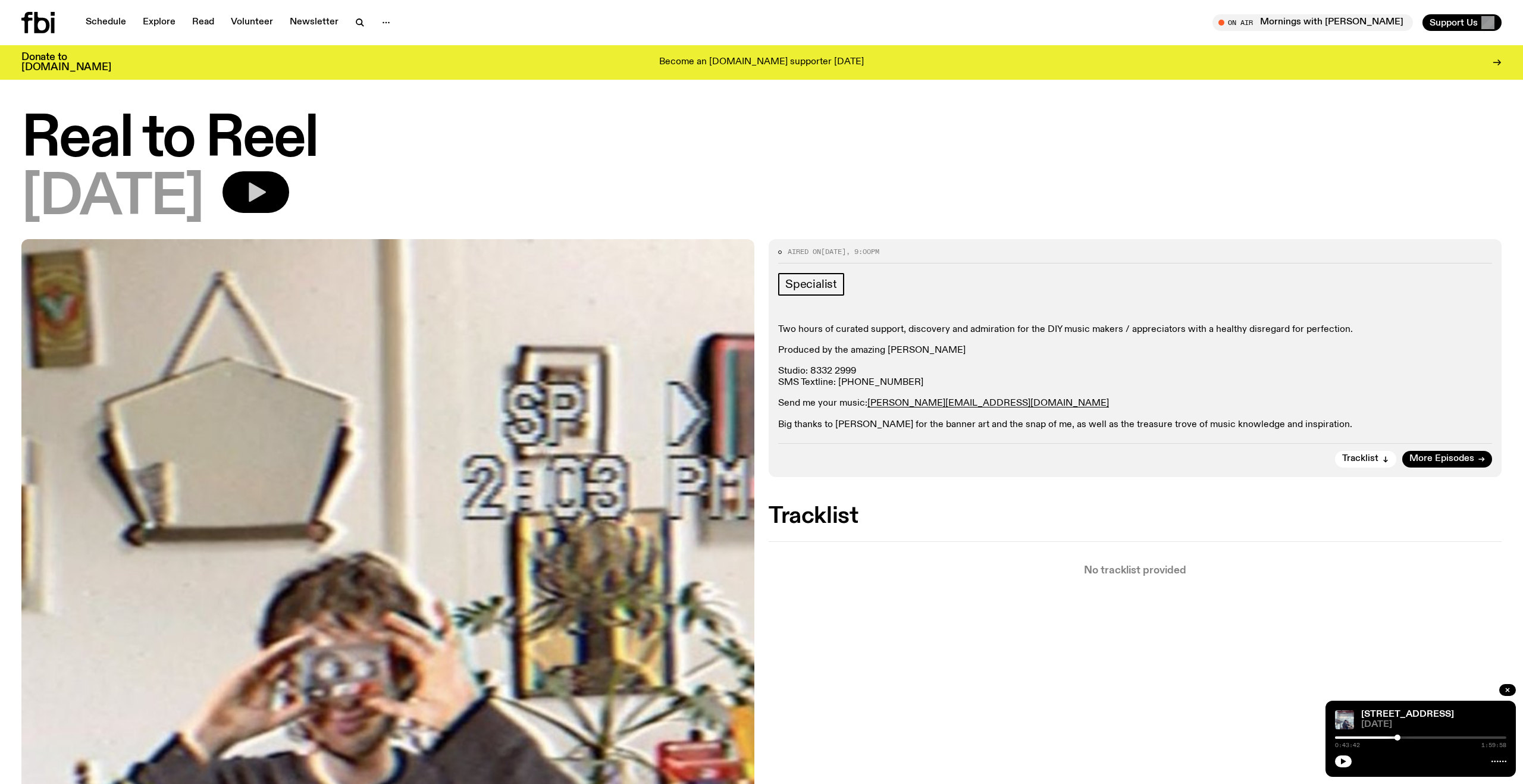
click at [266, 195] on icon "button" at bounding box center [257, 193] width 17 height 20
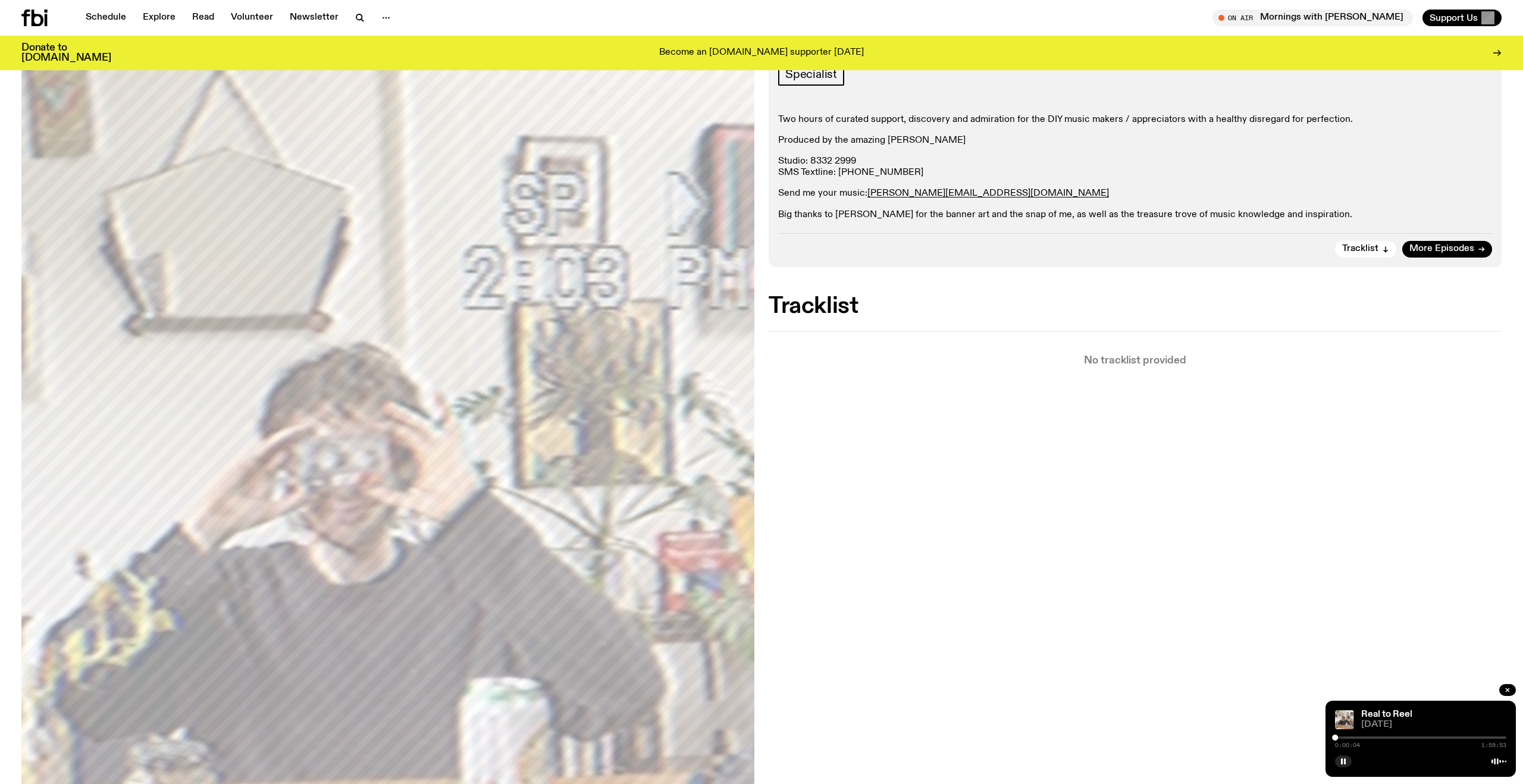
scroll to position [200, 0]
click at [1352, 737] on div at bounding box center [1420, 737] width 171 height 2
click at [1363, 736] on div at bounding box center [1420, 737] width 171 height 2
click at [1379, 736] on div at bounding box center [1420, 737] width 171 height 2
click at [1403, 737] on div at bounding box center [1420, 737] width 171 height 2
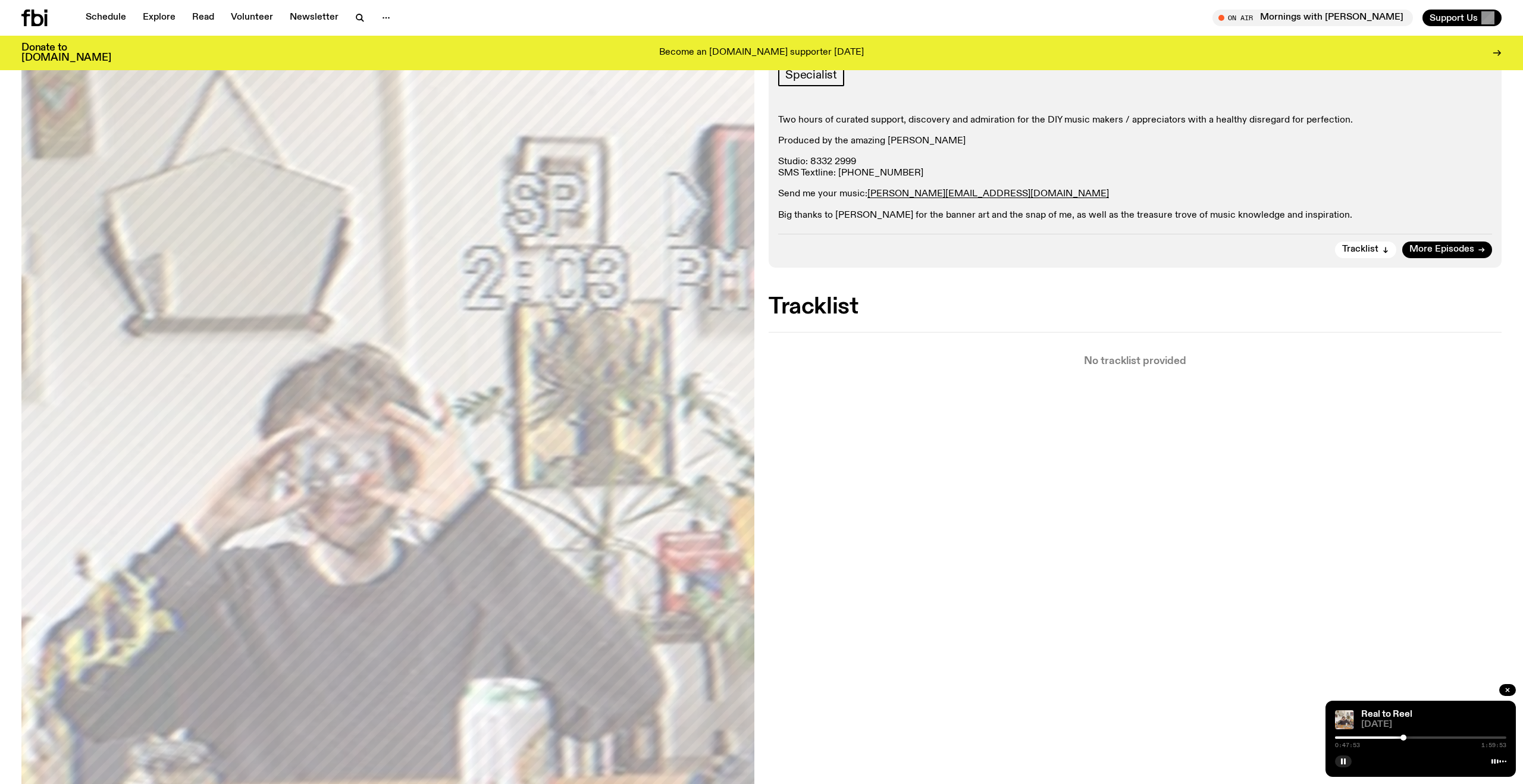
click at [1424, 739] on div "0:47:53 1:59:53" at bounding box center [1420, 741] width 171 height 14
click at [1423, 738] on div at bounding box center [1420, 737] width 171 height 2
click at [1441, 735] on div "1:02:02 1:59:53" at bounding box center [1420, 741] width 171 height 14
click at [1440, 737] on div at bounding box center [1420, 737] width 171 height 2
click at [353, 16] on icon "button" at bounding box center [359, 17] width 14 height 14
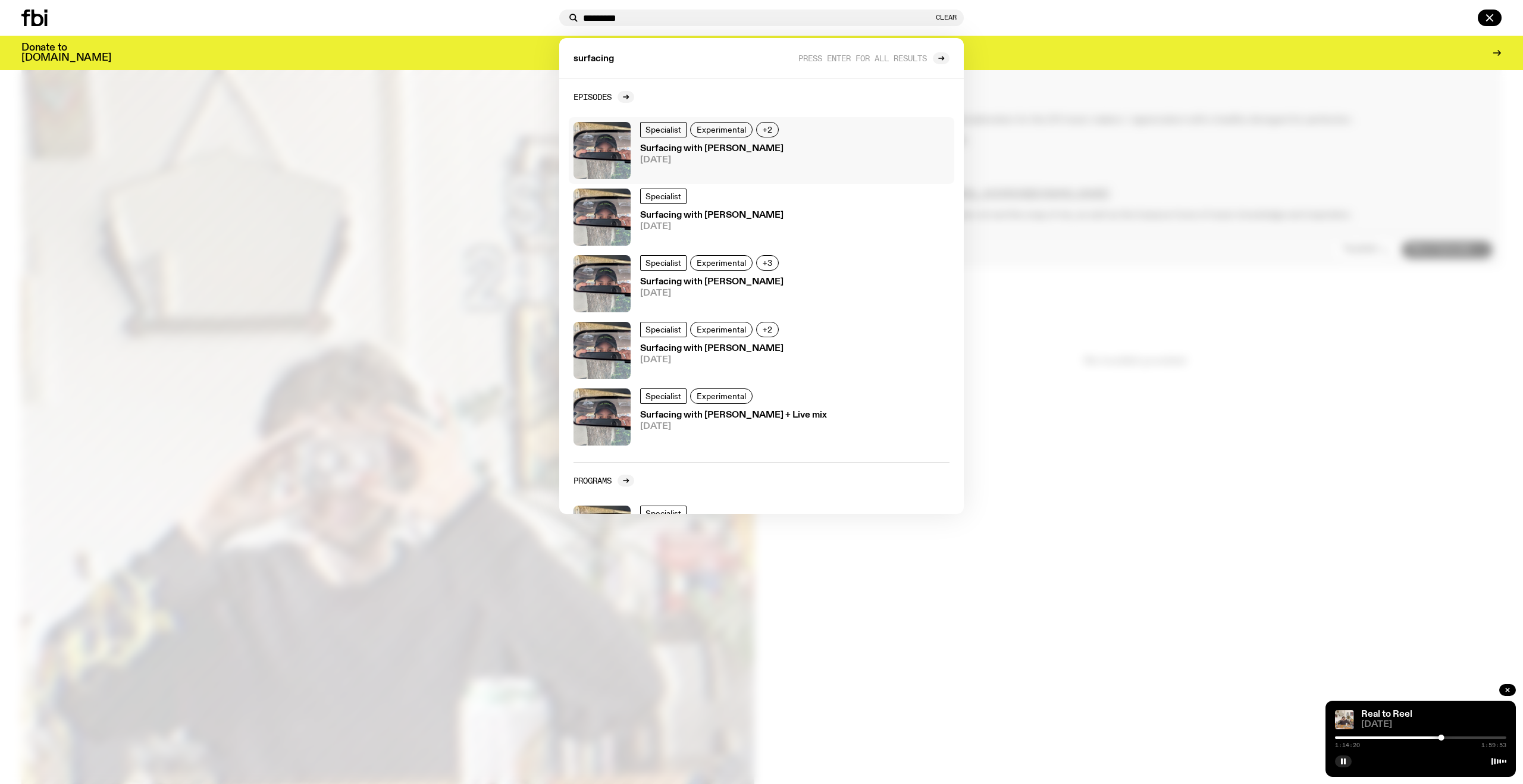
type input "*********"
click at [599, 140] on img at bounding box center [602, 151] width 57 height 57
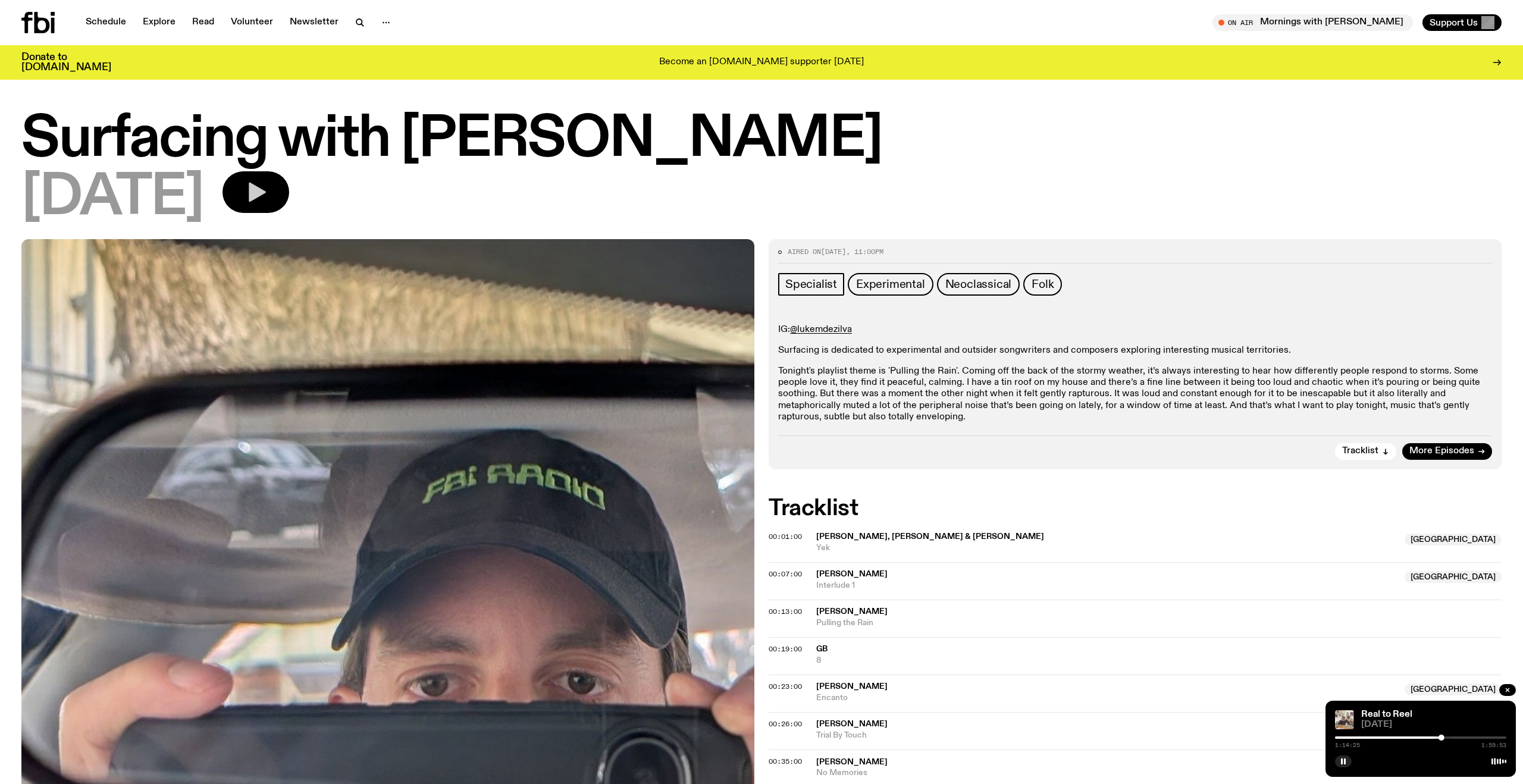
click at [289, 189] on button "button" at bounding box center [255, 192] width 66 height 42
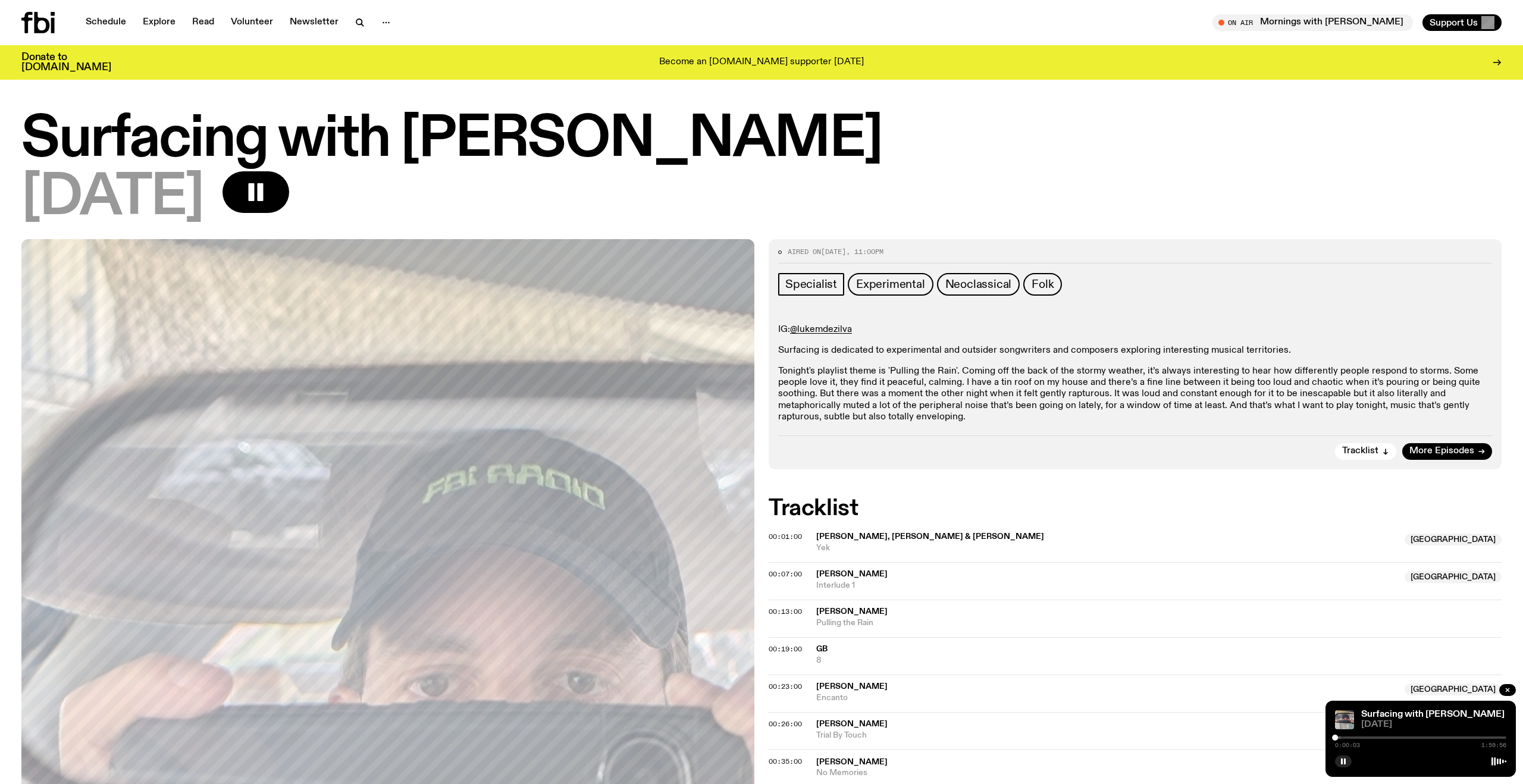
click at [1352, 737] on div at bounding box center [1420, 737] width 171 height 2
click at [1373, 737] on div at bounding box center [1420, 737] width 171 height 2
click at [1393, 735] on div "0:27:05 1:59:56" at bounding box center [1420, 741] width 171 height 14
click at [1401, 735] on div "0:27:06 1:59:56" at bounding box center [1420, 741] width 171 height 14
click at [1397, 737] on div at bounding box center [1420, 737] width 171 height 2
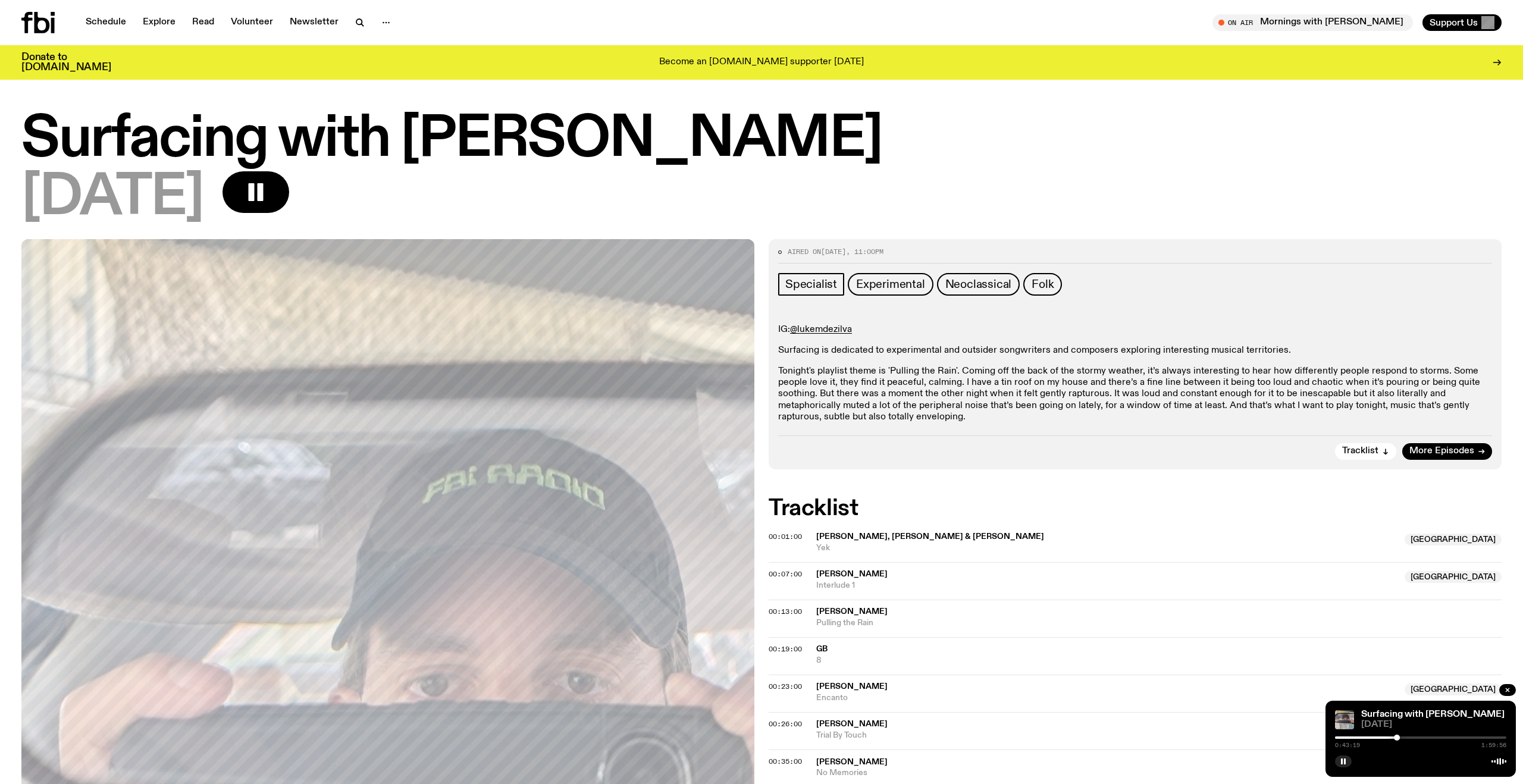
click at [1416, 736] on div at bounding box center [1420, 737] width 171 height 2
click at [1428, 736] on div at bounding box center [1420, 737] width 171 height 2
click at [1445, 735] on div "1:05:25 1:59:56" at bounding box center [1420, 741] width 171 height 14
click at [353, 22] on icon "button" at bounding box center [359, 22] width 14 height 14
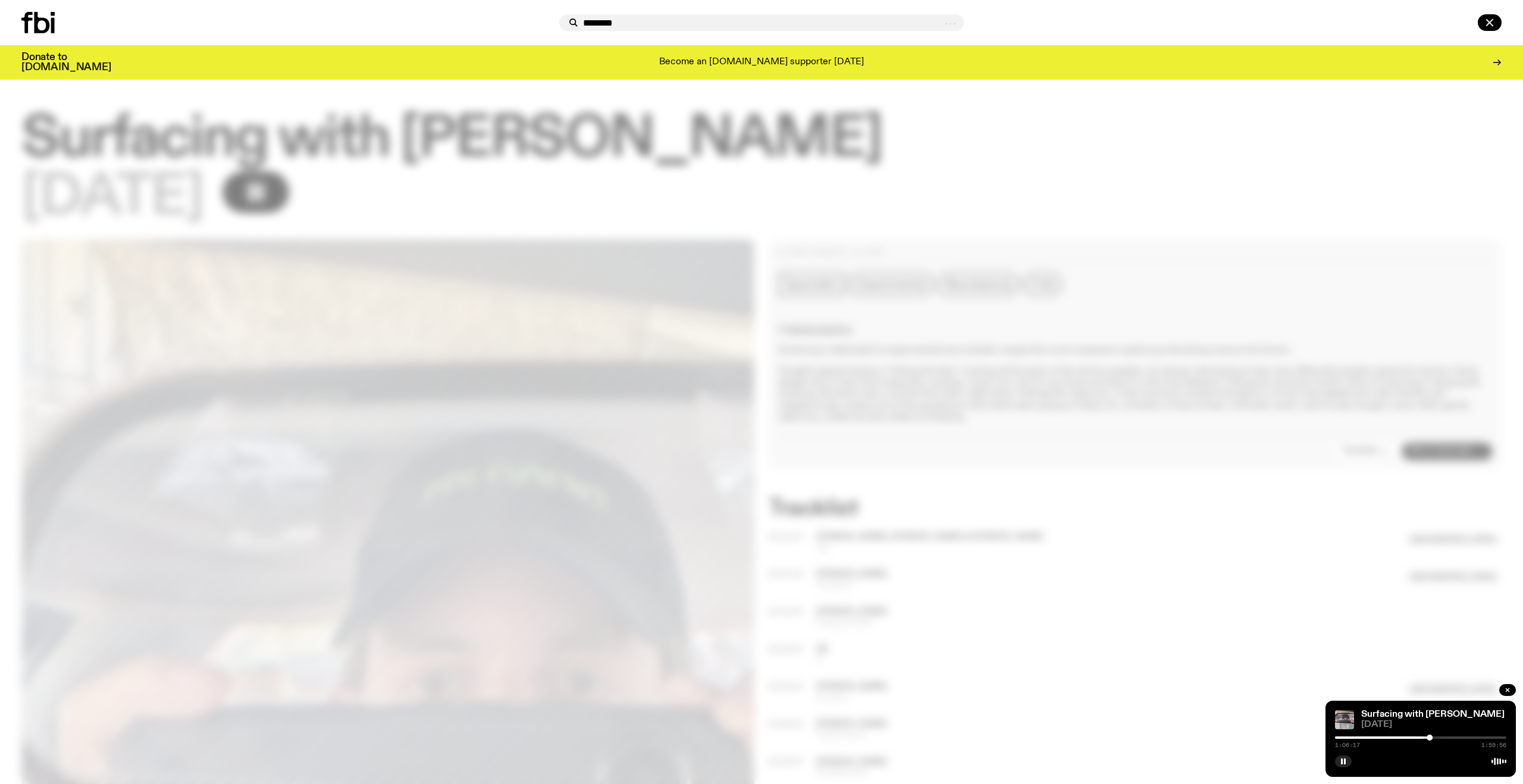
type input "*********"
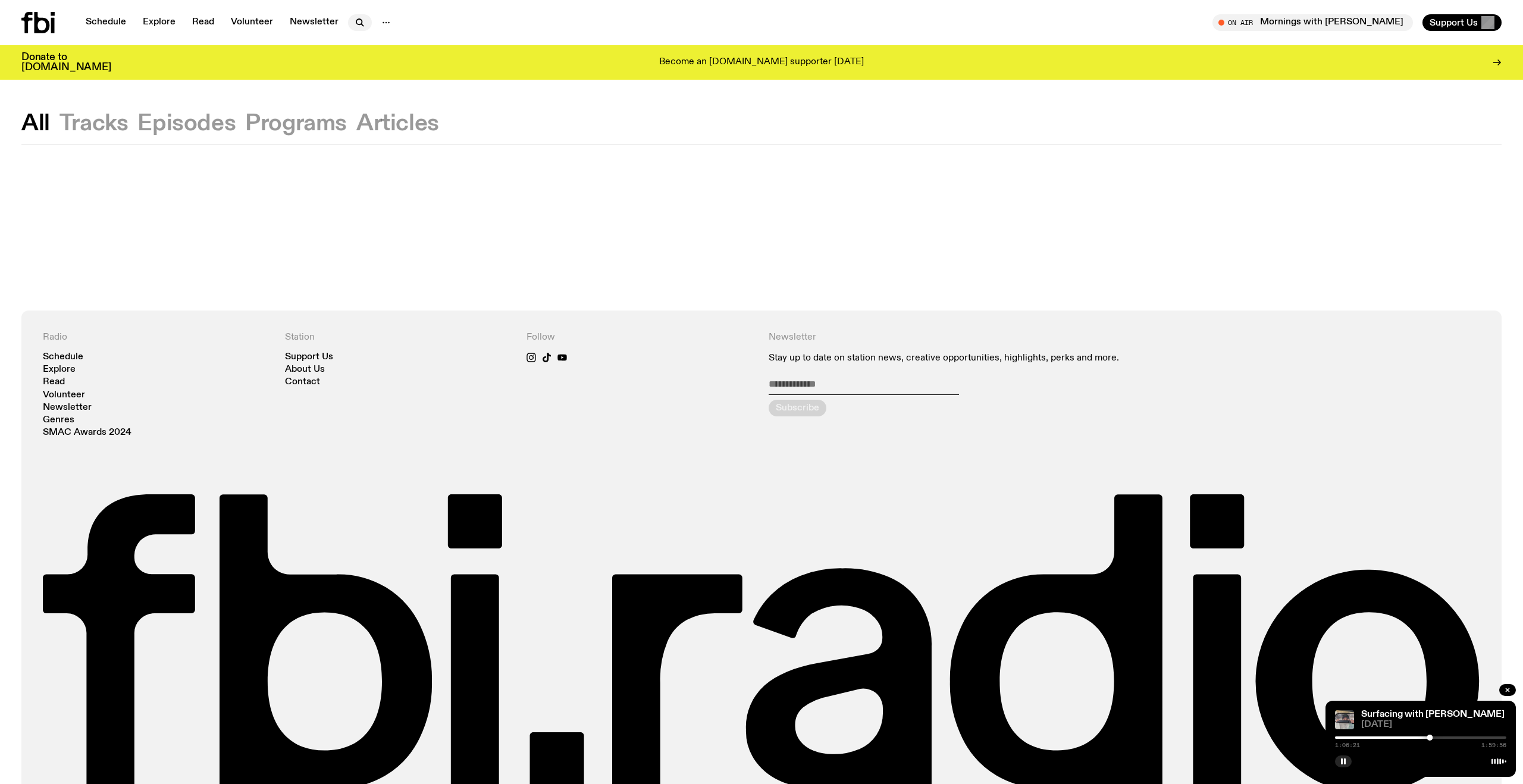
click at [356, 30] on icon "button" at bounding box center [359, 22] width 14 height 14
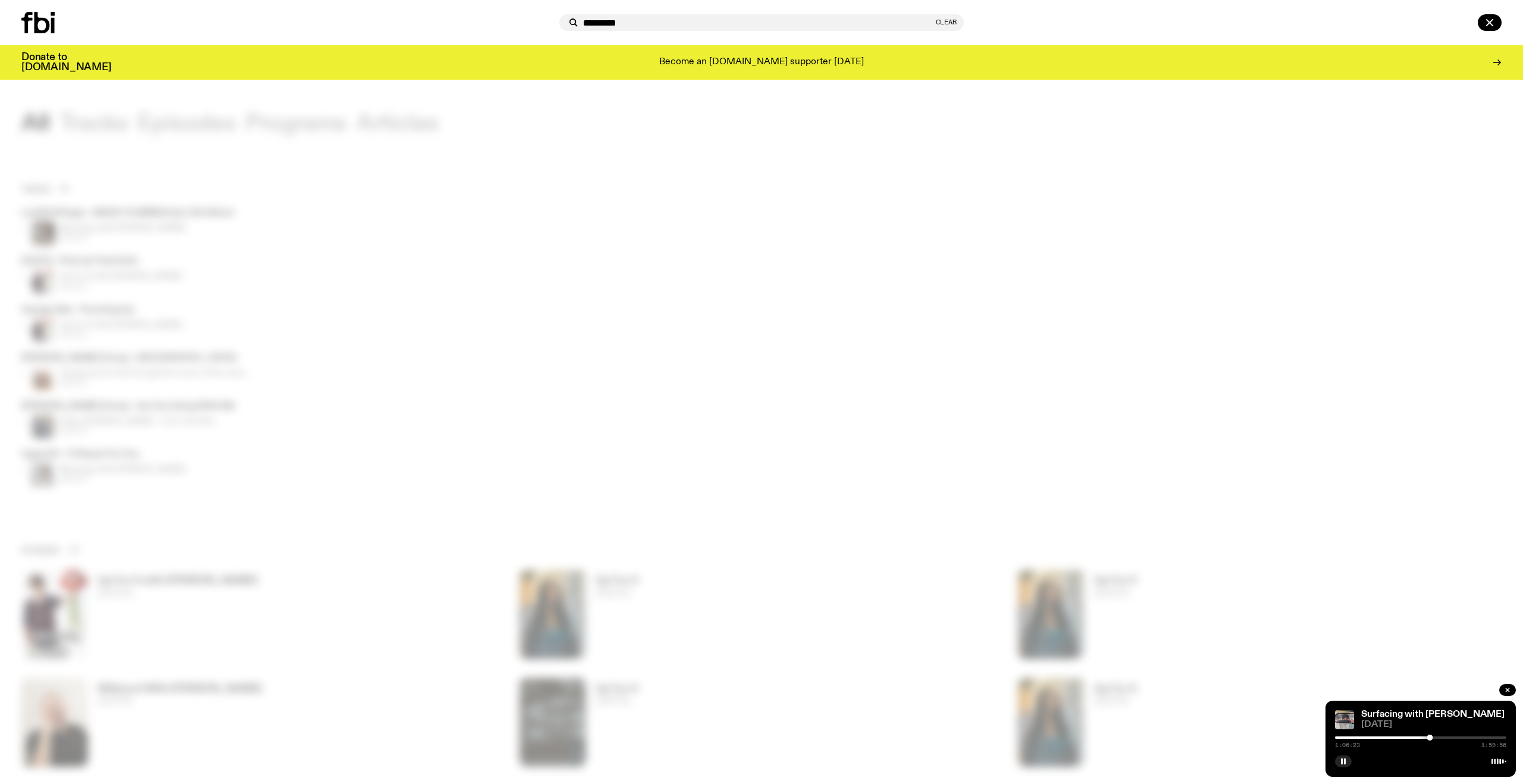
type input "*********"
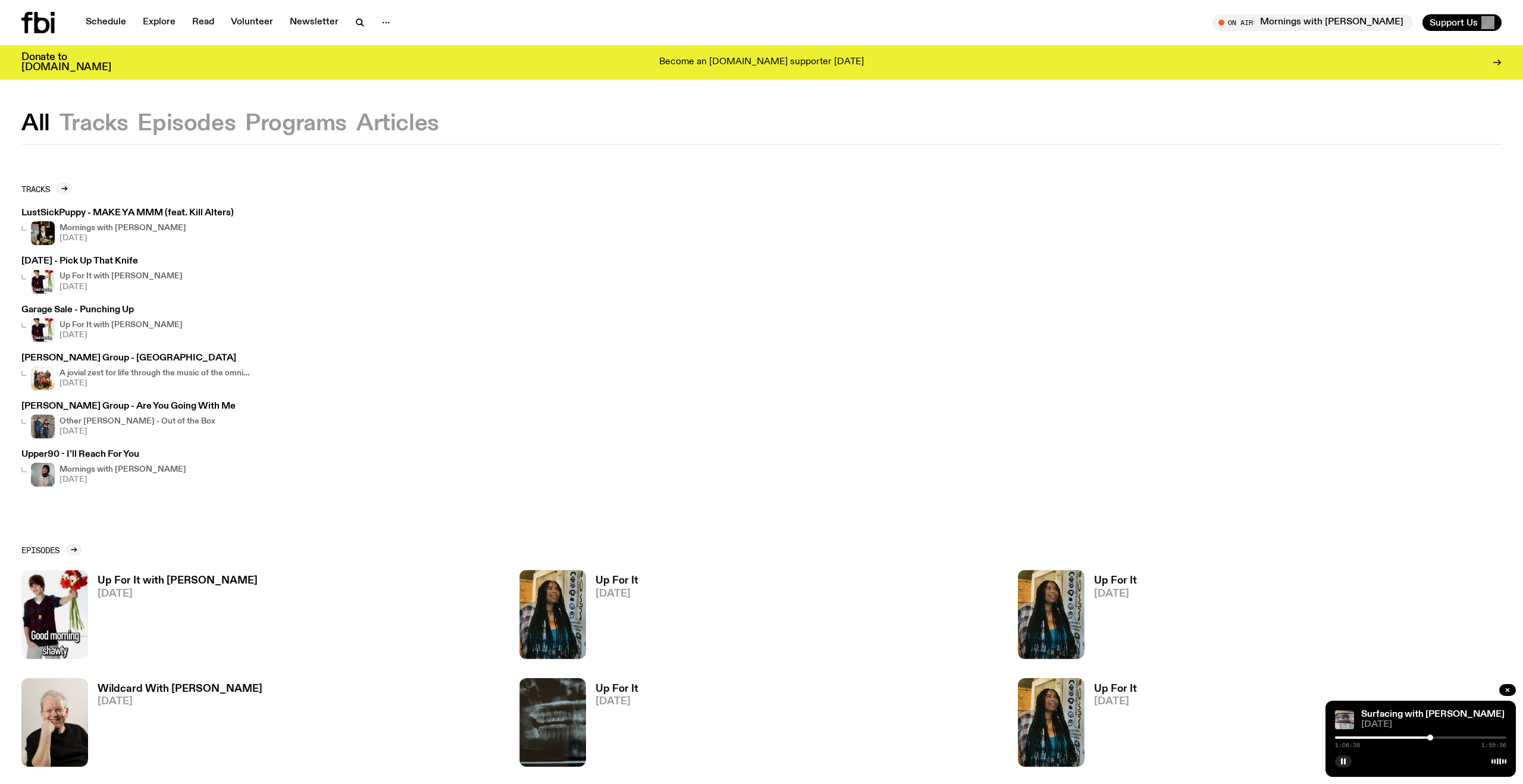
click at [627, 589] on span "[DATE]" at bounding box center [617, 594] width 43 height 10
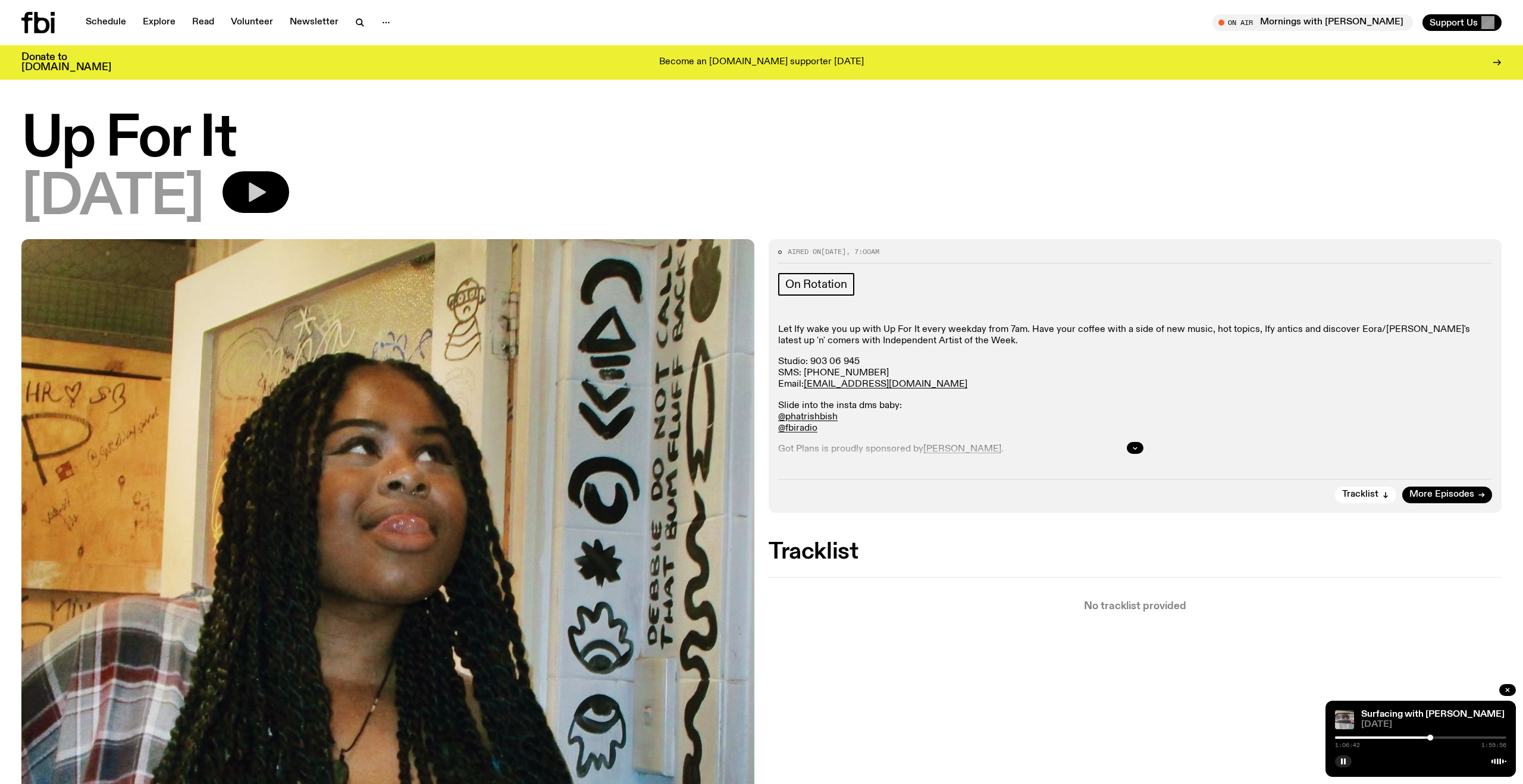
click at [289, 196] on button "button" at bounding box center [255, 192] width 66 height 42
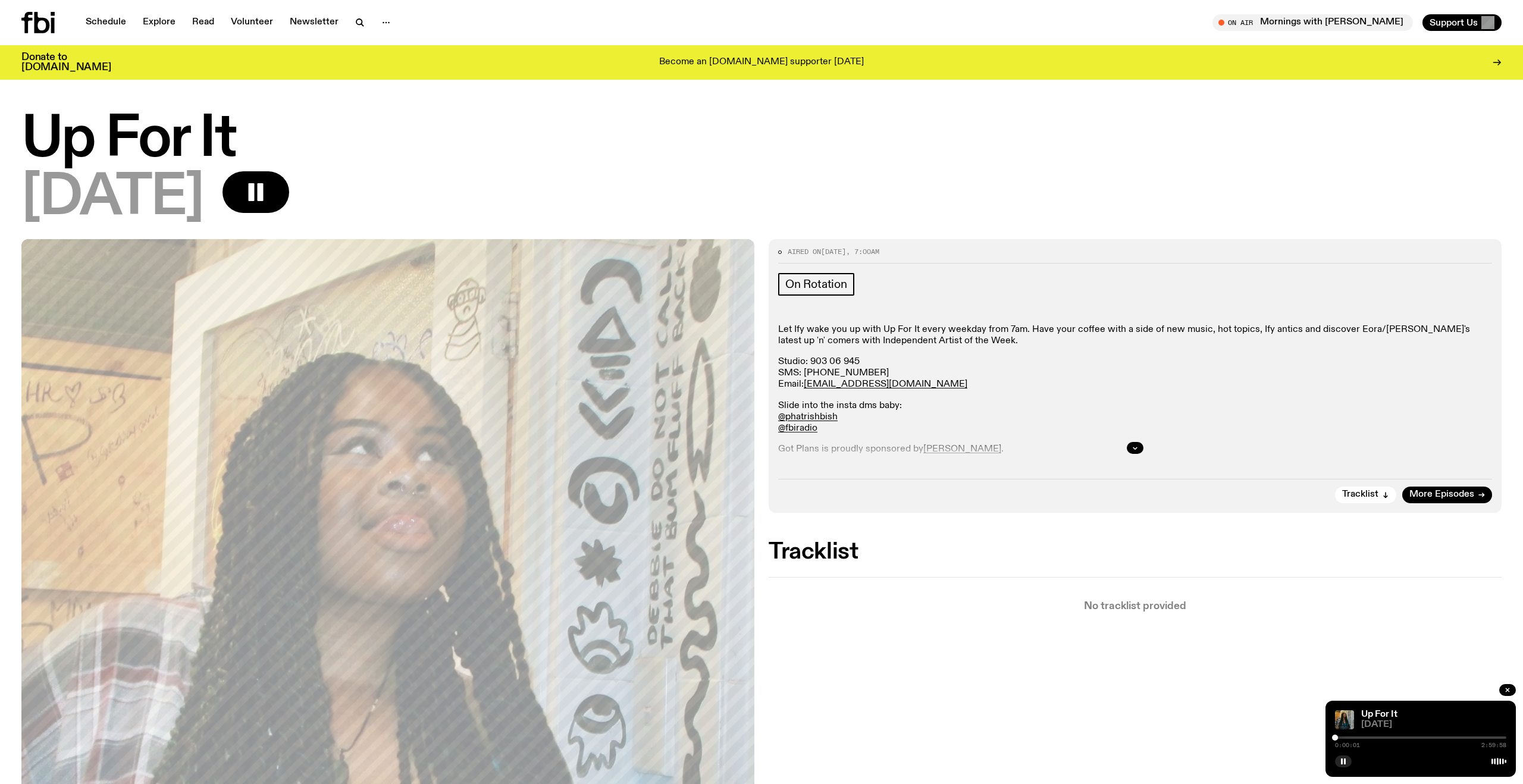
click at [1358, 737] on div at bounding box center [1420, 737] width 171 height 2
click at [98, 25] on link "Schedule" at bounding box center [106, 22] width 55 height 16
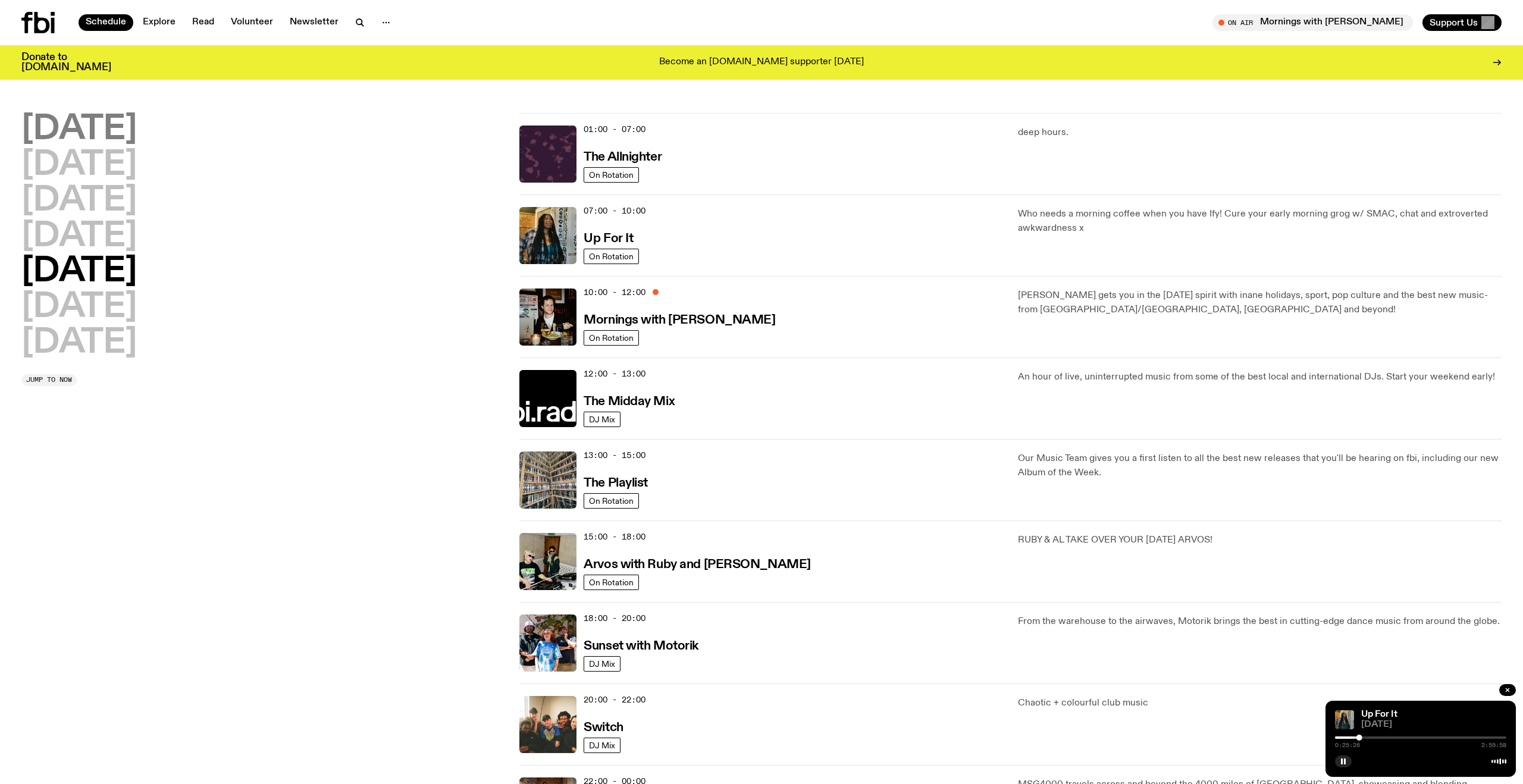
click at [54, 125] on h2 "Monday" at bounding box center [79, 130] width 116 height 34
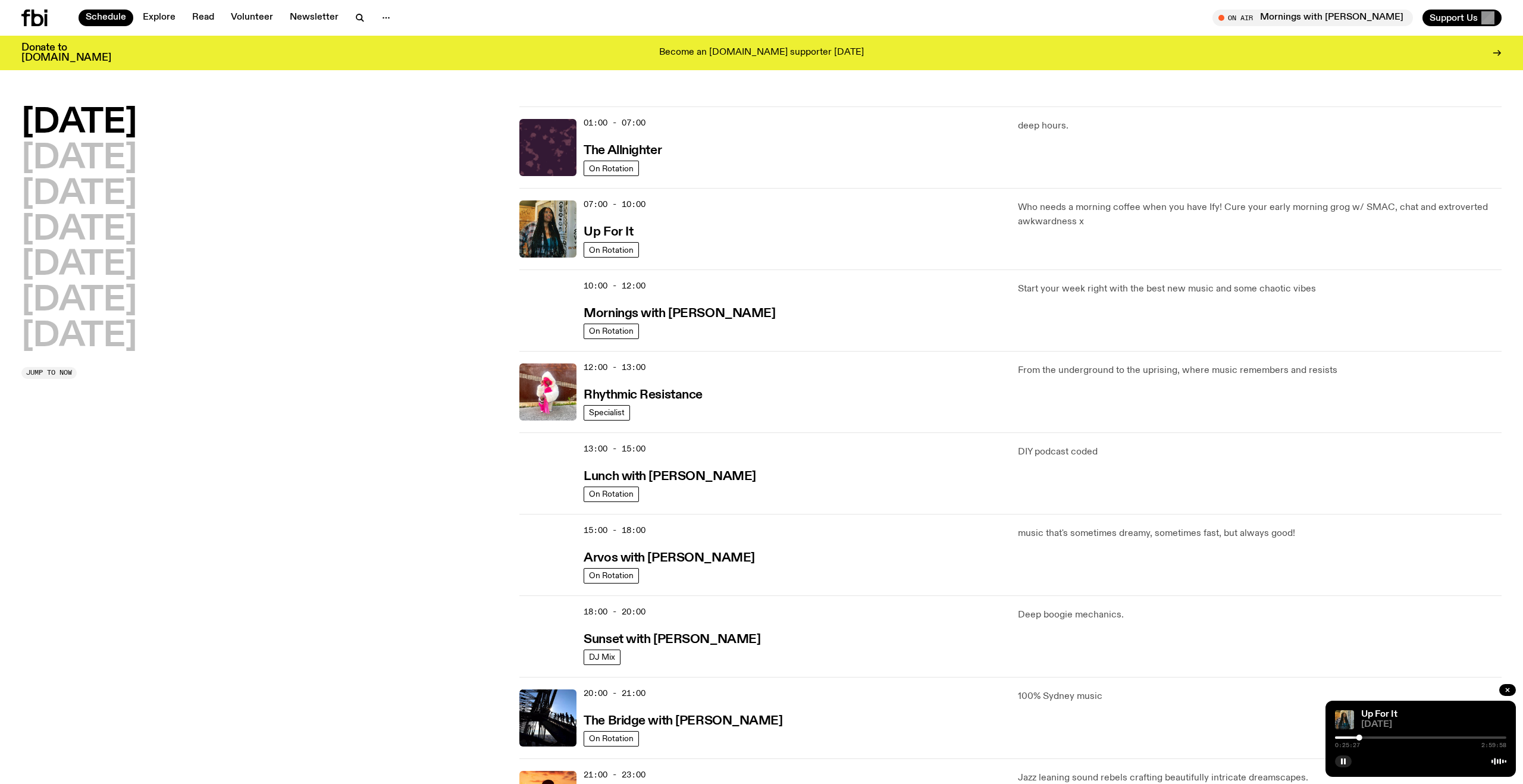
scroll to position [34, 0]
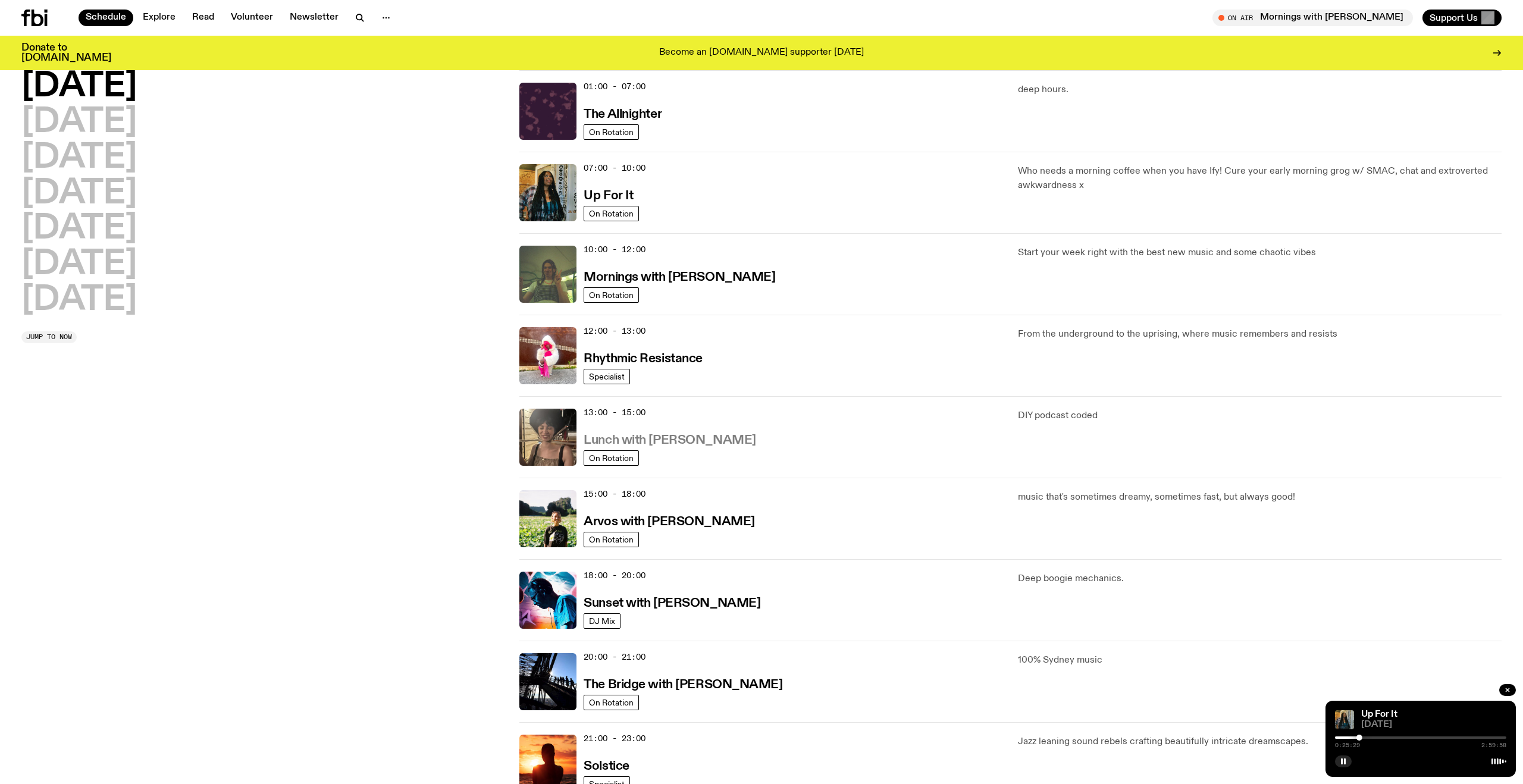
click at [629, 444] on h3 "Lunch with Batoul Hodroj" at bounding box center [669, 440] width 172 height 12
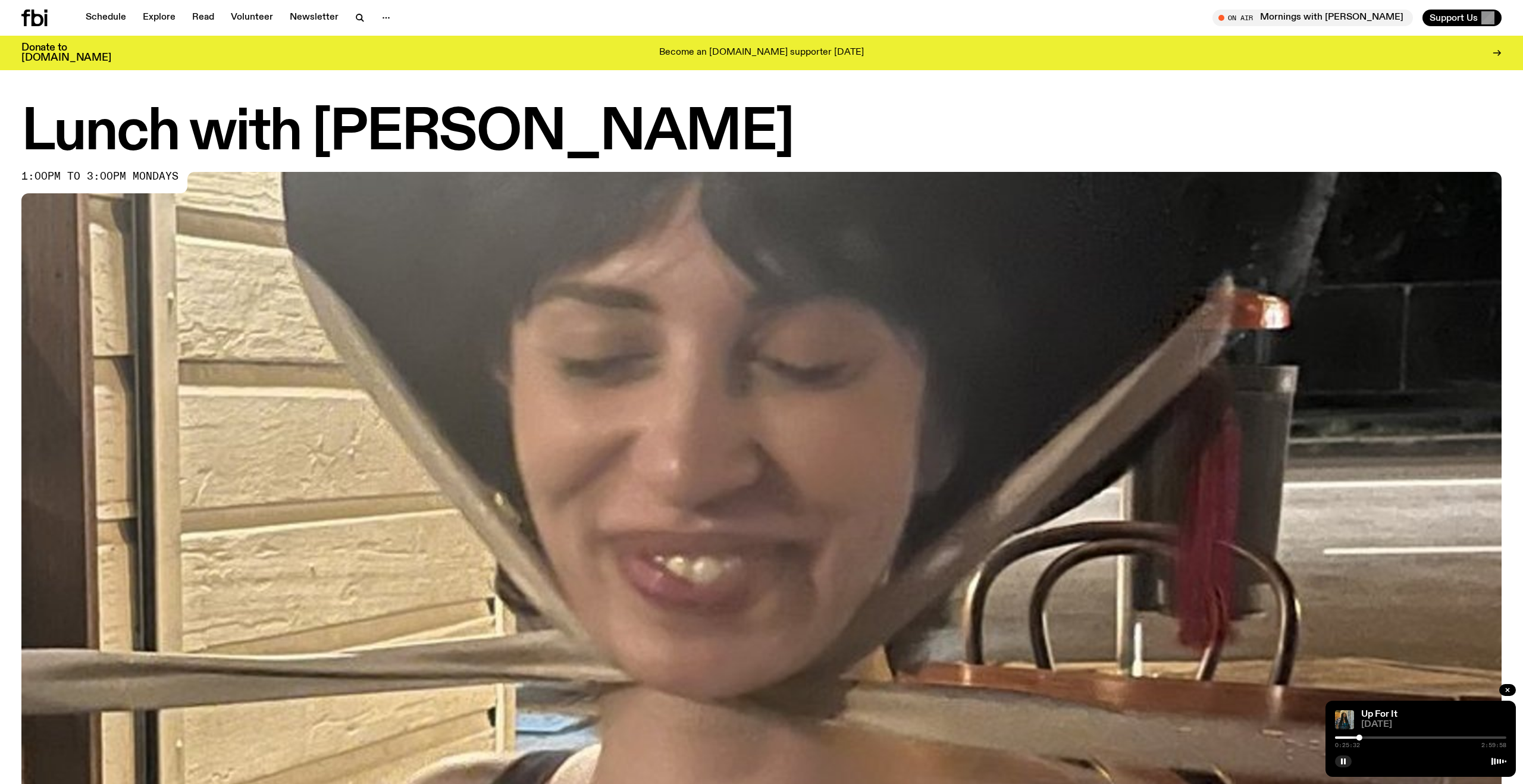
scroll to position [616, 0]
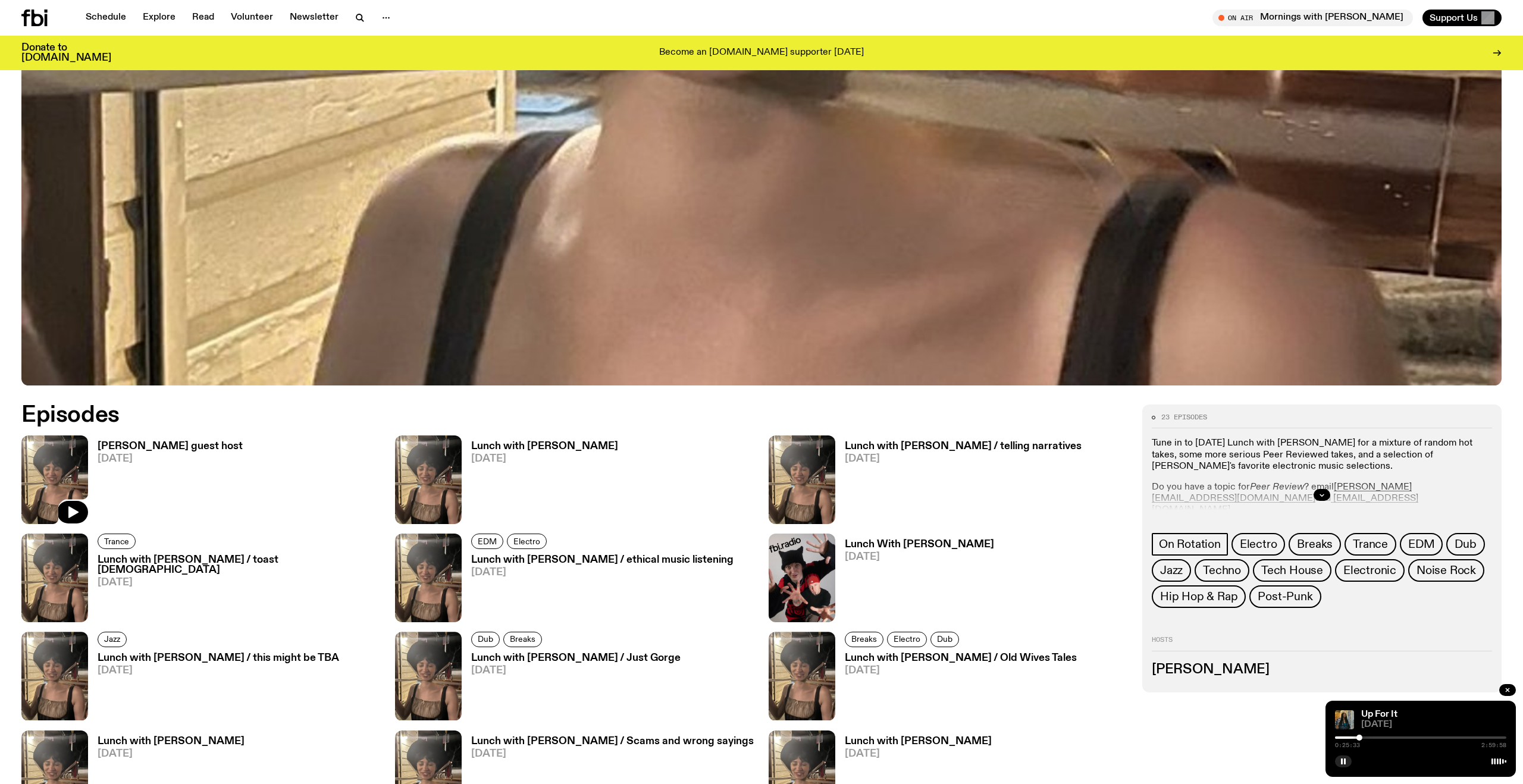
click at [71, 472] on img at bounding box center [54, 480] width 66 height 89
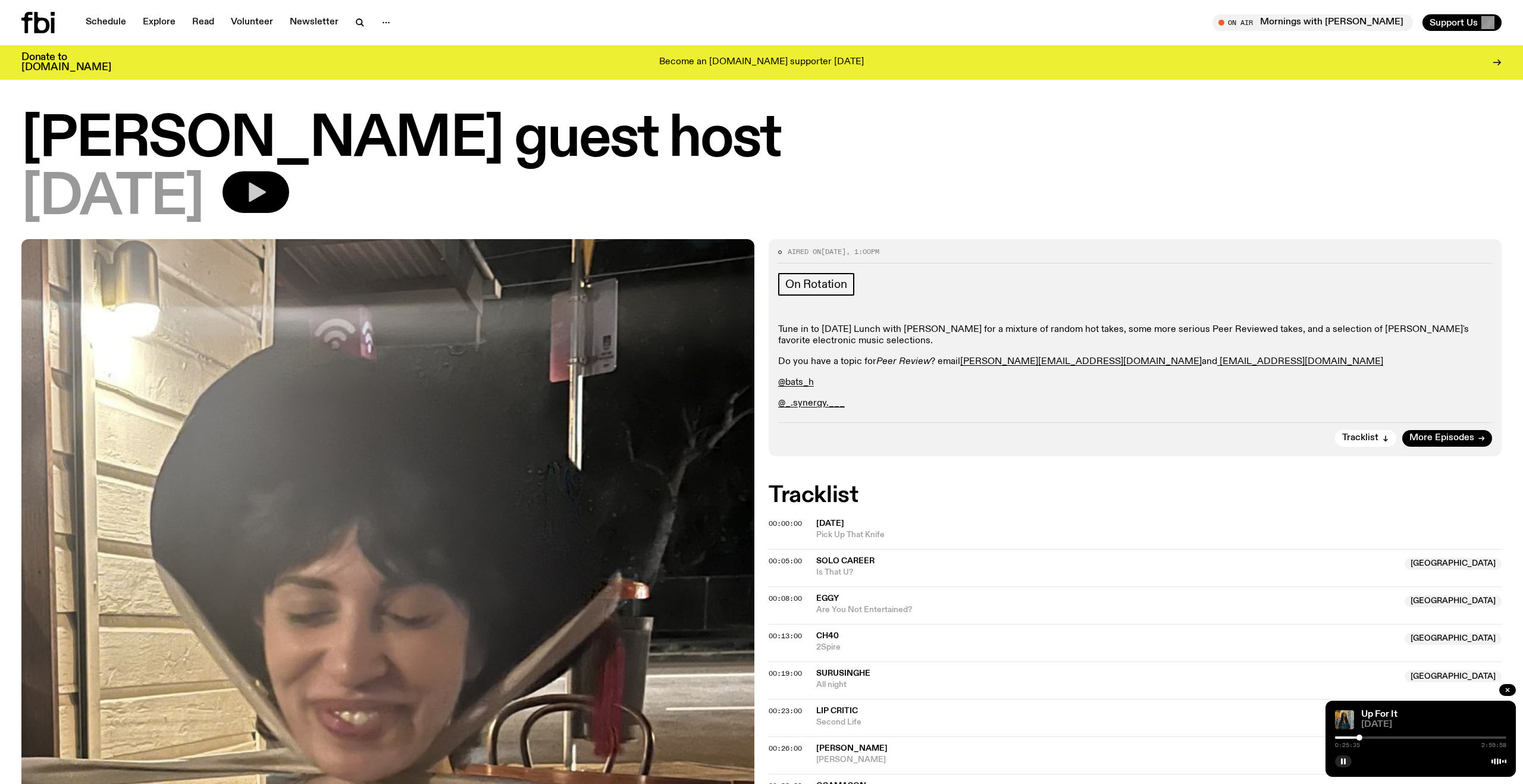
click at [289, 194] on button "button" at bounding box center [255, 192] width 66 height 42
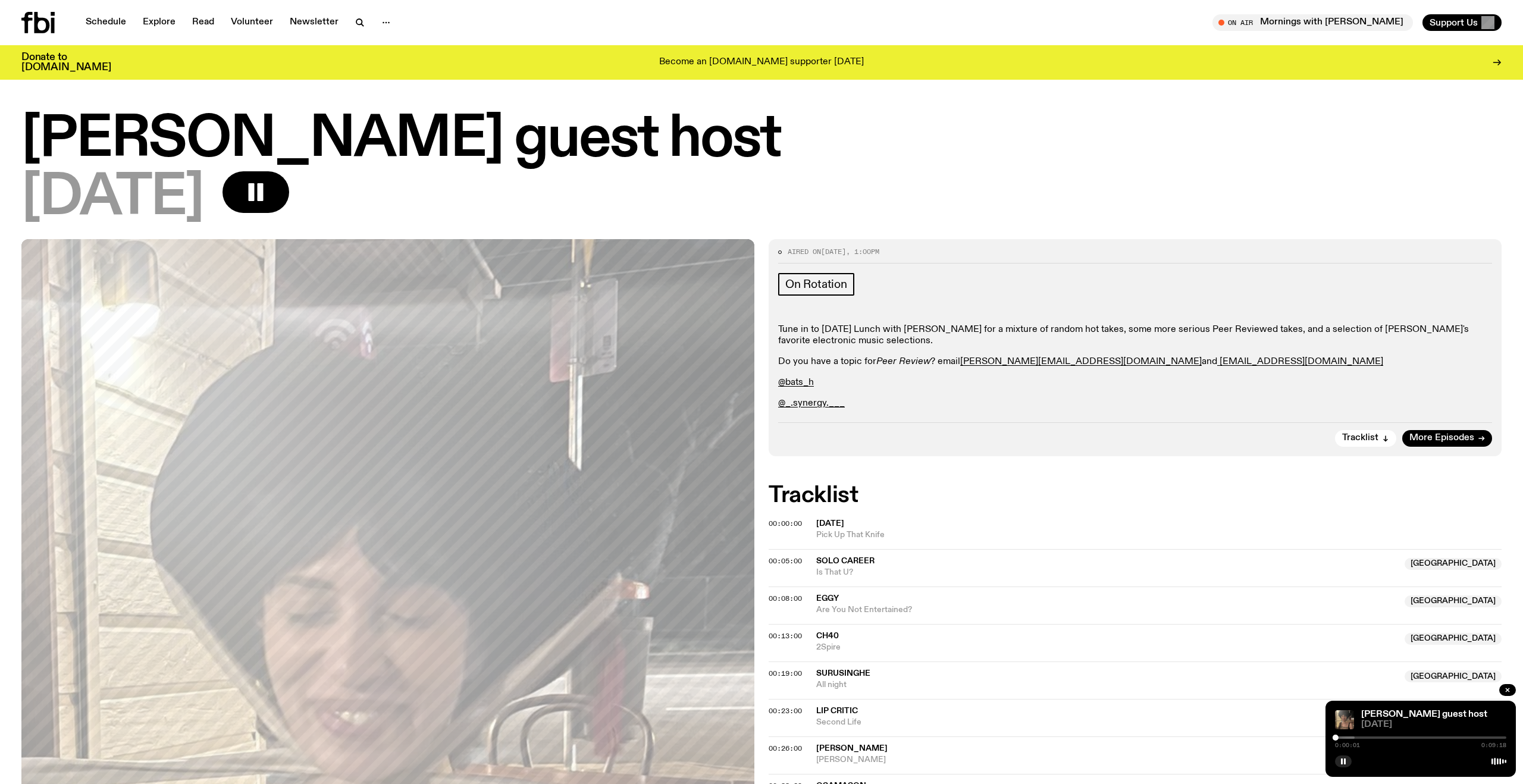
click at [1359, 738] on div at bounding box center [1420, 737] width 171 height 2
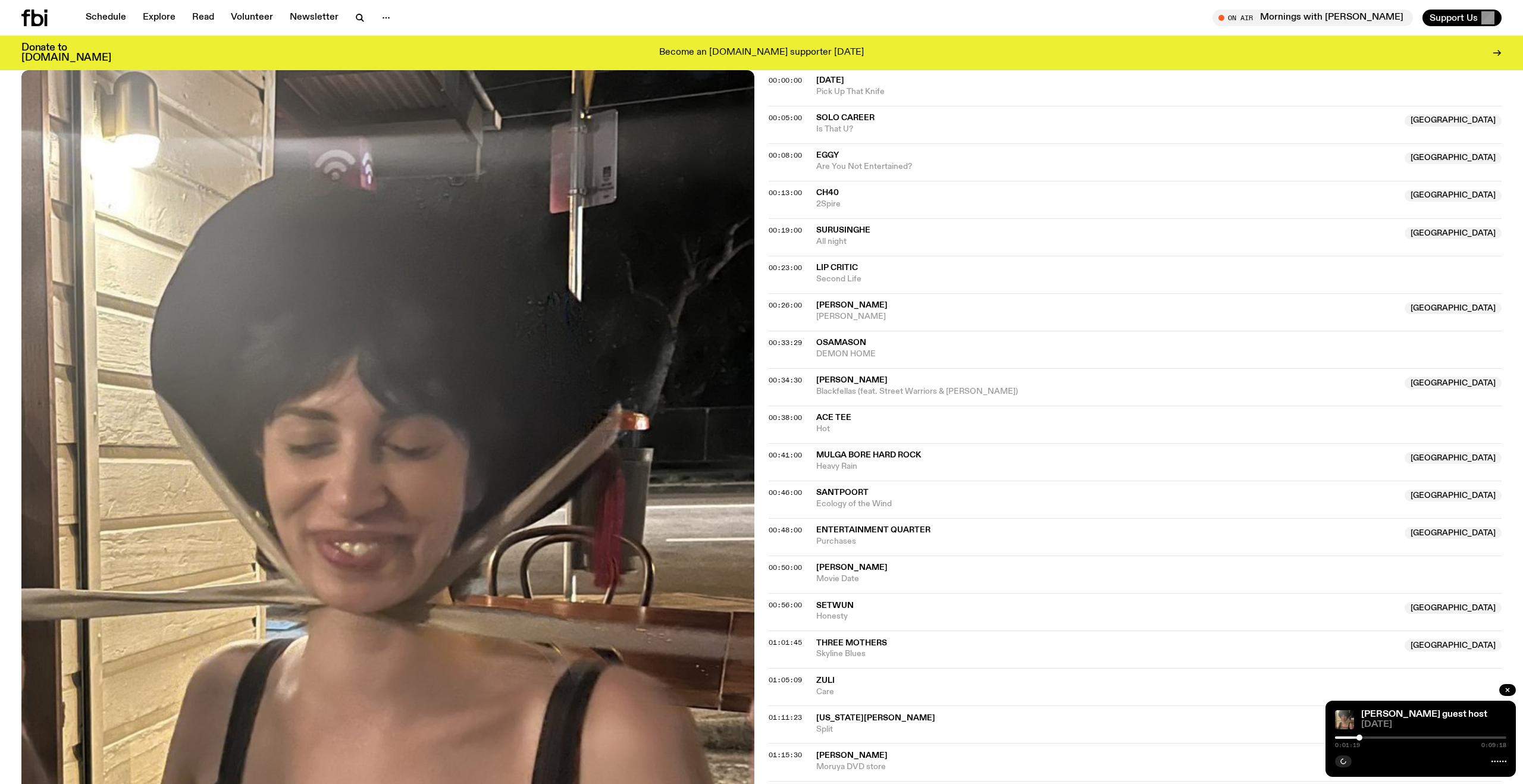
scroll to position [436, 0]
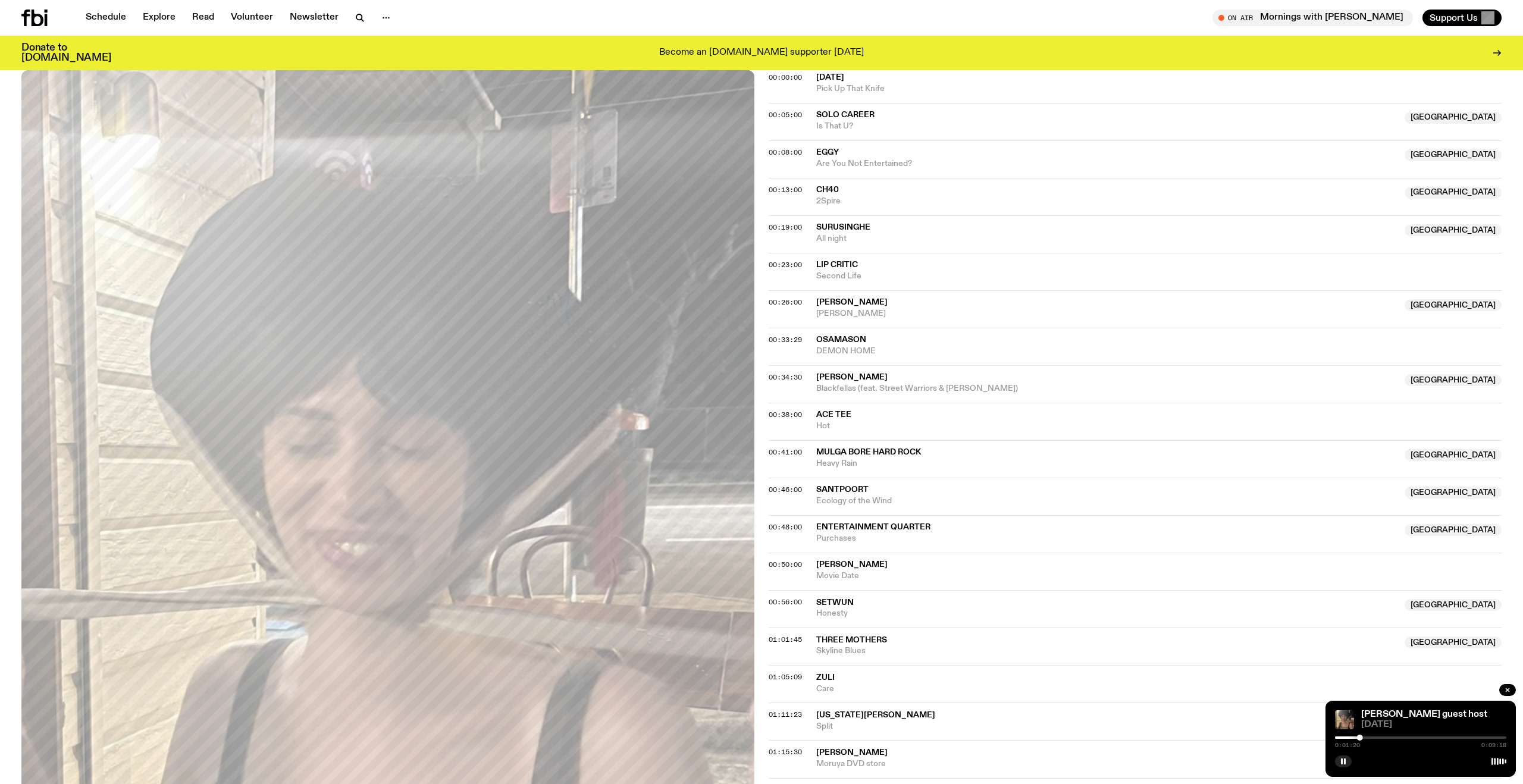
click at [1381, 737] on div at bounding box center [1420, 737] width 171 height 2
click at [1395, 736] on div at bounding box center [1420, 737] width 171 height 2
click at [1412, 738] on div at bounding box center [1420, 737] width 171 height 2
click at [106, 17] on link "Schedule" at bounding box center [106, 18] width 55 height 16
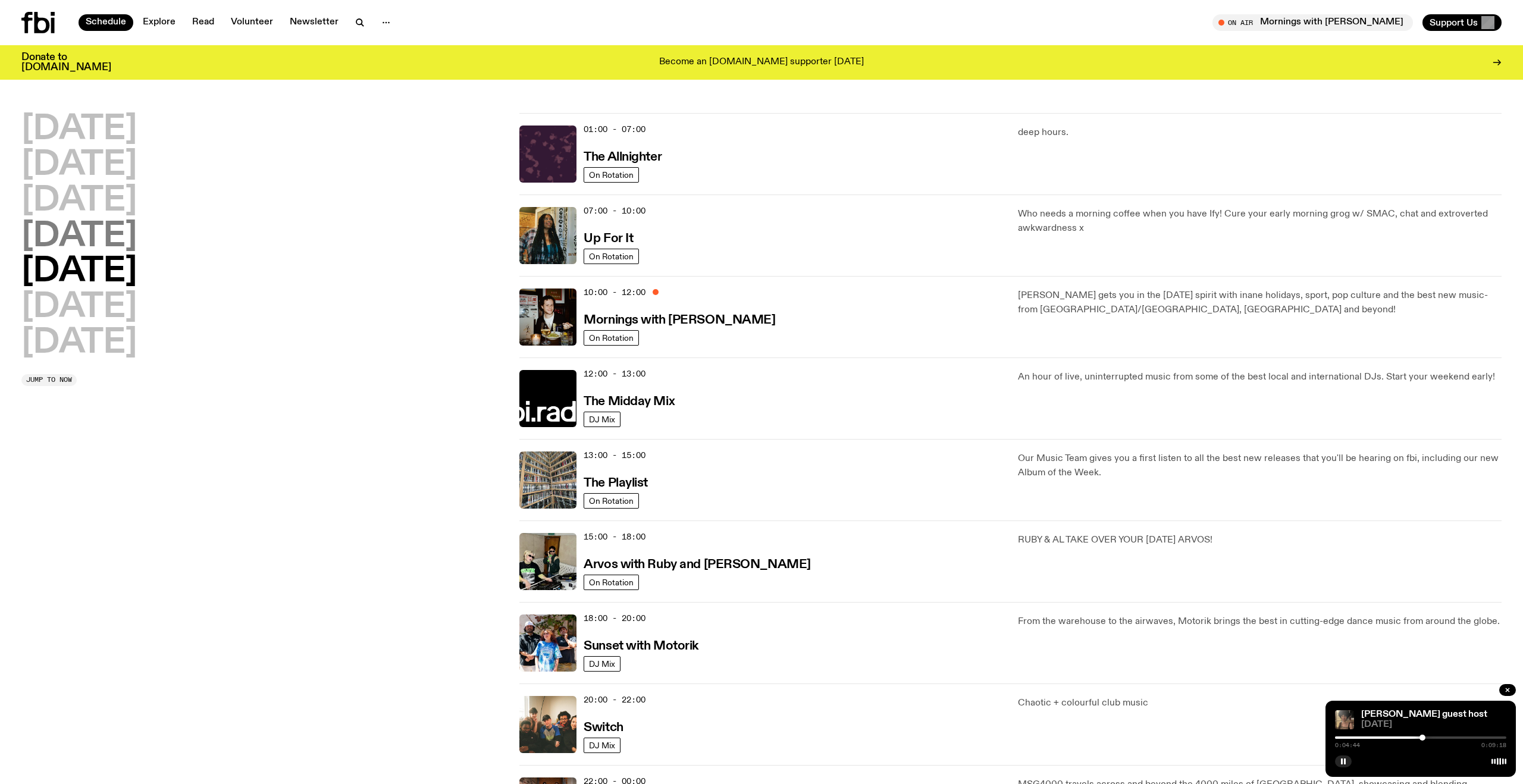
click at [102, 244] on h2 "Thursday" at bounding box center [79, 236] width 116 height 34
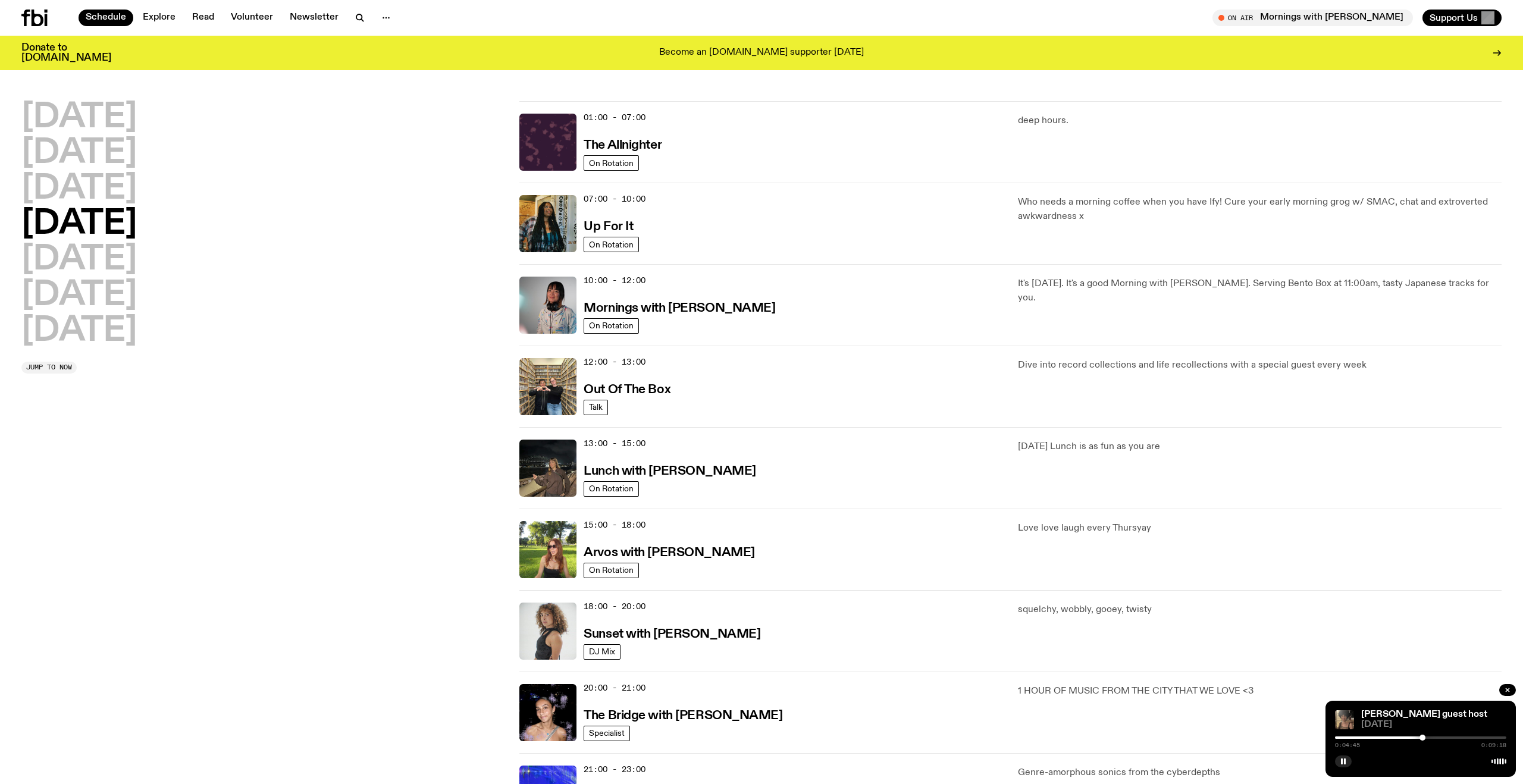
scroll to position [34, 0]
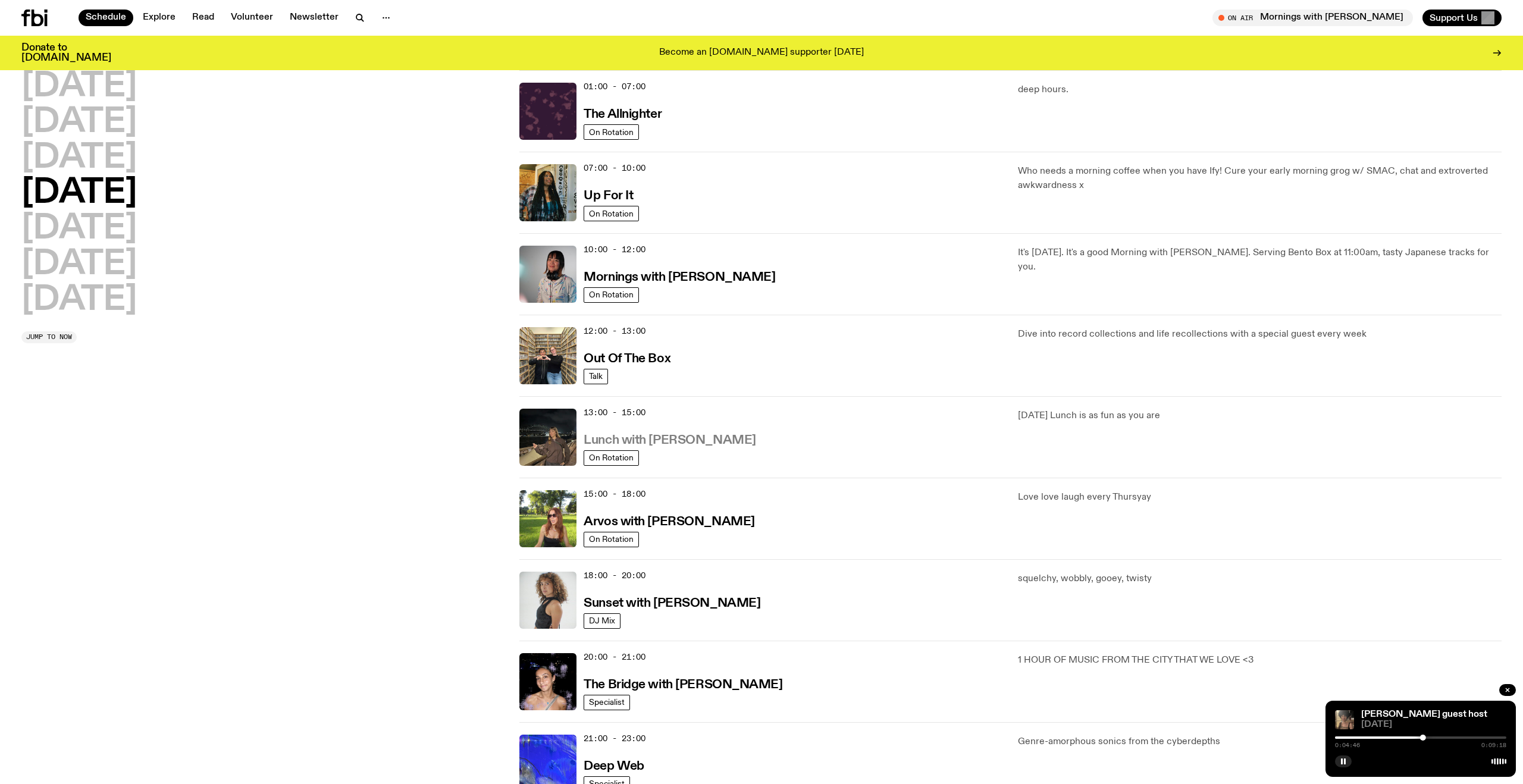
click at [654, 443] on h3 "Lunch with Izzy Page" at bounding box center [669, 440] width 172 height 12
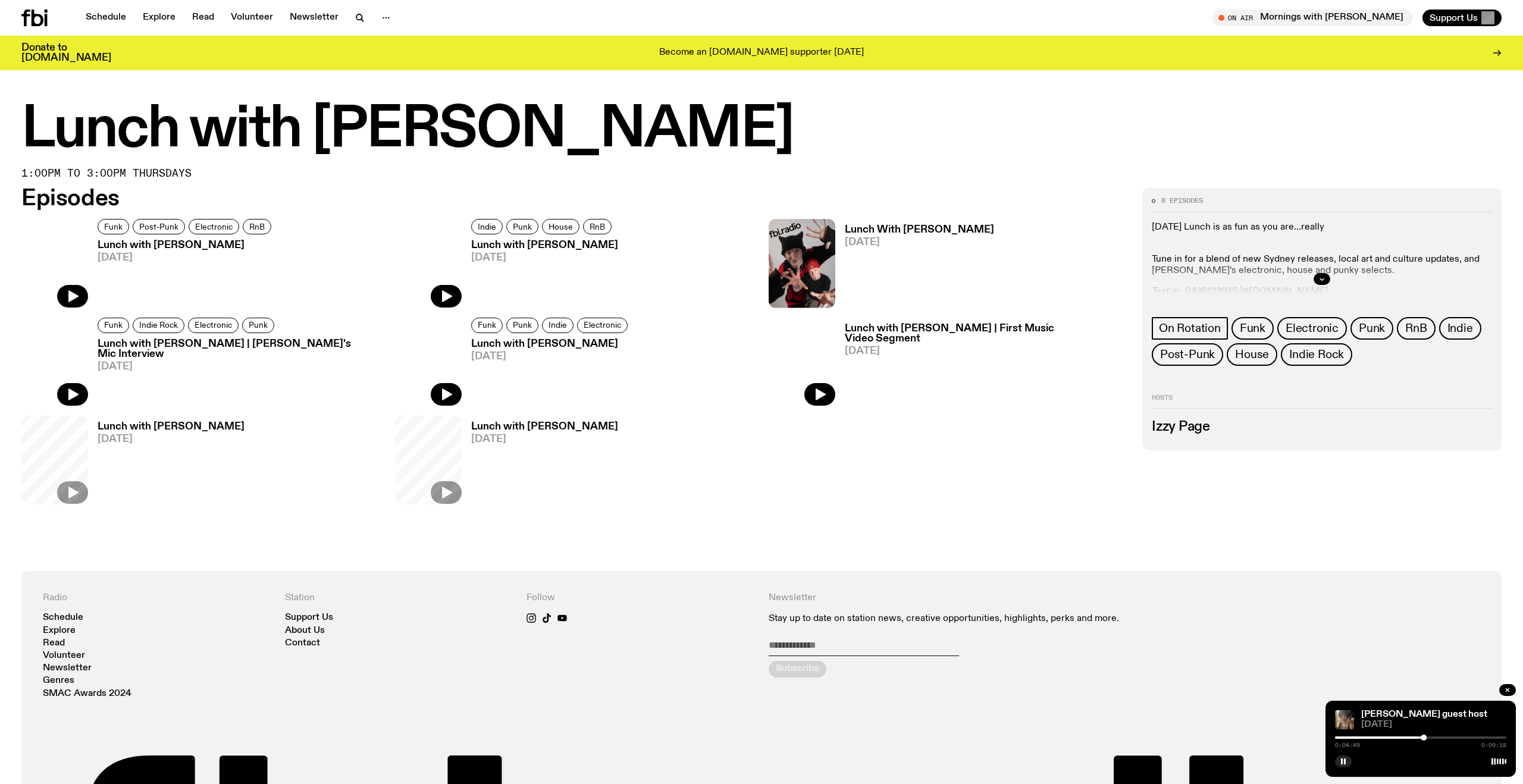
scroll to position [653, 0]
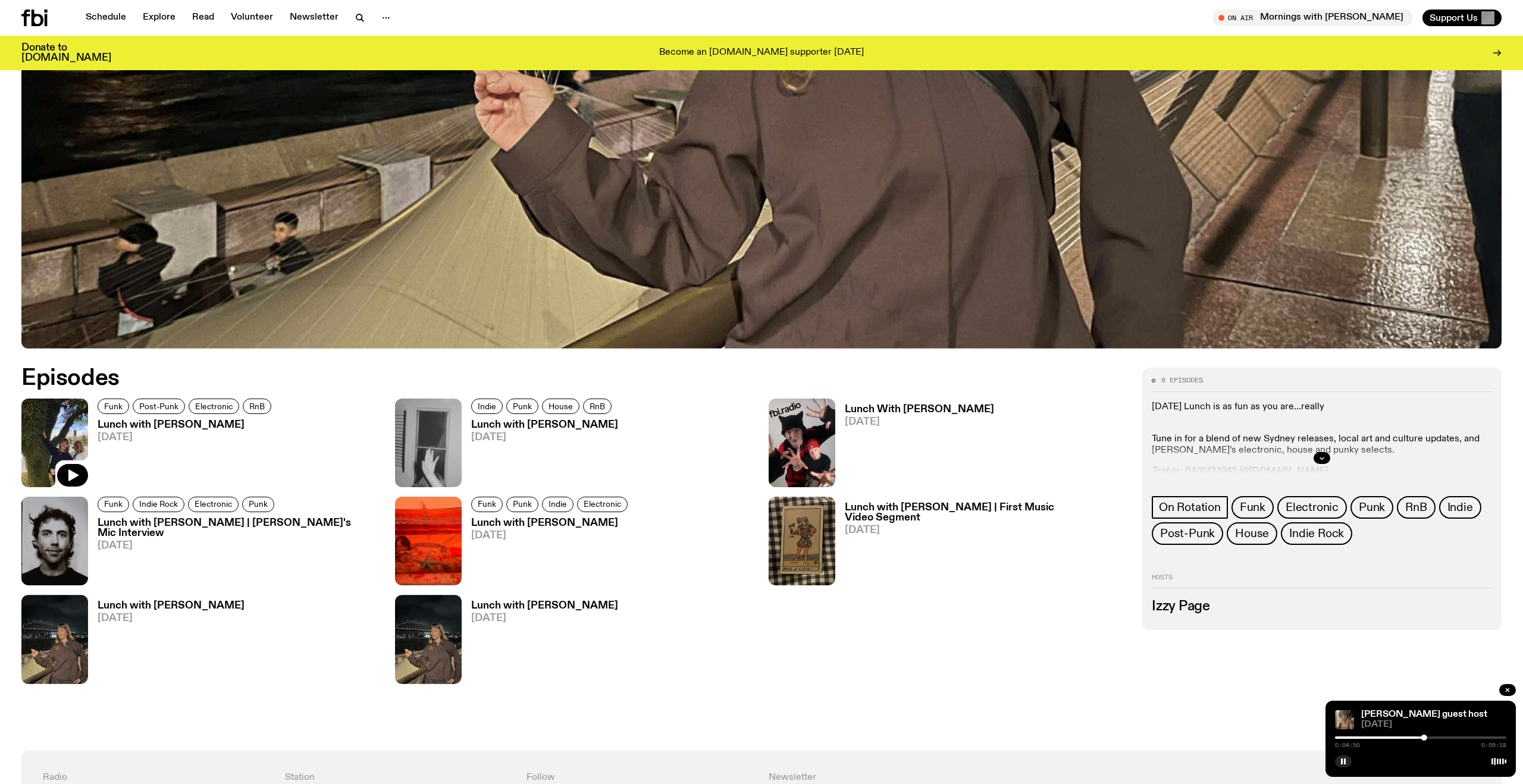
click at [60, 426] on img at bounding box center [54, 443] width 66 height 89
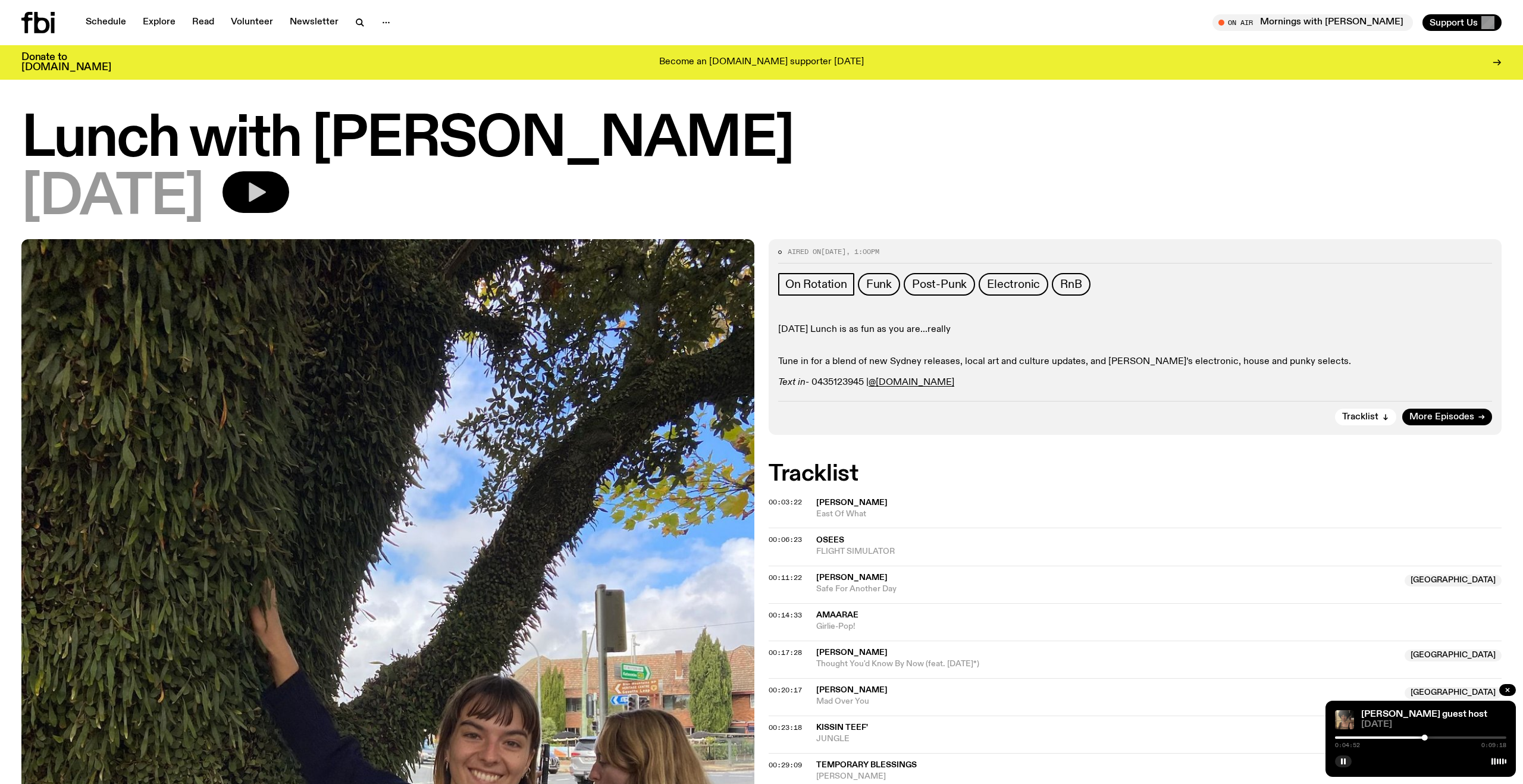
click at [267, 185] on icon "button" at bounding box center [255, 192] width 24 height 24
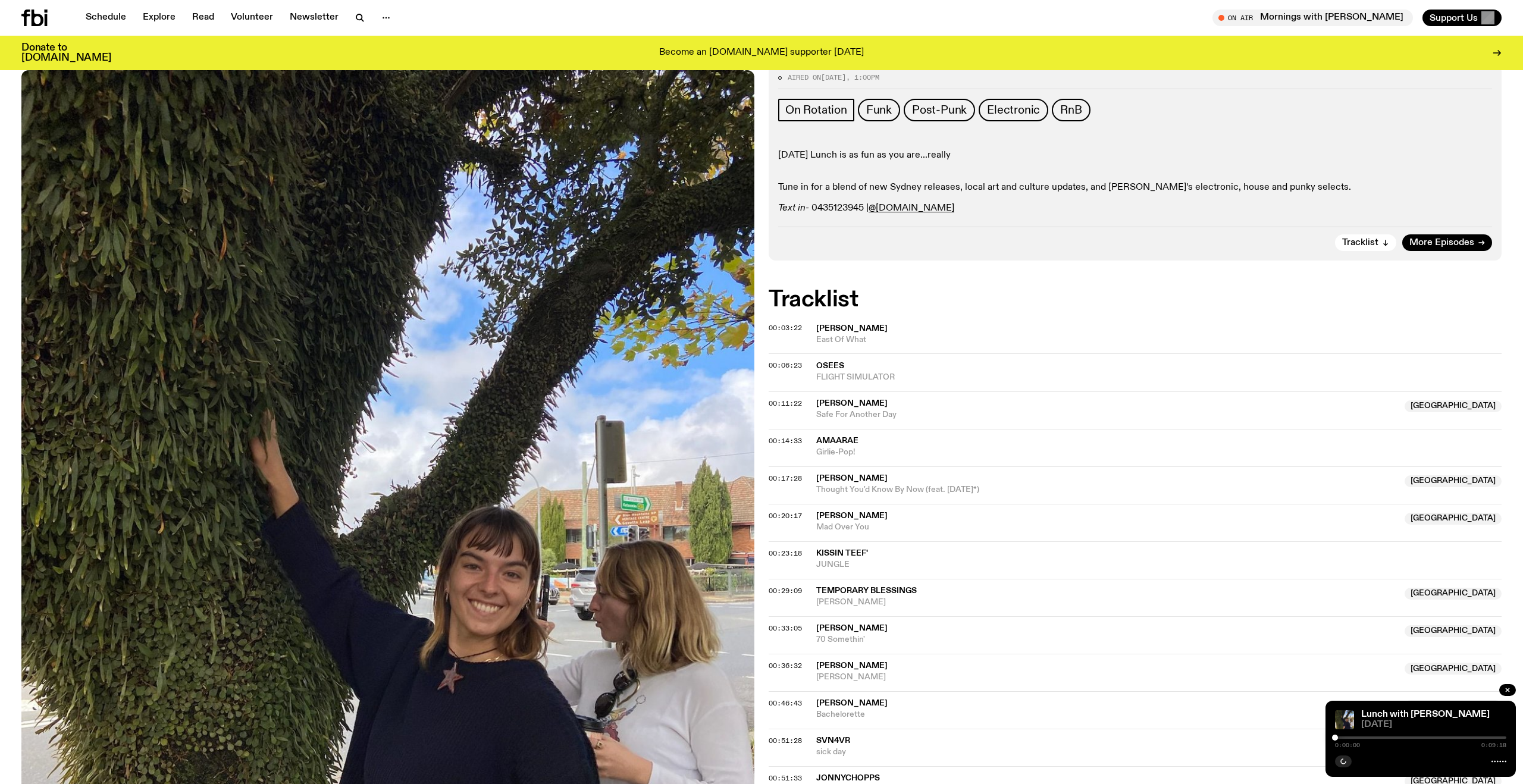
scroll to position [166, 0]
click at [1347, 735] on div "0:00:00 0:09:18" at bounding box center [1420, 741] width 171 height 14
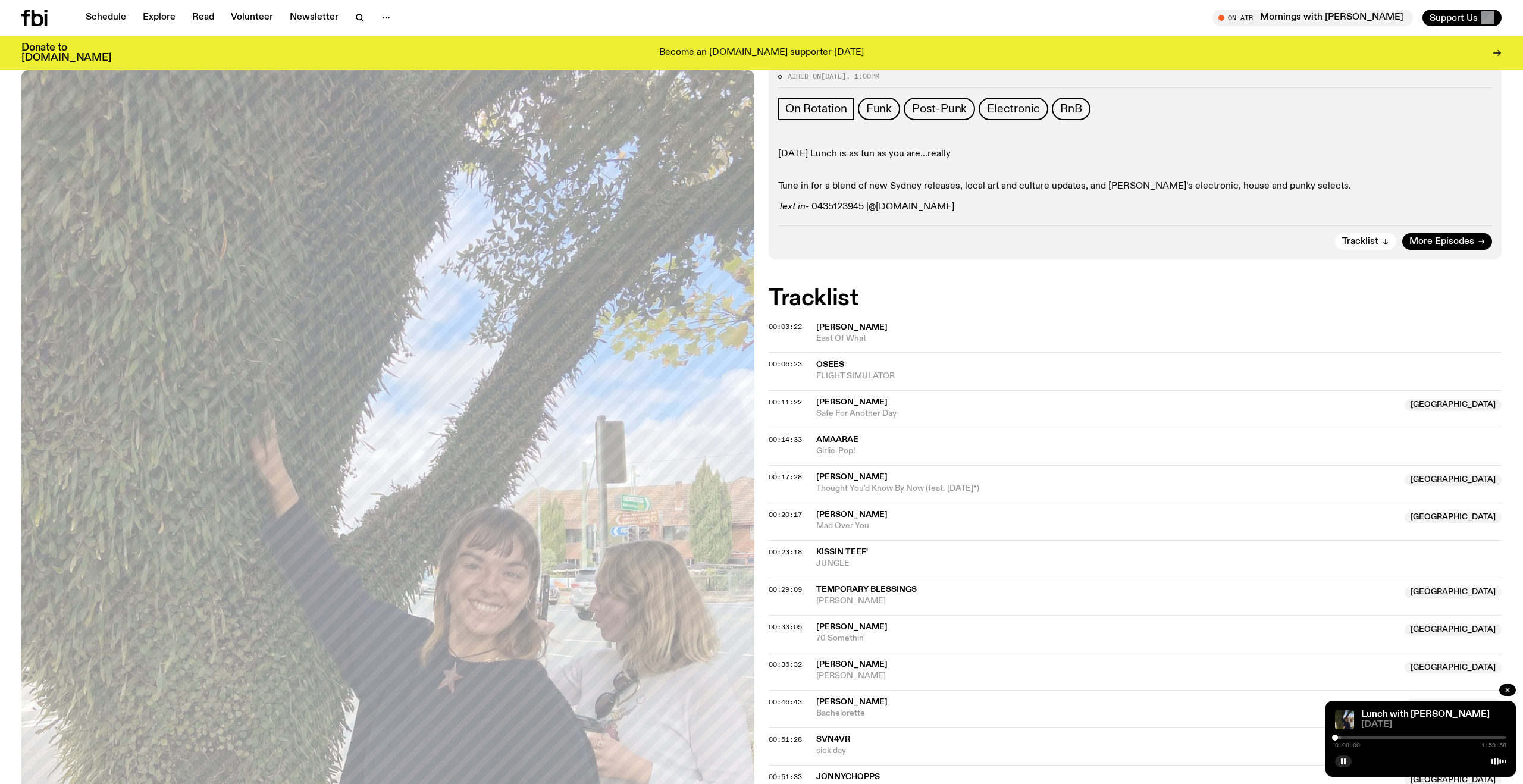
click at [1350, 738] on div at bounding box center [1420, 737] width 171 height 2
click at [1361, 737] on div at bounding box center [1420, 737] width 171 height 2
click at [1375, 736] on div at bounding box center [1420, 737] width 171 height 2
click at [1399, 739] on div "0:28:21 1:59:58" at bounding box center [1420, 741] width 171 height 14
click at [1398, 737] on div at bounding box center [1420, 737] width 171 height 2
